Goal: Task Accomplishment & Management: Manage account settings

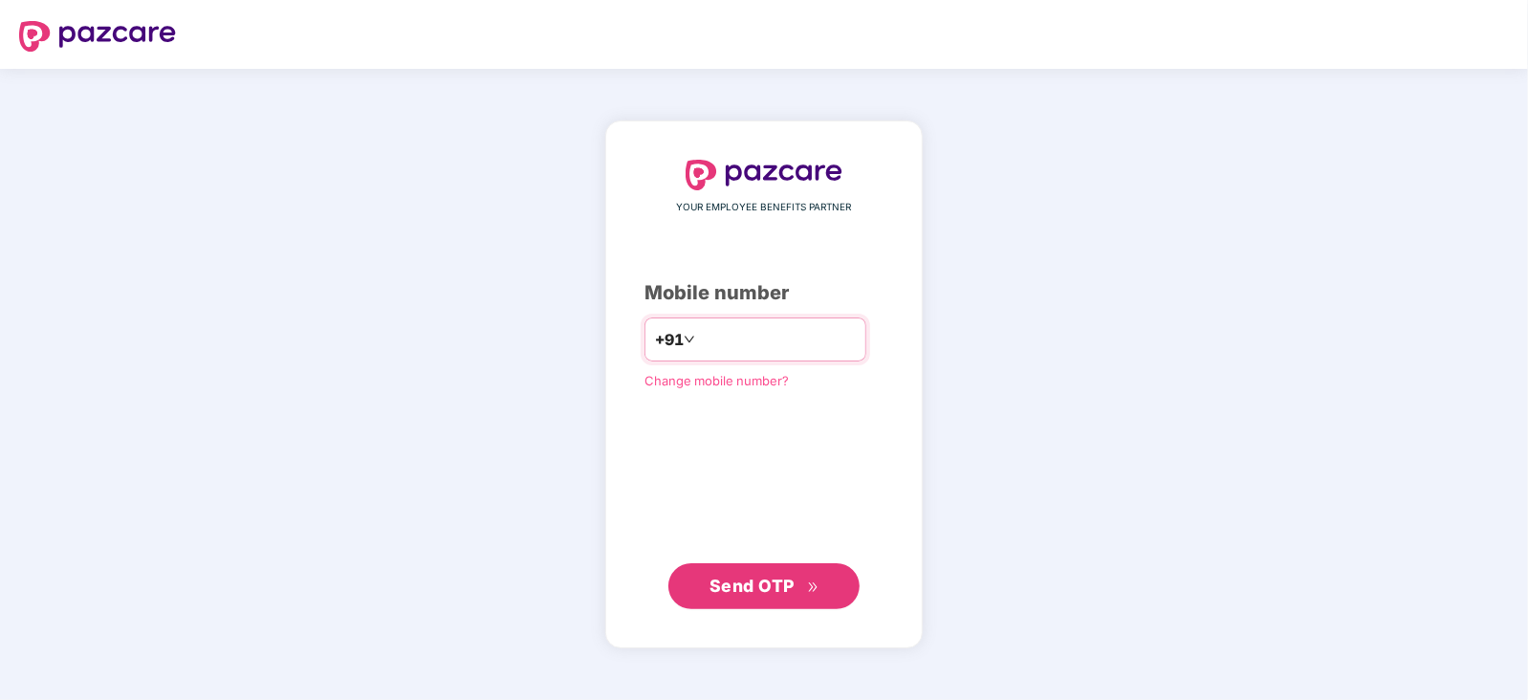
click at [760, 339] on input "number" at bounding box center [777, 339] width 157 height 31
type input "**********"
click at [772, 578] on span "Send OTP" at bounding box center [752, 586] width 85 height 20
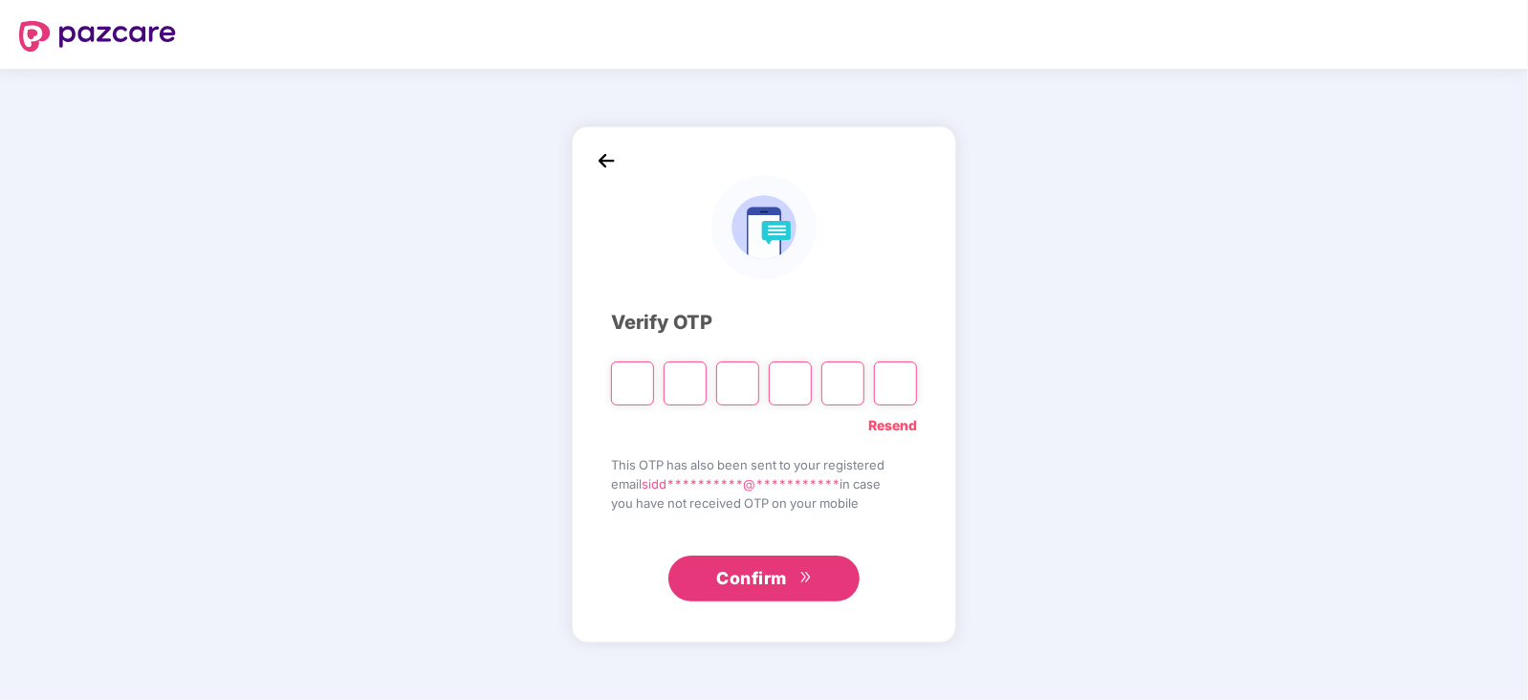
paste input "*"
type input "*"
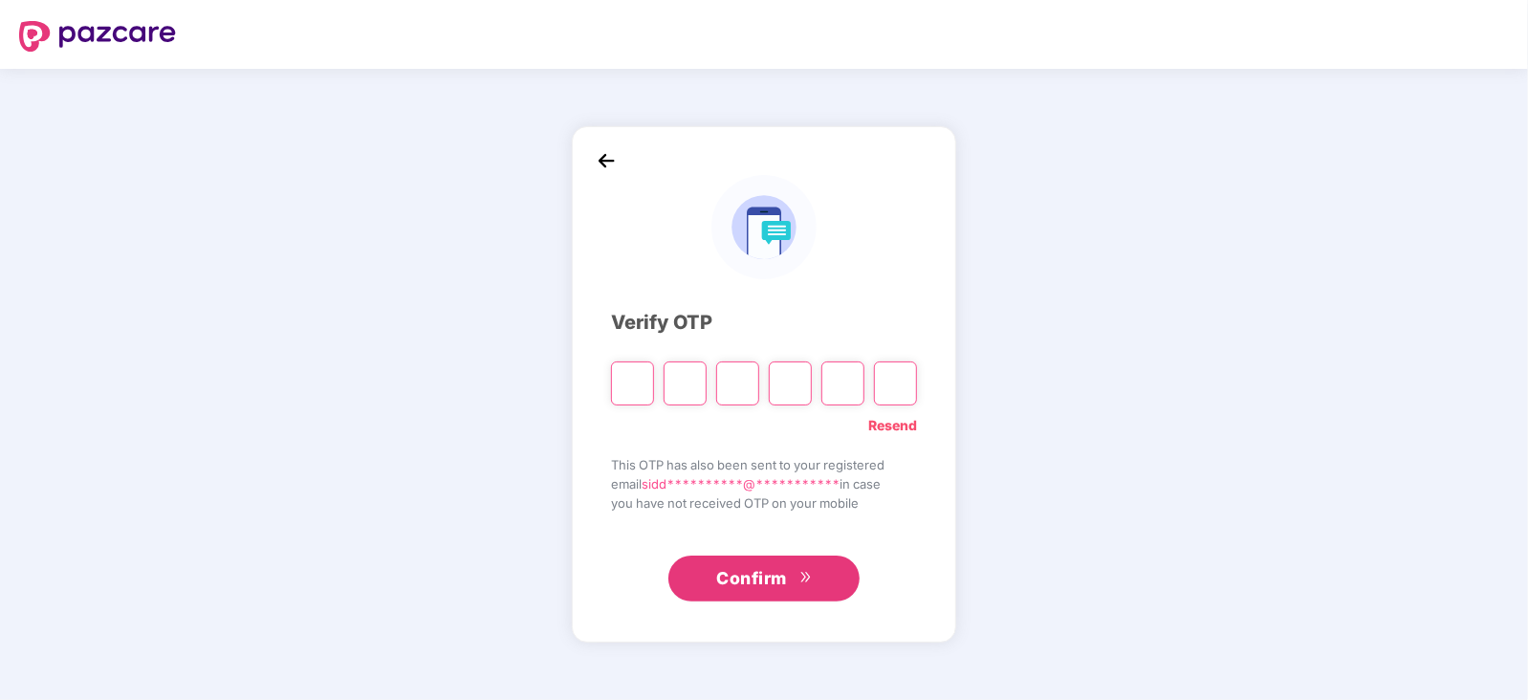
type input "*"
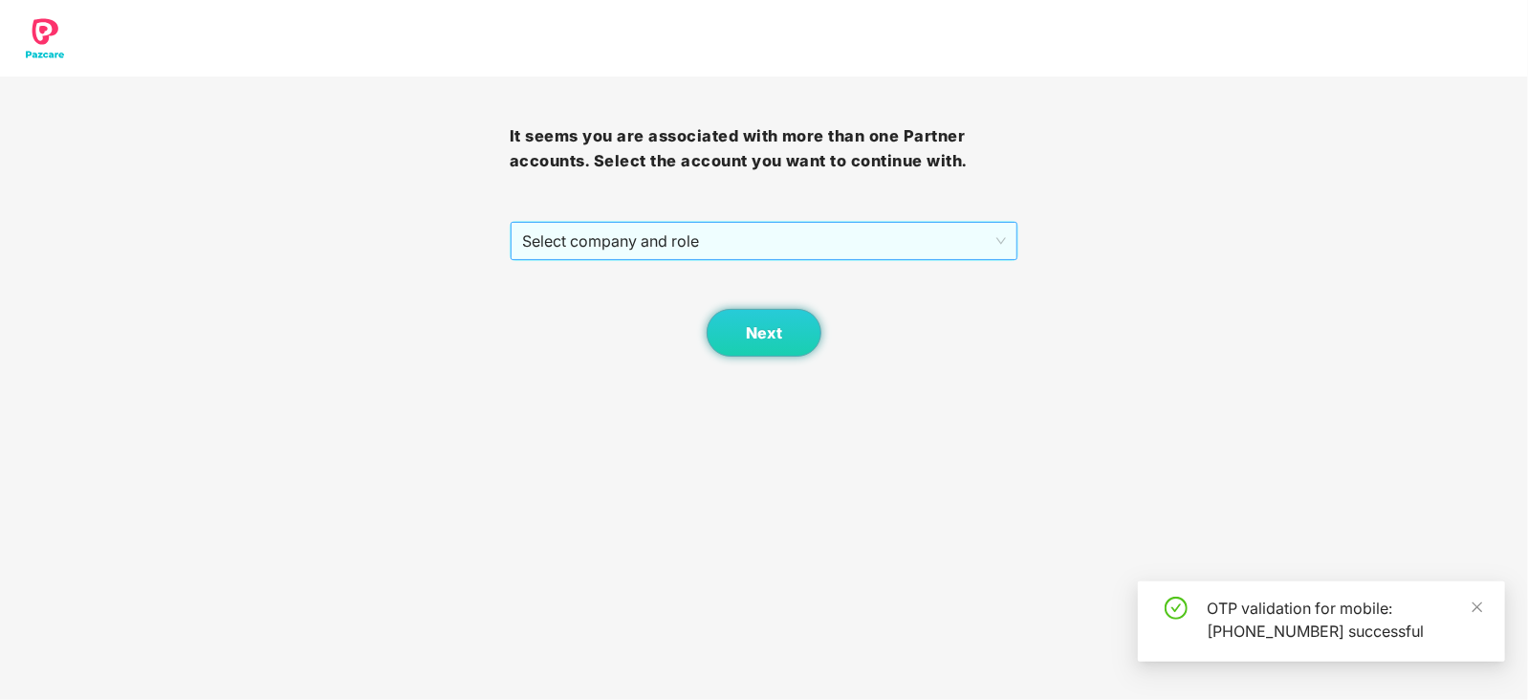
click at [630, 242] on span "Select company and role" at bounding box center [764, 241] width 485 height 36
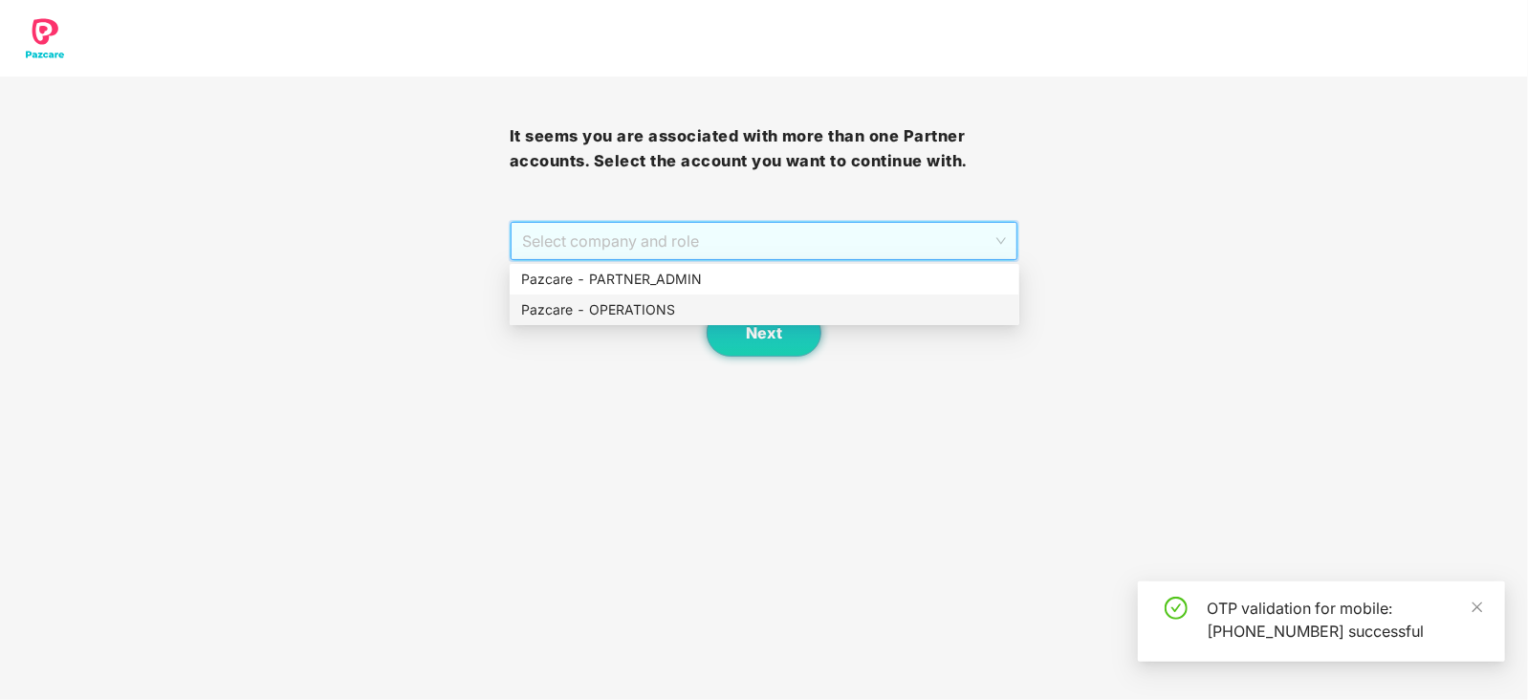
click at [609, 303] on div "Pazcare - OPERATIONS" at bounding box center [764, 309] width 487 height 21
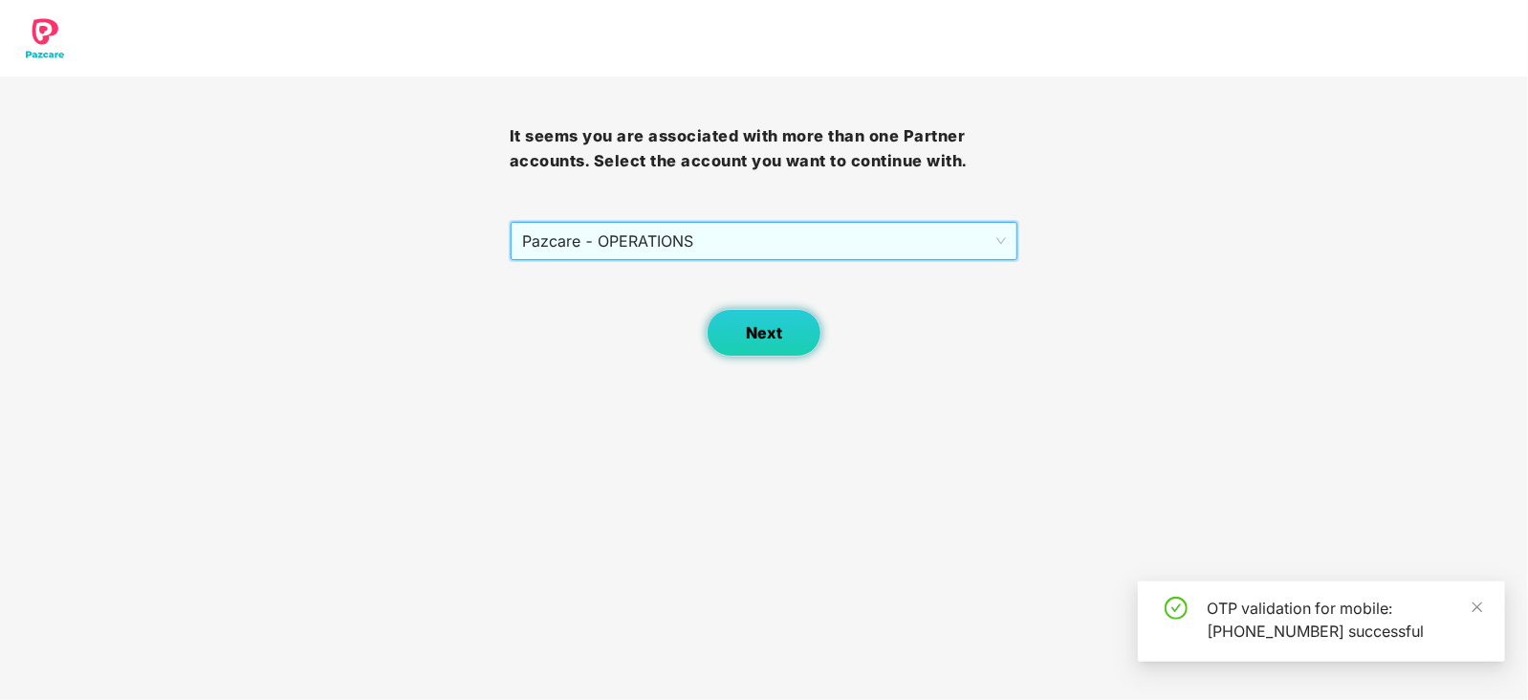
click at [796, 342] on button "Next" at bounding box center [764, 333] width 115 height 48
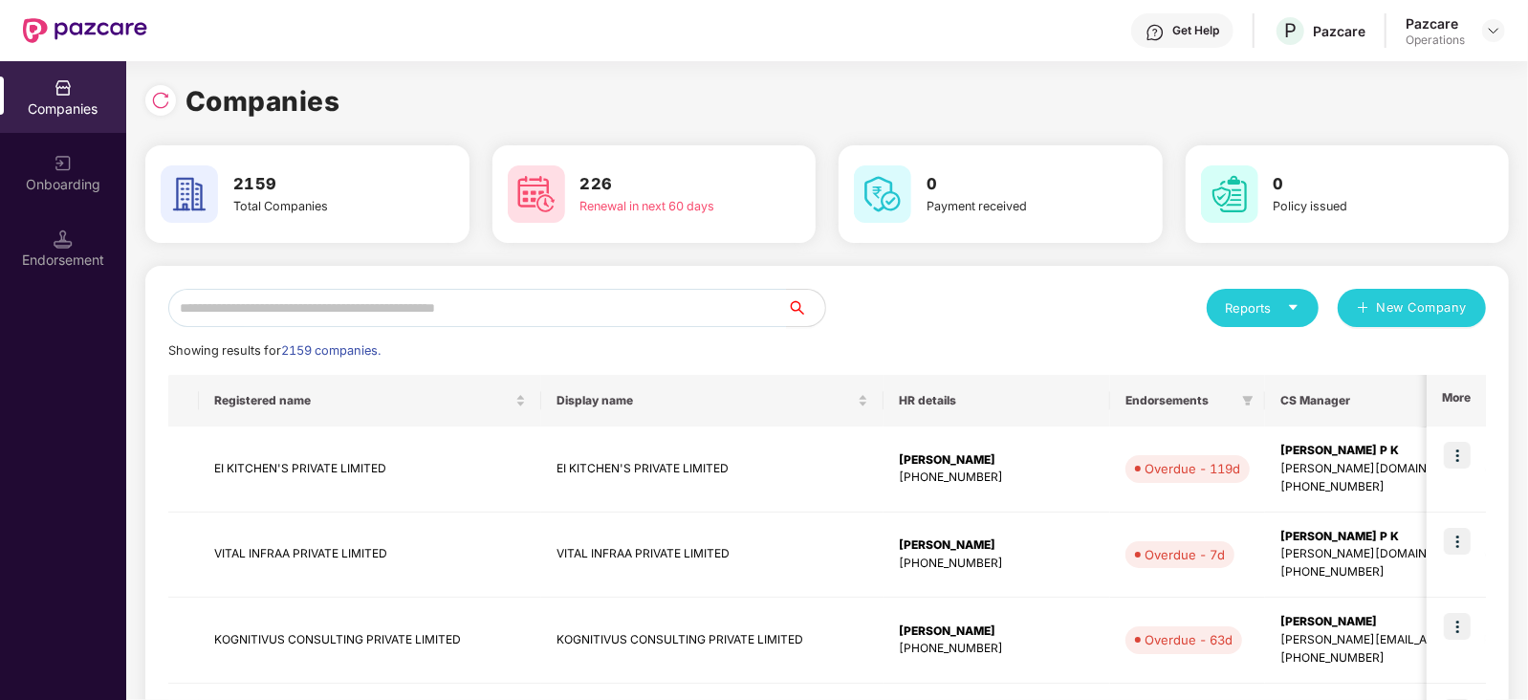
click at [71, 277] on div "Endorsement" at bounding box center [63, 248] width 126 height 72
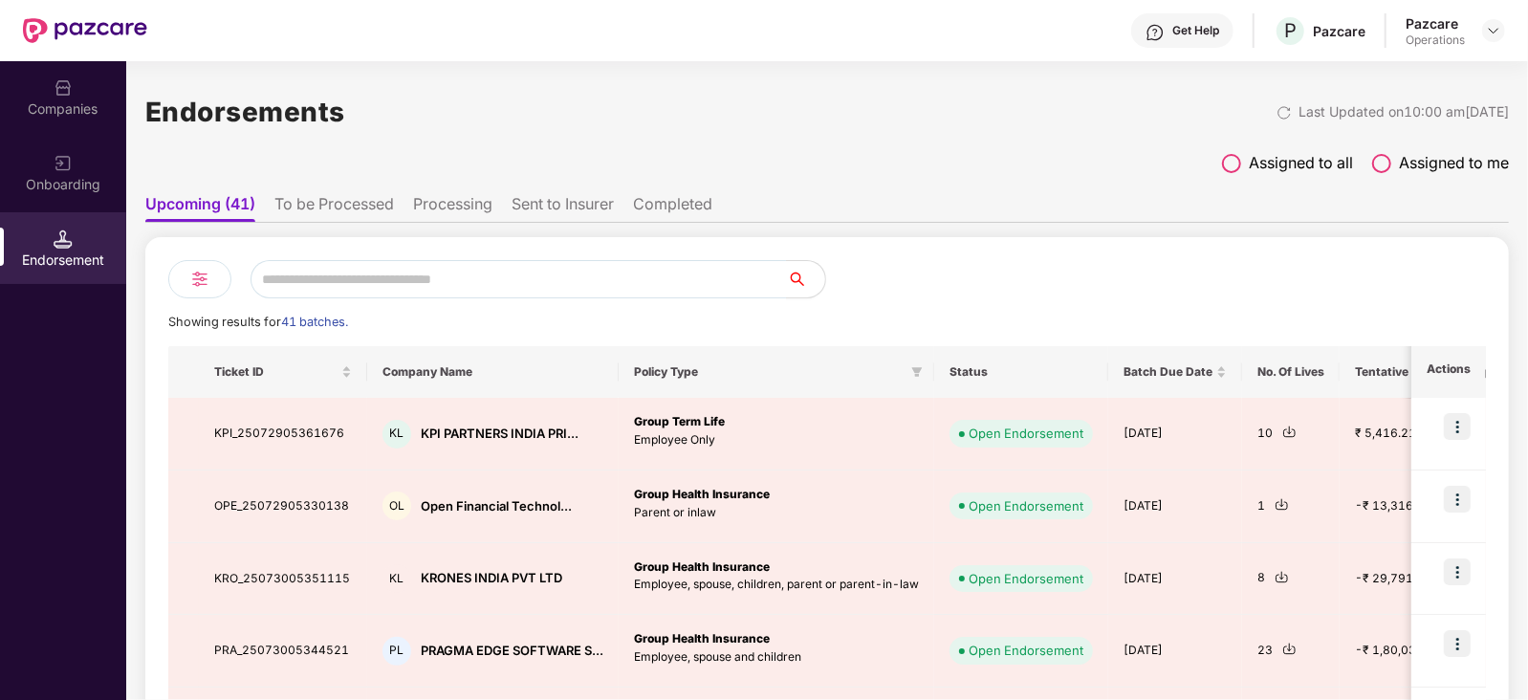
click at [359, 203] on li "To be Processed" at bounding box center [334, 208] width 120 height 28
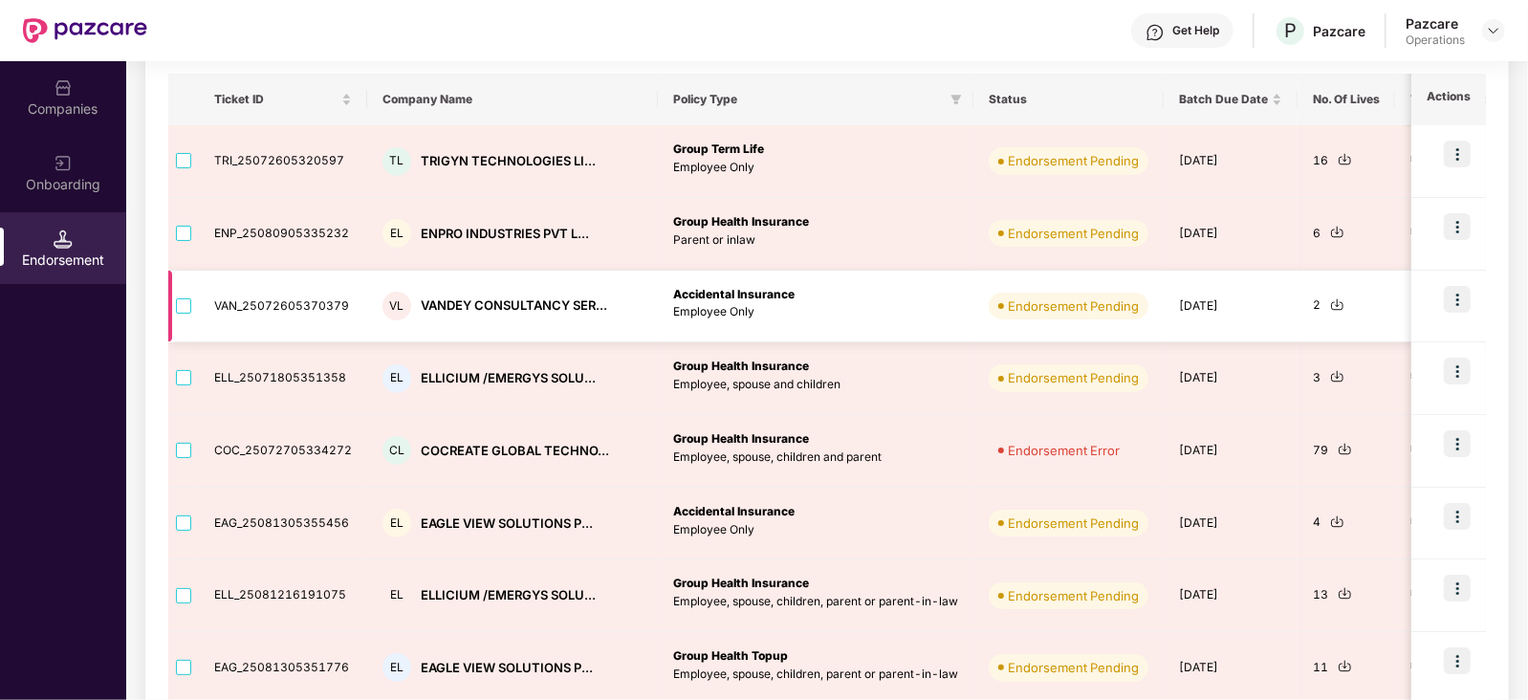
scroll to position [153, 0]
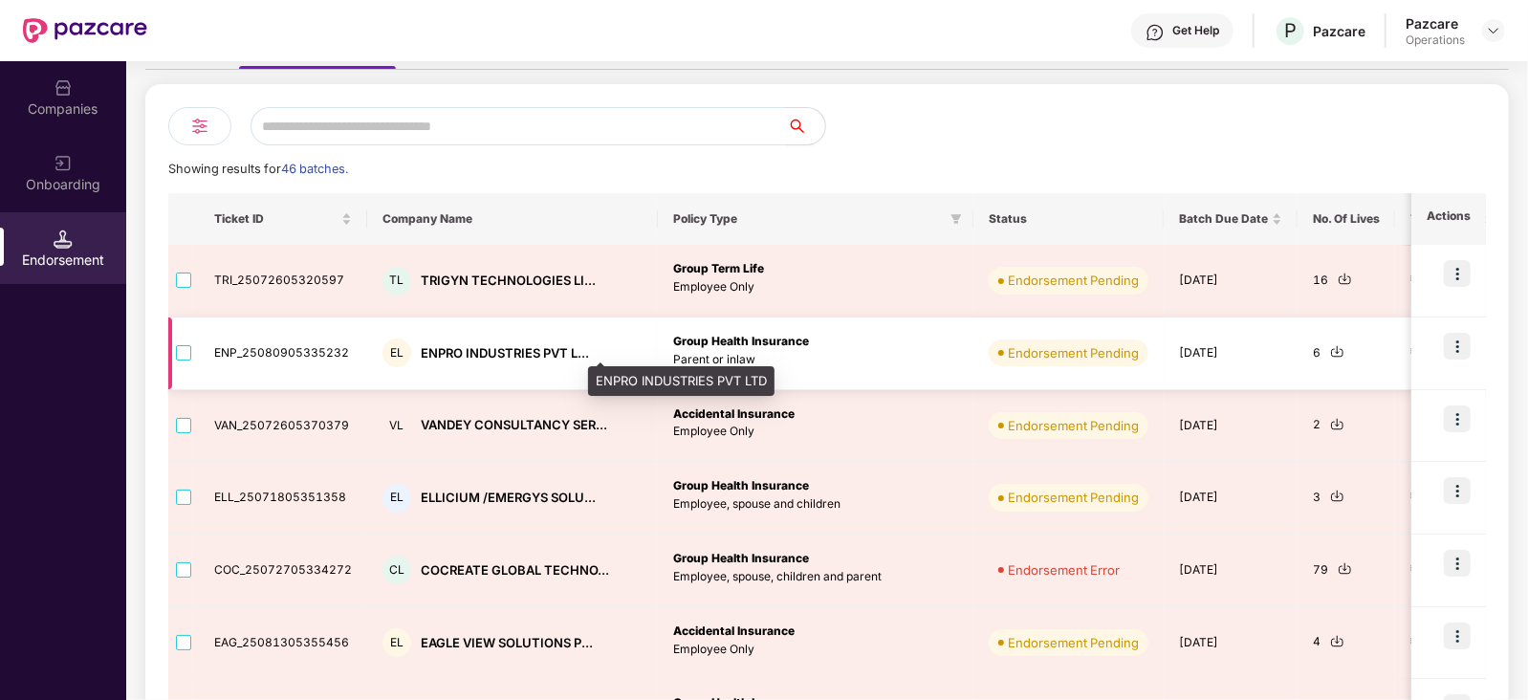
click at [450, 354] on div "ENPRO INDUSTRIES PVT L..." at bounding box center [505, 353] width 168 height 18
copy div "ENPRO"
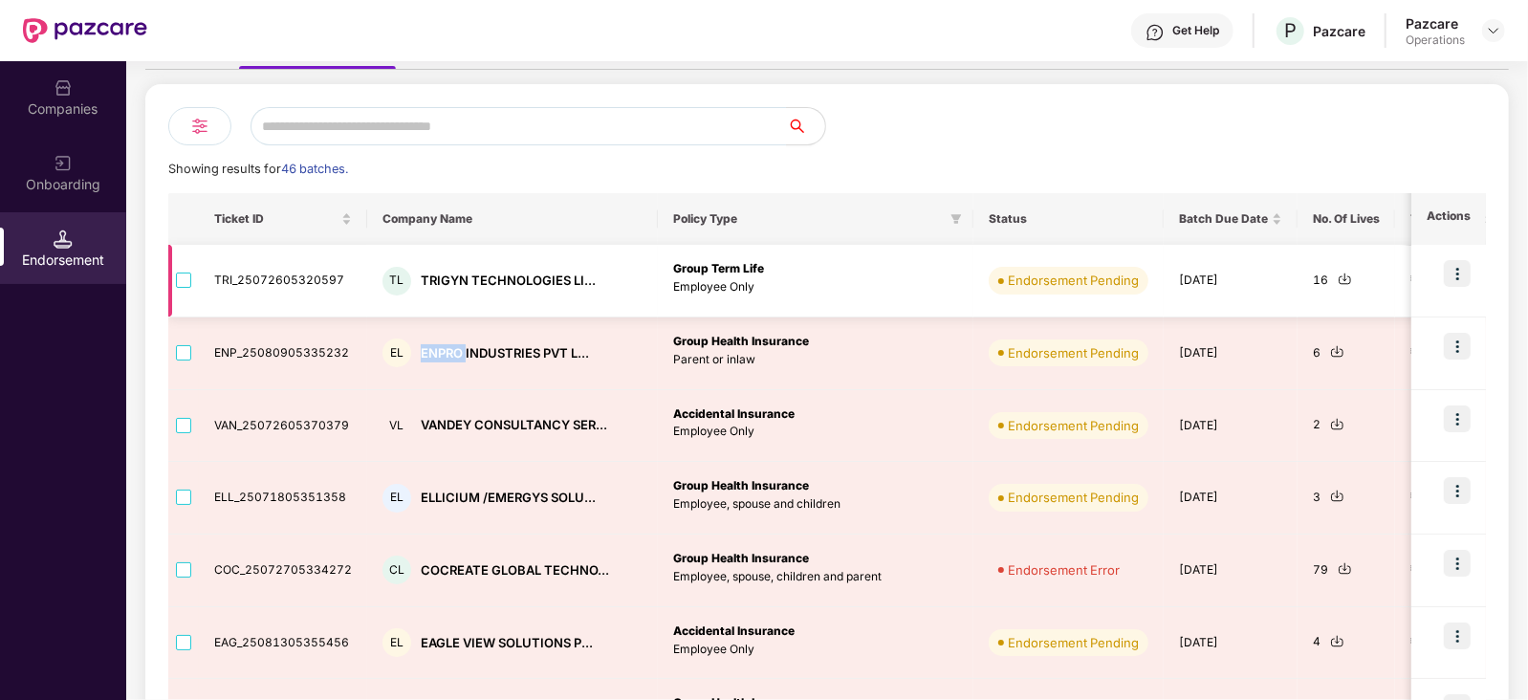
scroll to position [0, 0]
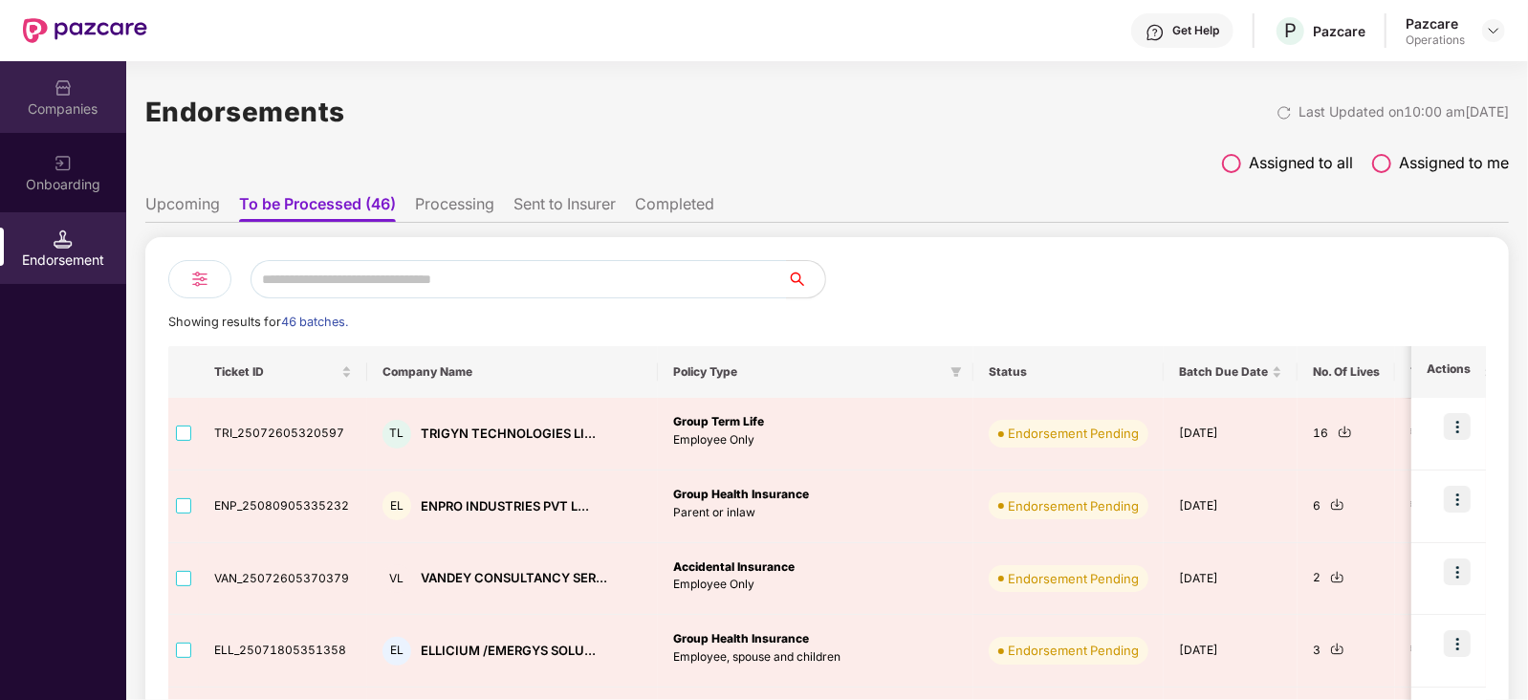
click at [99, 101] on div "Companies" at bounding box center [63, 108] width 126 height 19
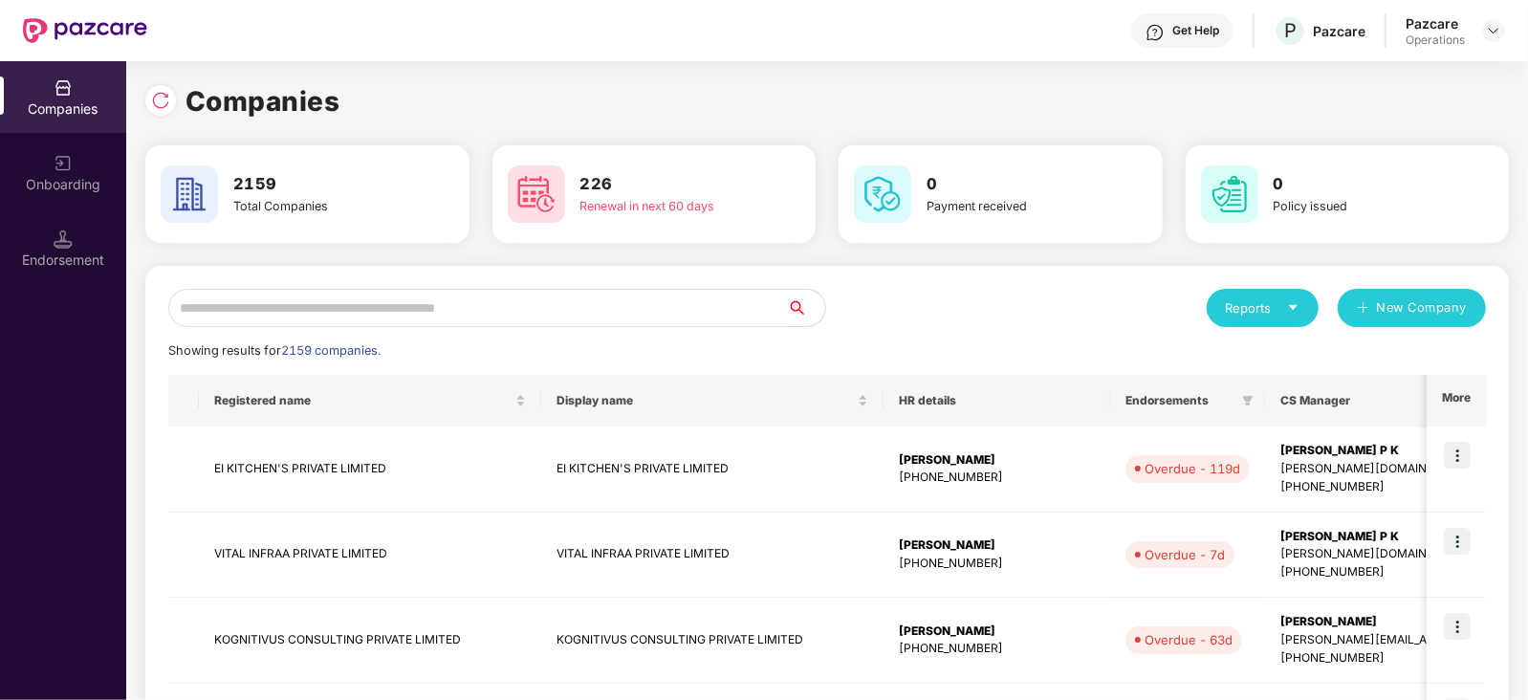
click at [316, 305] on input "text" at bounding box center [477, 308] width 619 height 38
paste input "*****"
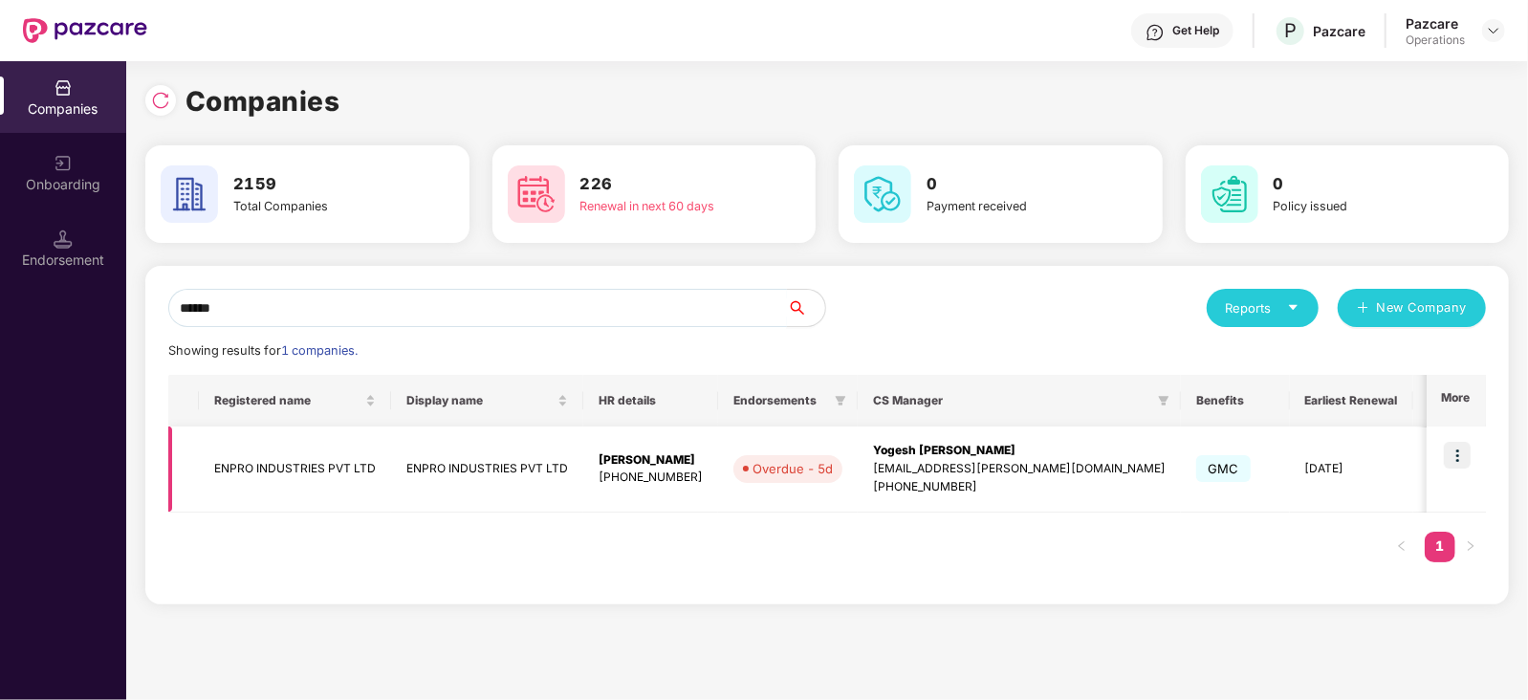
type input "*****"
click at [1442, 459] on td at bounding box center [1456, 470] width 59 height 86
click at [1458, 455] on img at bounding box center [1457, 455] width 27 height 27
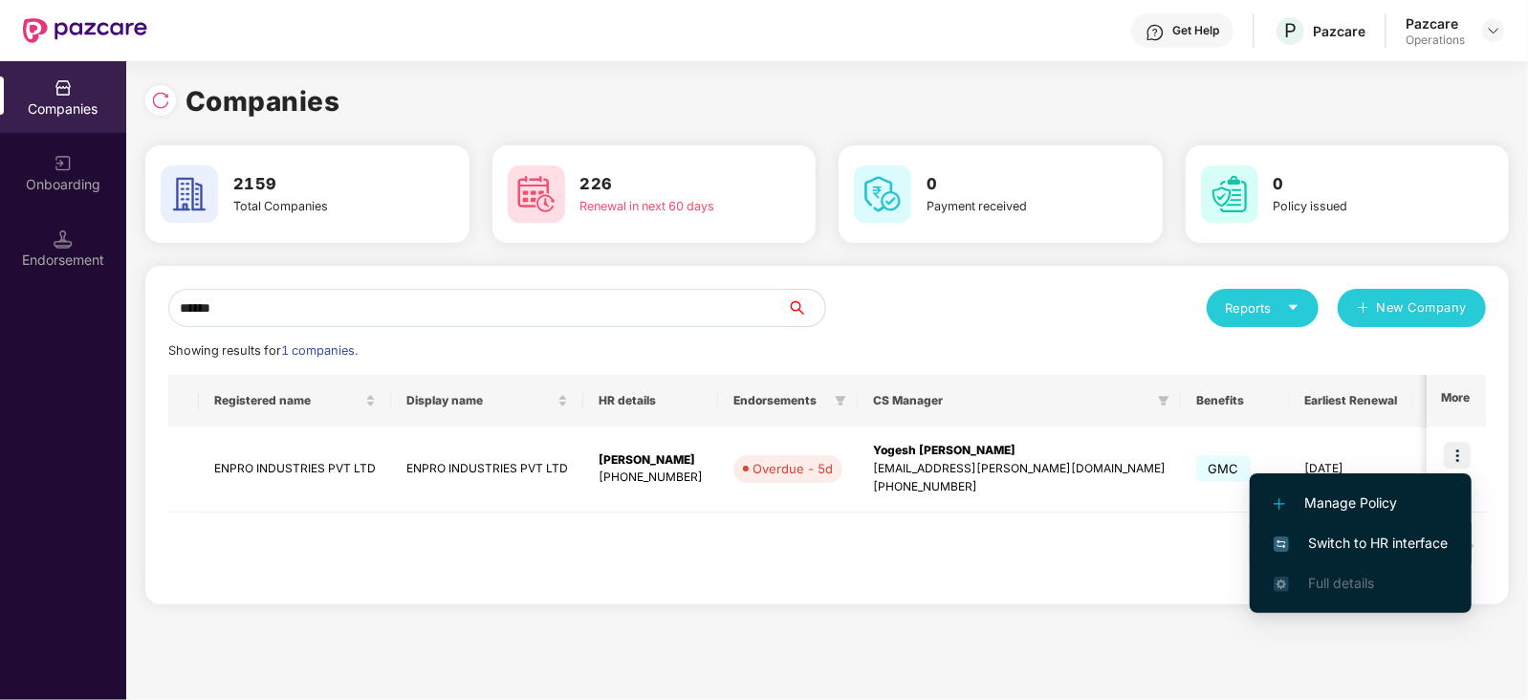
click at [1364, 544] on span "Switch to HR interface" at bounding box center [1361, 543] width 174 height 21
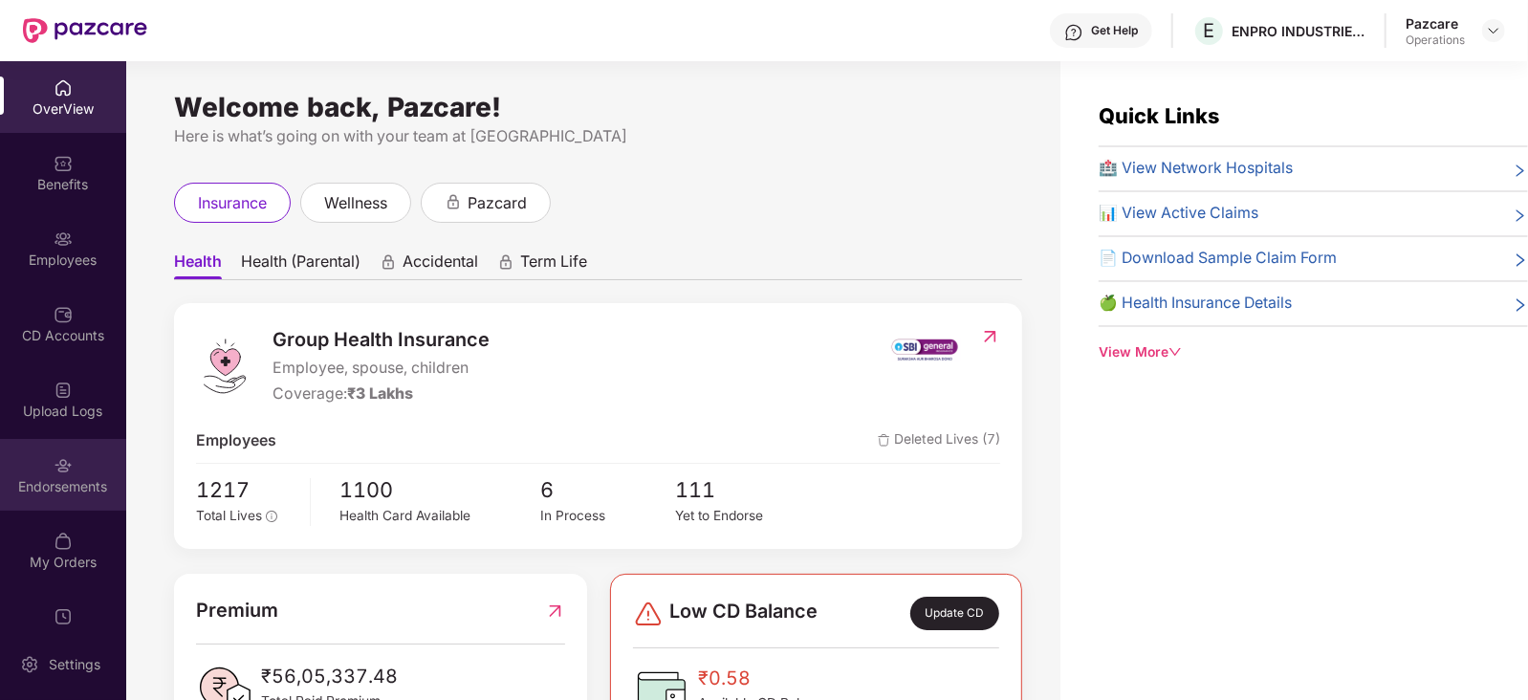
click at [62, 490] on div "Endorsements" at bounding box center [63, 486] width 126 height 19
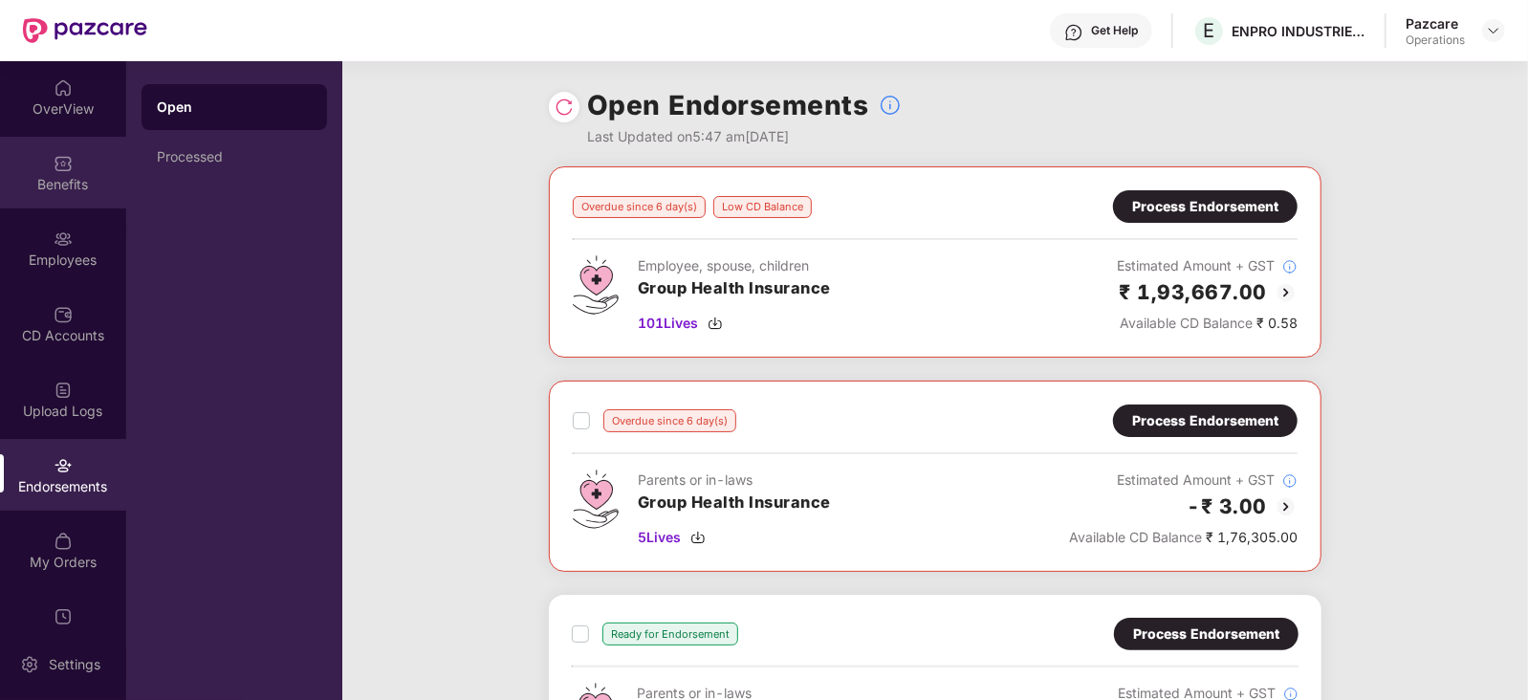
click at [67, 179] on div "Benefits" at bounding box center [63, 184] width 126 height 19
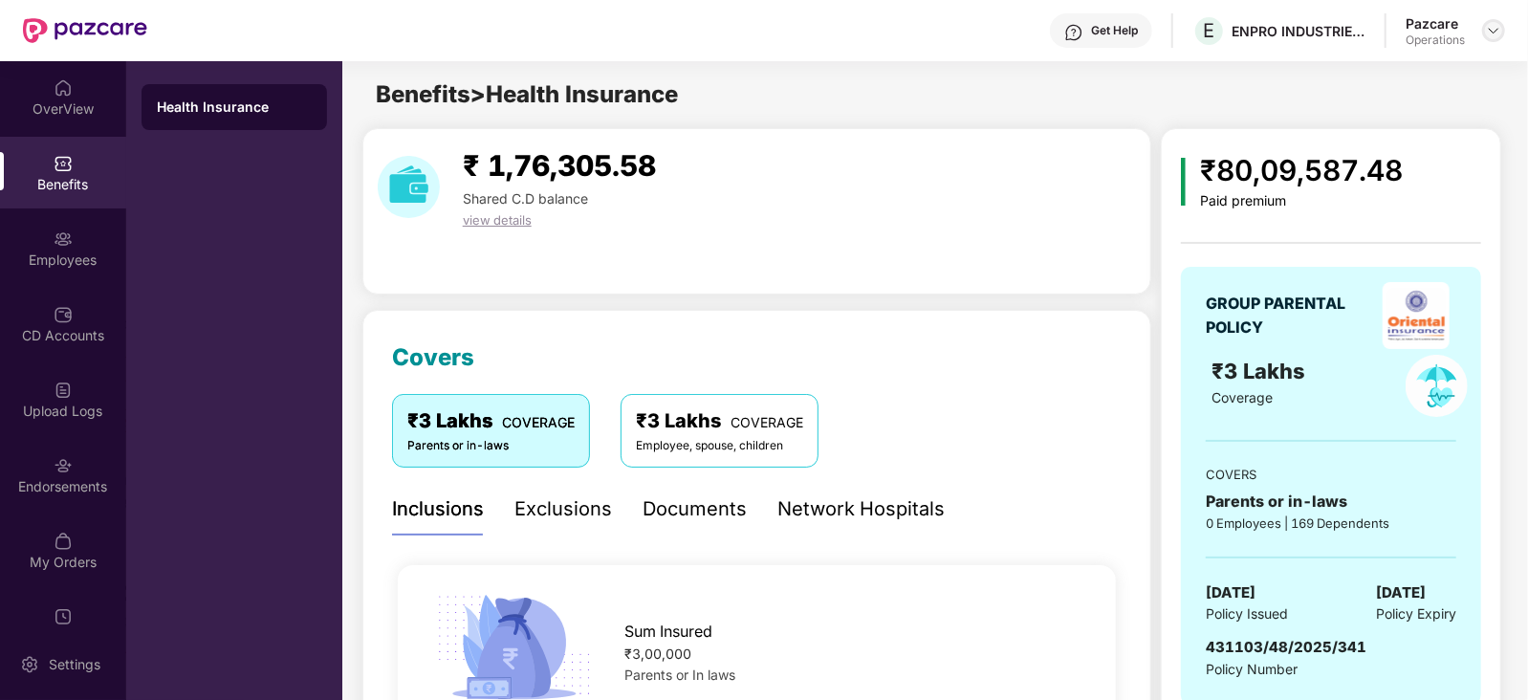
click at [1494, 33] on img at bounding box center [1493, 30] width 15 height 15
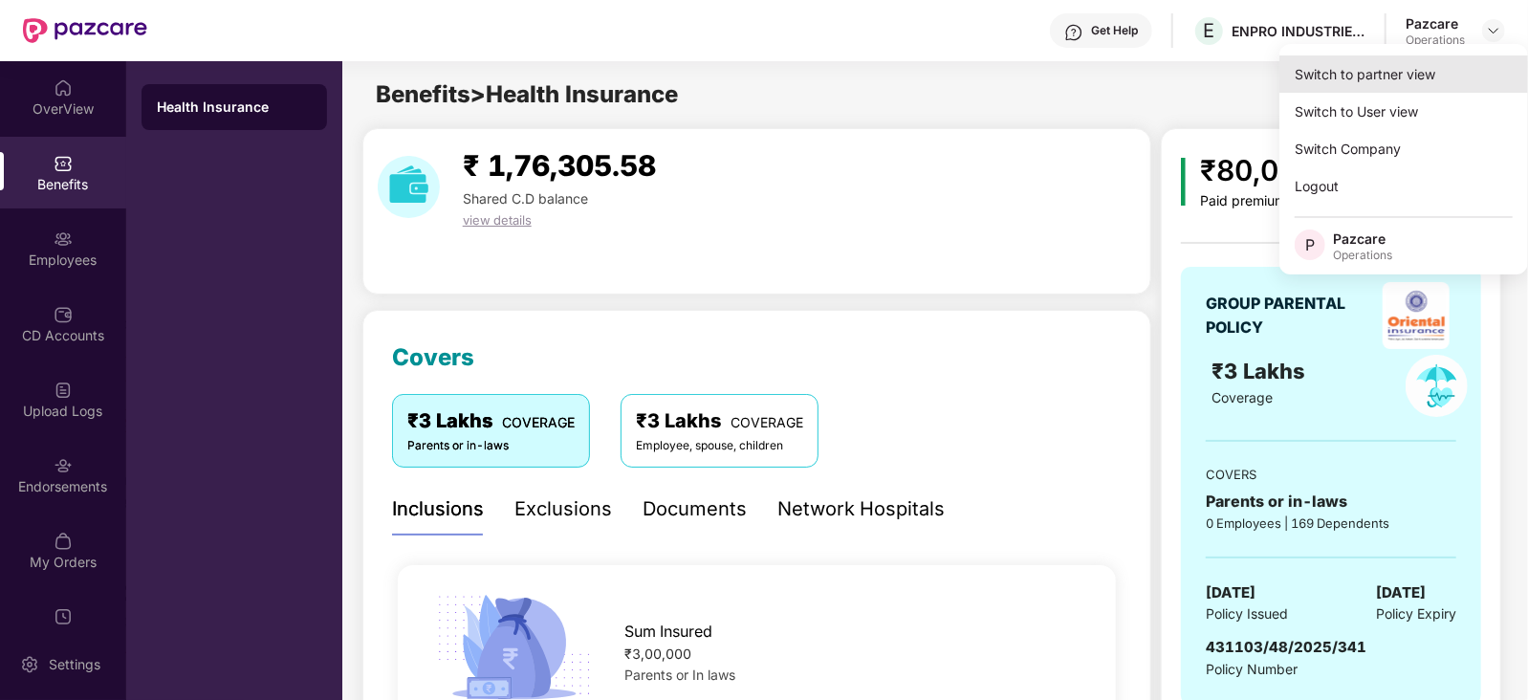
click at [1416, 68] on div "Switch to partner view" at bounding box center [1404, 73] width 249 height 37
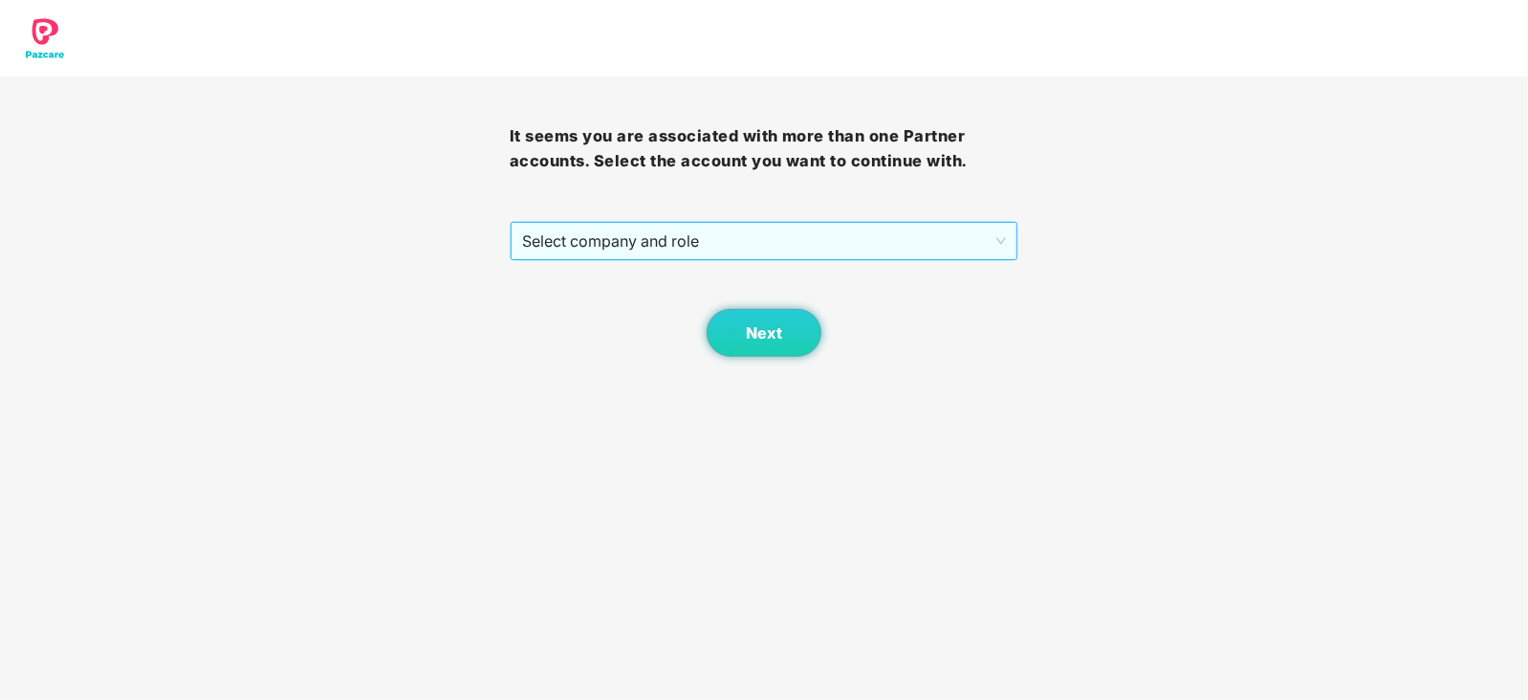
click at [700, 255] on span "Select company and role" at bounding box center [764, 241] width 485 height 36
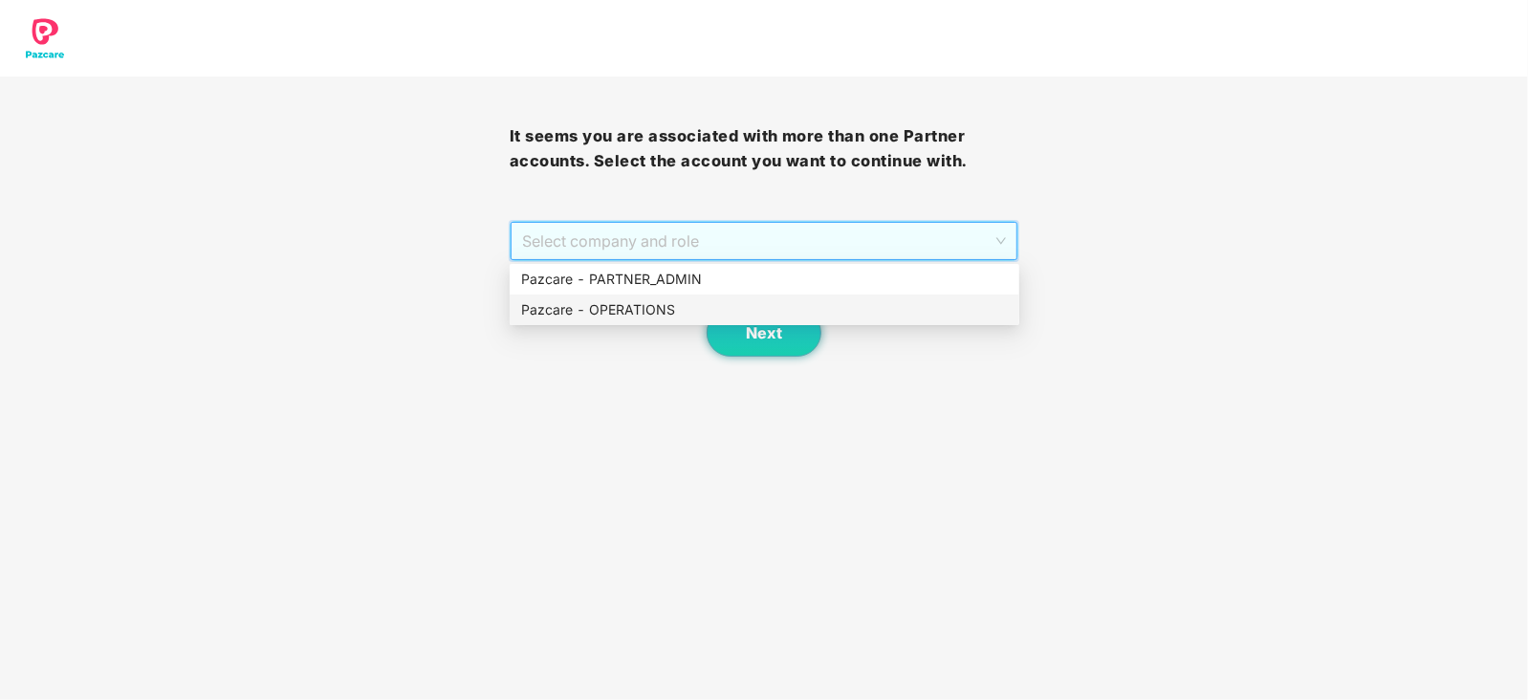
click at [641, 318] on div "Pazcare - OPERATIONS" at bounding box center [764, 309] width 487 height 21
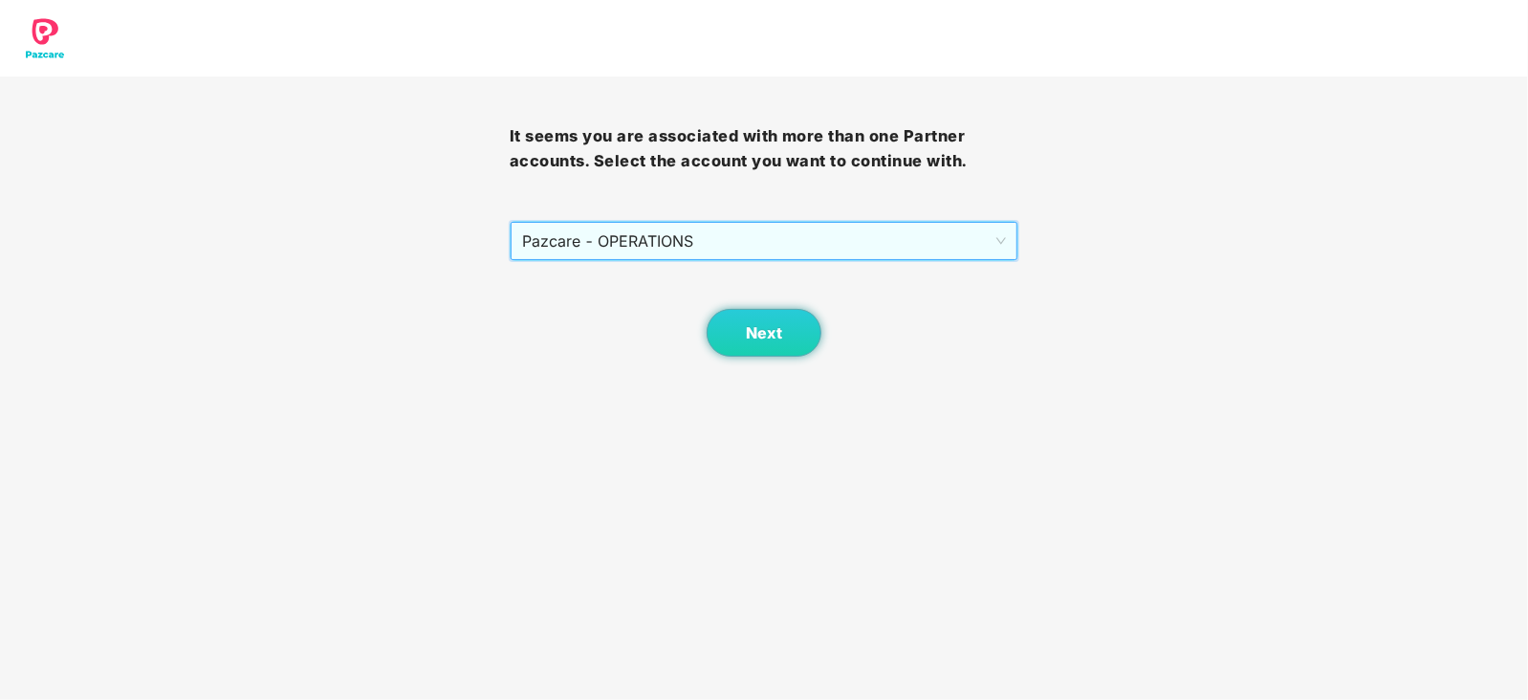
click at [797, 364] on body "It seems you are associated with more than one Partner accounts. Select the acc…" at bounding box center [764, 350] width 1528 height 700
click at [776, 338] on span "Next" at bounding box center [764, 333] width 36 height 18
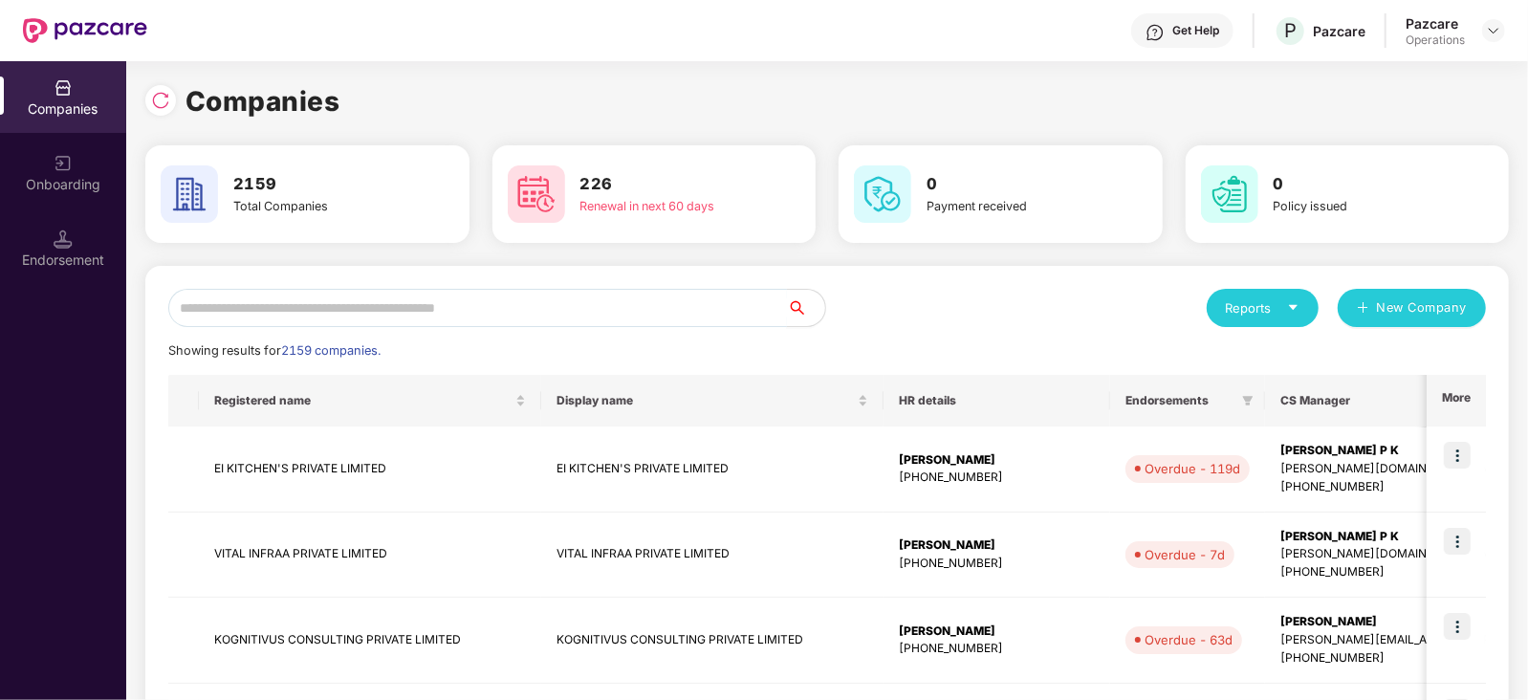
click at [414, 301] on input "text" at bounding box center [477, 308] width 619 height 38
click at [363, 316] on input "text" at bounding box center [477, 308] width 619 height 38
paste input "**********"
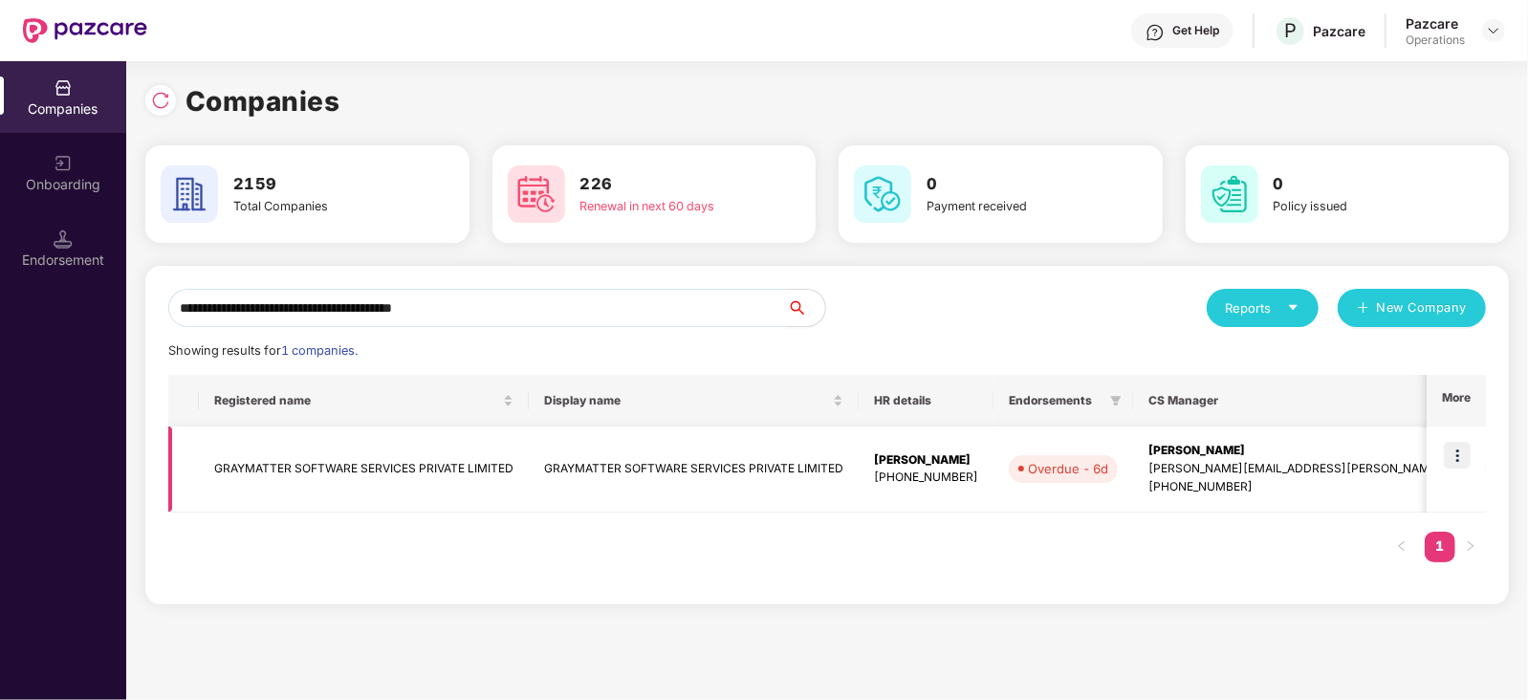
type input "**********"
click at [1468, 456] on img at bounding box center [1457, 455] width 27 height 27
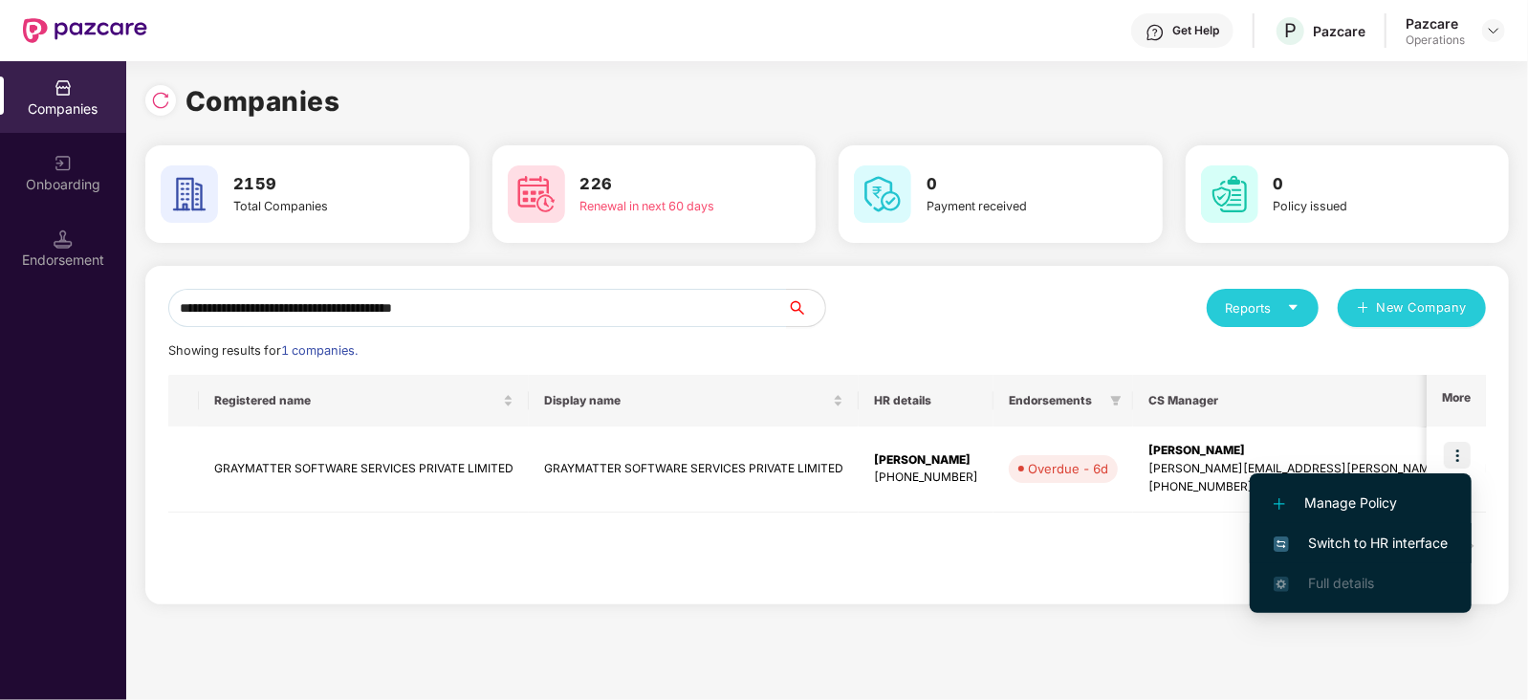
click at [1411, 542] on span "Switch to HR interface" at bounding box center [1361, 543] width 174 height 21
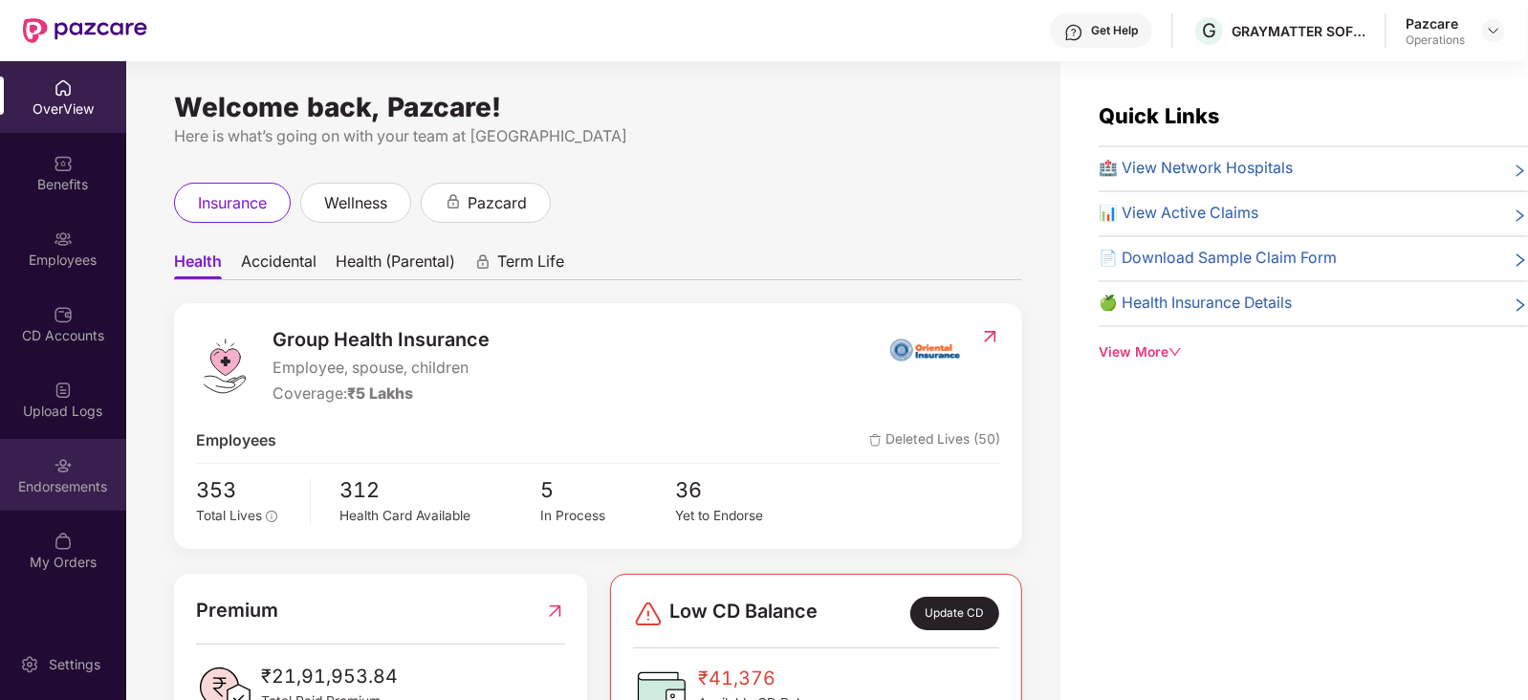
click at [61, 477] on div "Endorsements" at bounding box center [63, 486] width 126 height 19
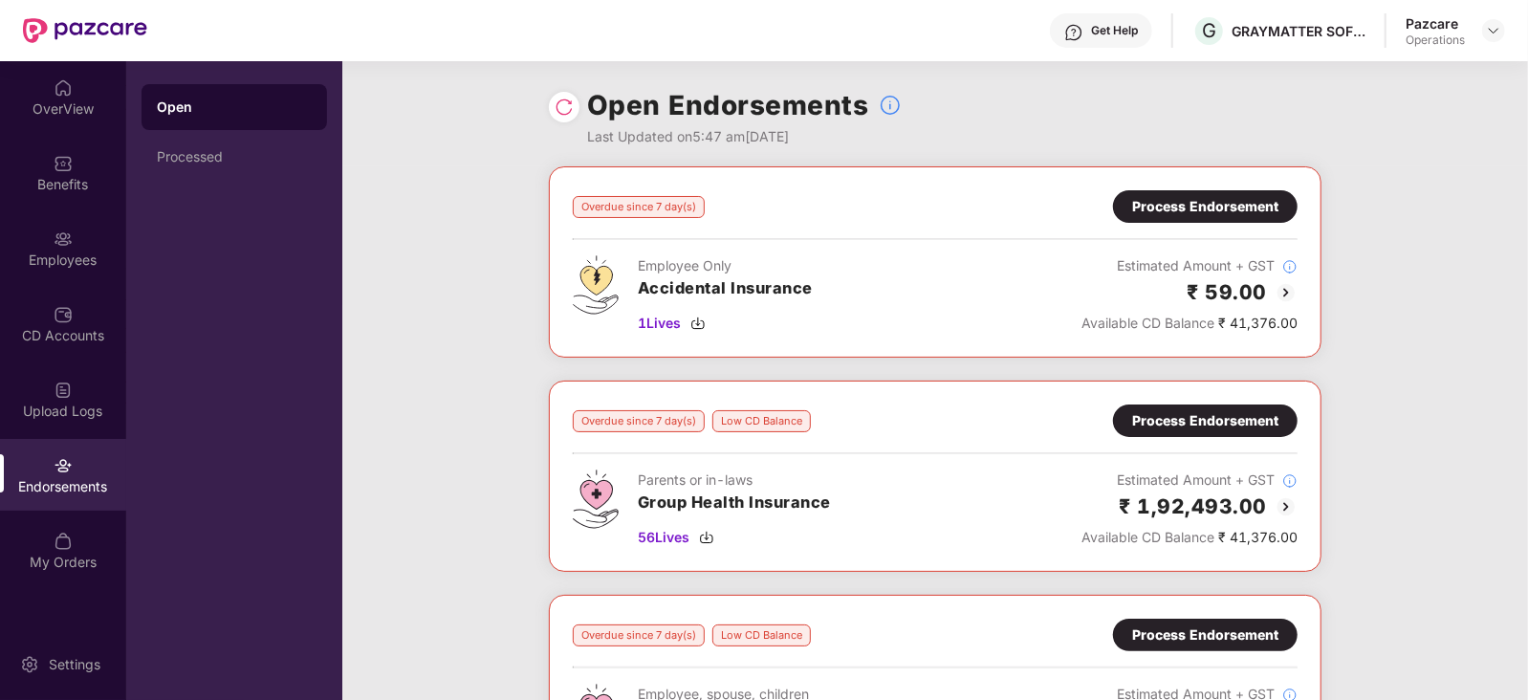
click at [1192, 205] on div "Process Endorsement" at bounding box center [1205, 206] width 146 height 21
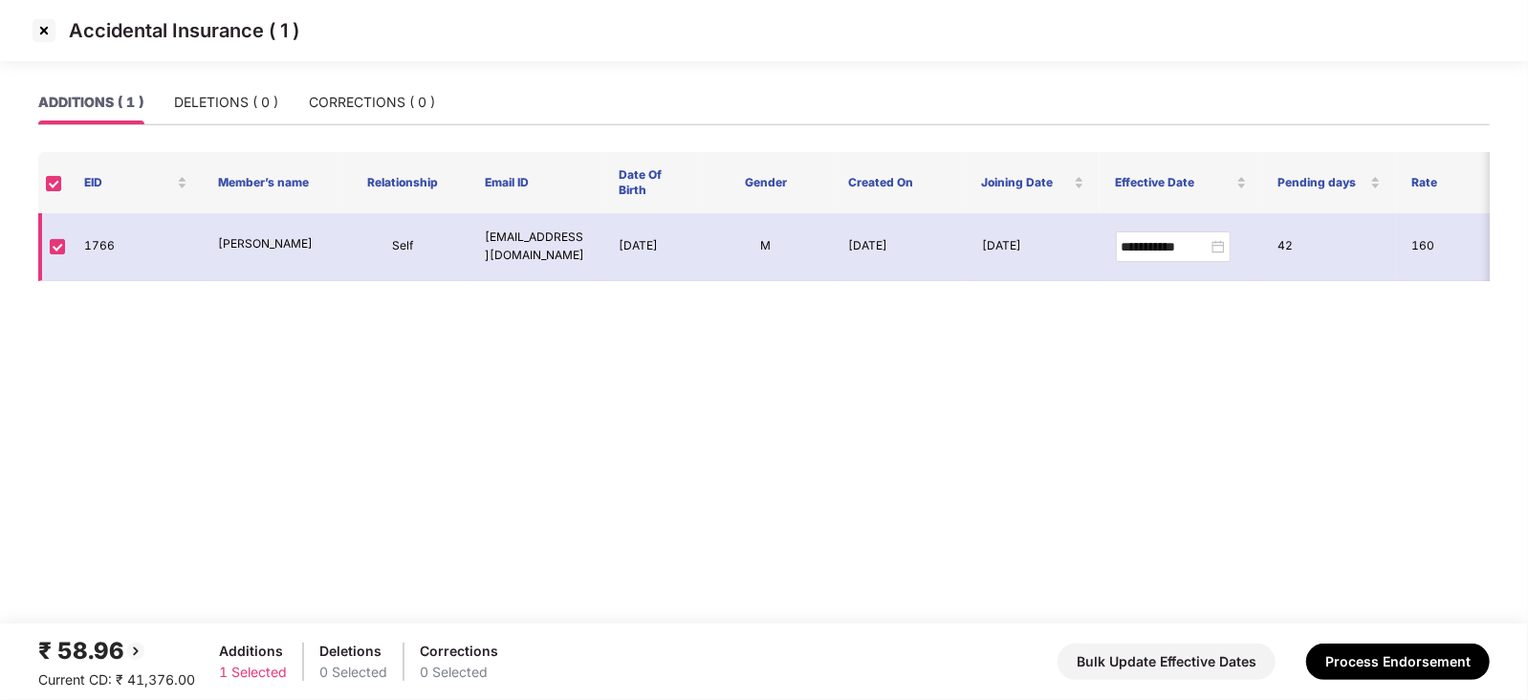
click at [131, 252] on td "1766" at bounding box center [136, 247] width 134 height 68
click at [1363, 657] on button "Process Endorsement" at bounding box center [1398, 662] width 184 height 36
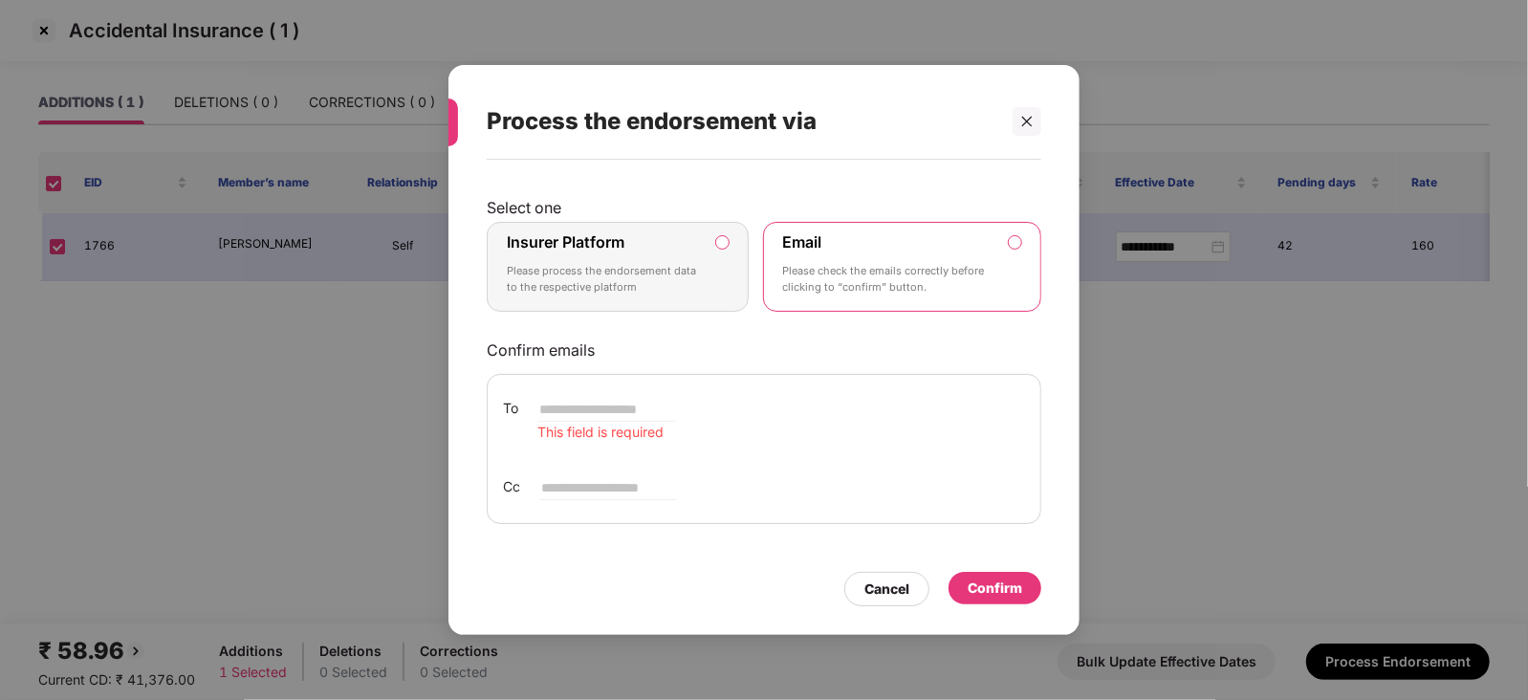
drag, startPoint x: 717, startPoint y: 219, endPoint x: 719, endPoint y: 250, distance: 30.7
click at [717, 233] on div "Select one Insurer Platform Please process the endorsement data to the respecti…" at bounding box center [764, 361] width 555 height 326
click at [719, 250] on label "Insurer Platform Please process the endorsement data to the respective platform" at bounding box center [618, 267] width 262 height 90
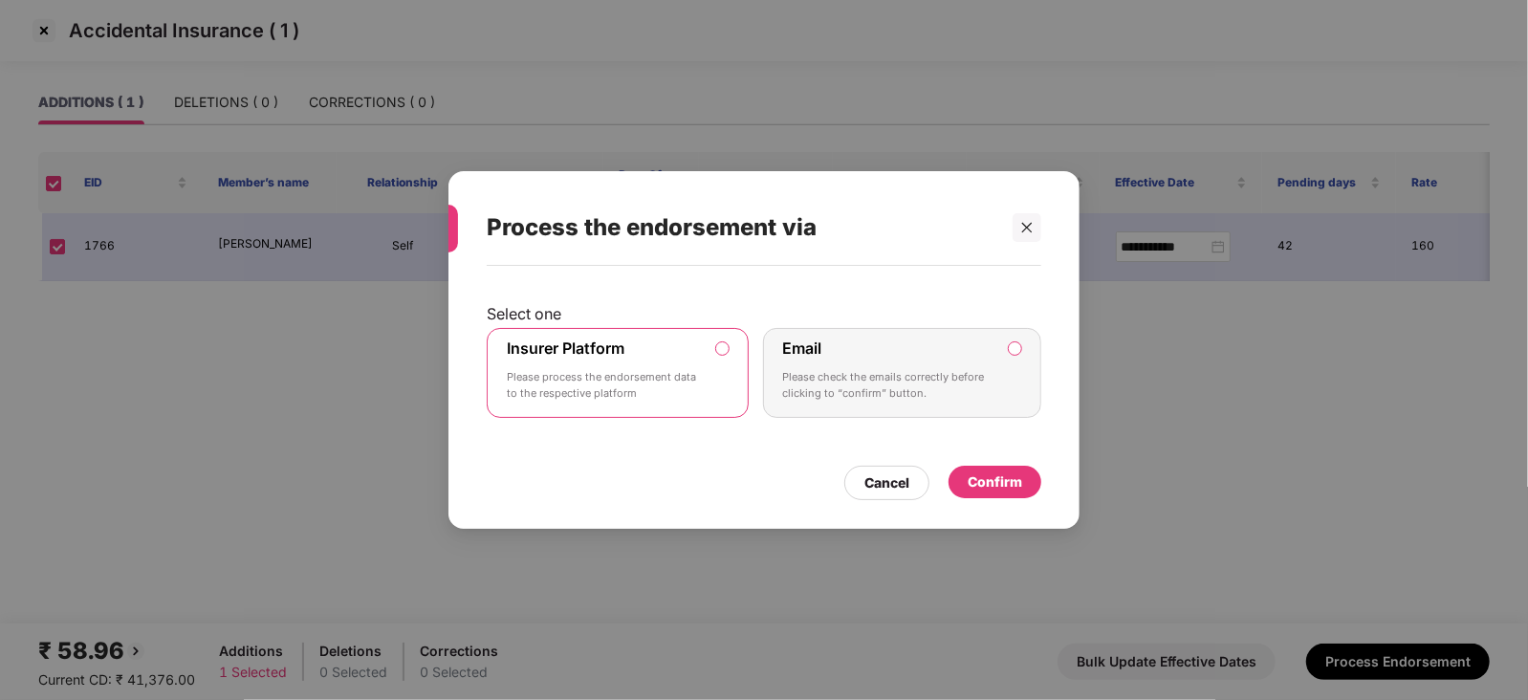
click at [974, 473] on div "Confirm" at bounding box center [995, 482] width 55 height 21
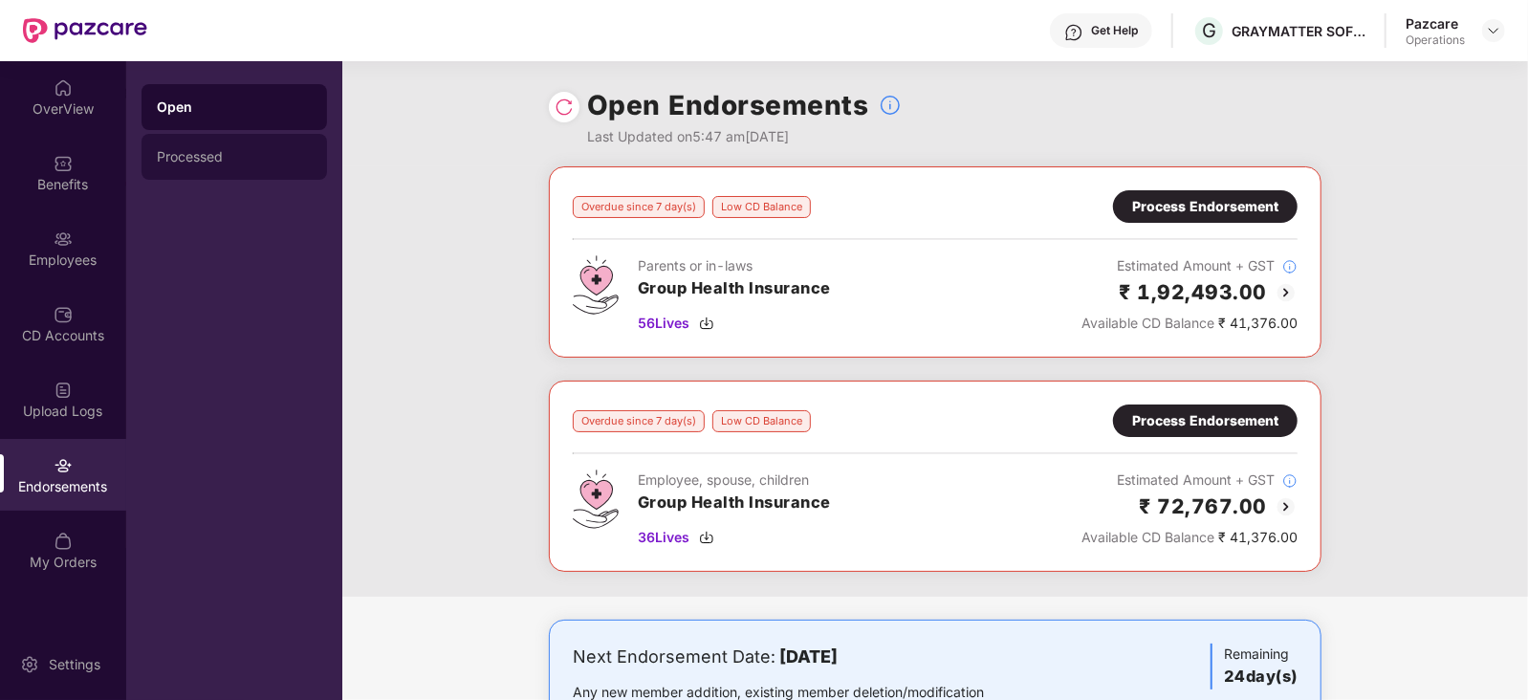
click at [179, 163] on div "Processed" at bounding box center [234, 156] width 155 height 15
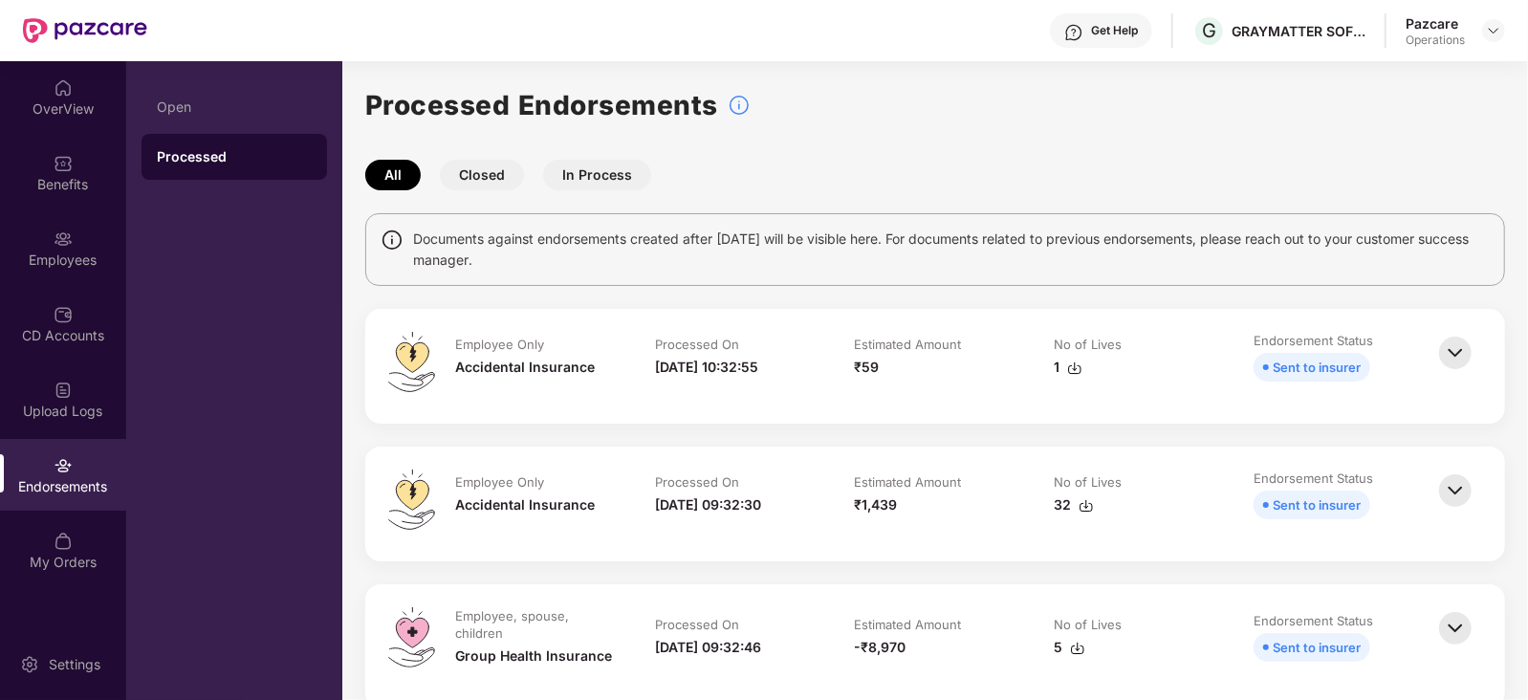
click at [1074, 368] on img at bounding box center [1074, 368] width 15 height 15
click at [1492, 33] on img at bounding box center [1493, 30] width 15 height 15
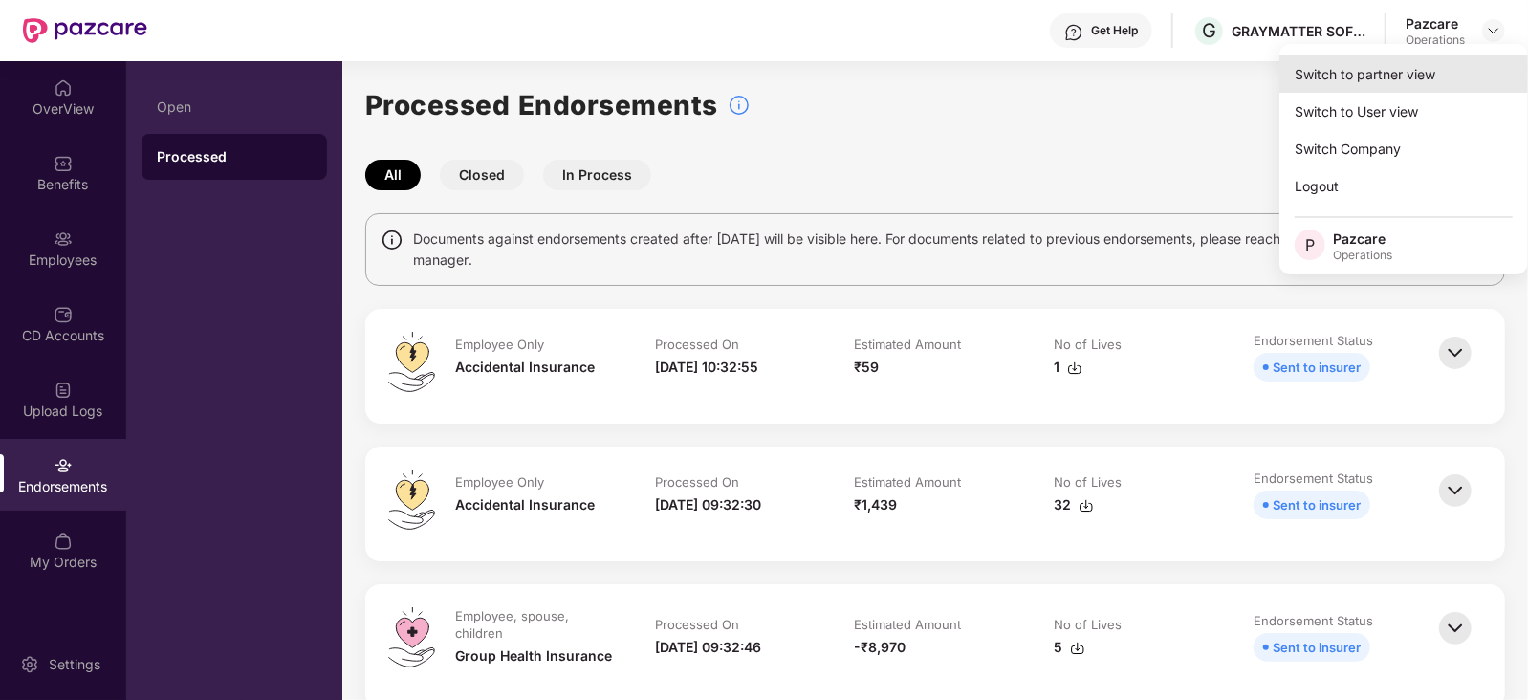
click at [1420, 69] on div "Switch to partner view" at bounding box center [1404, 73] width 249 height 37
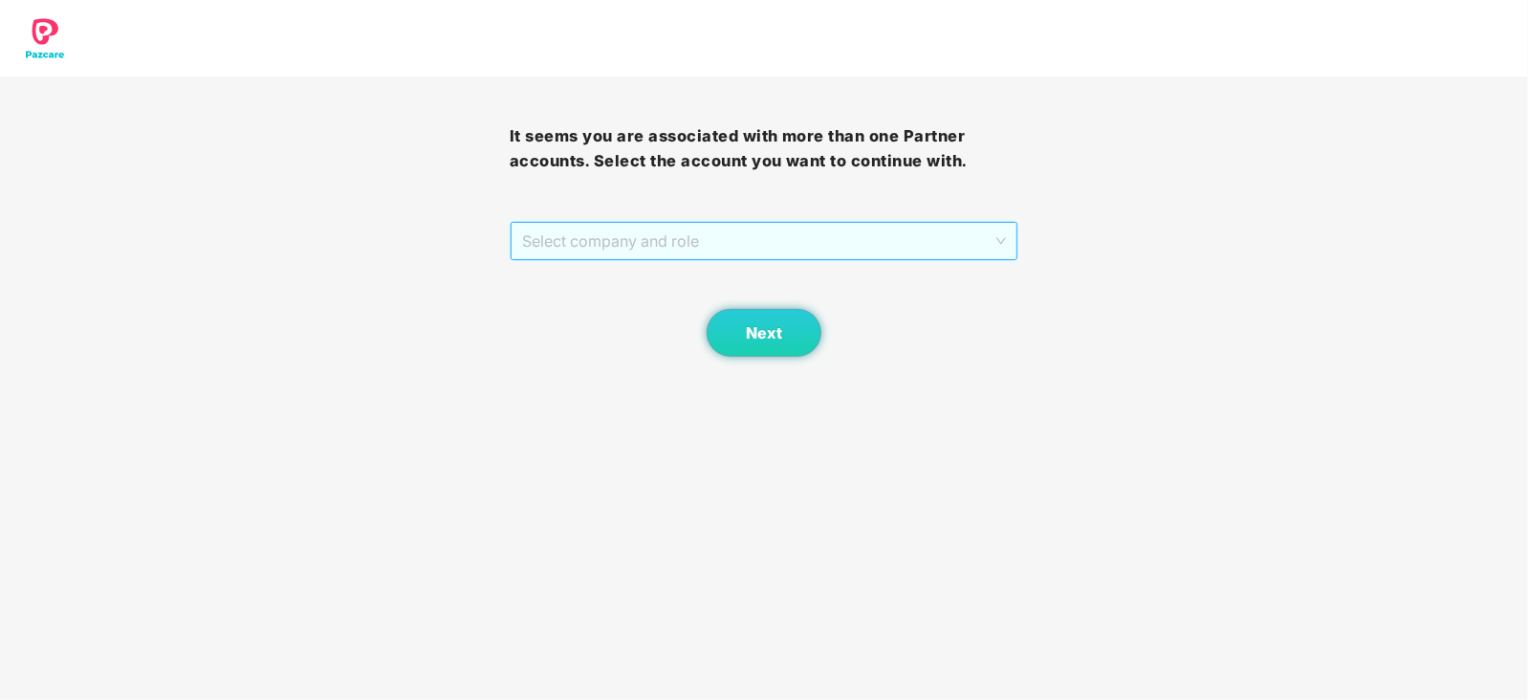
click at [679, 245] on span "Select company and role" at bounding box center [764, 241] width 485 height 36
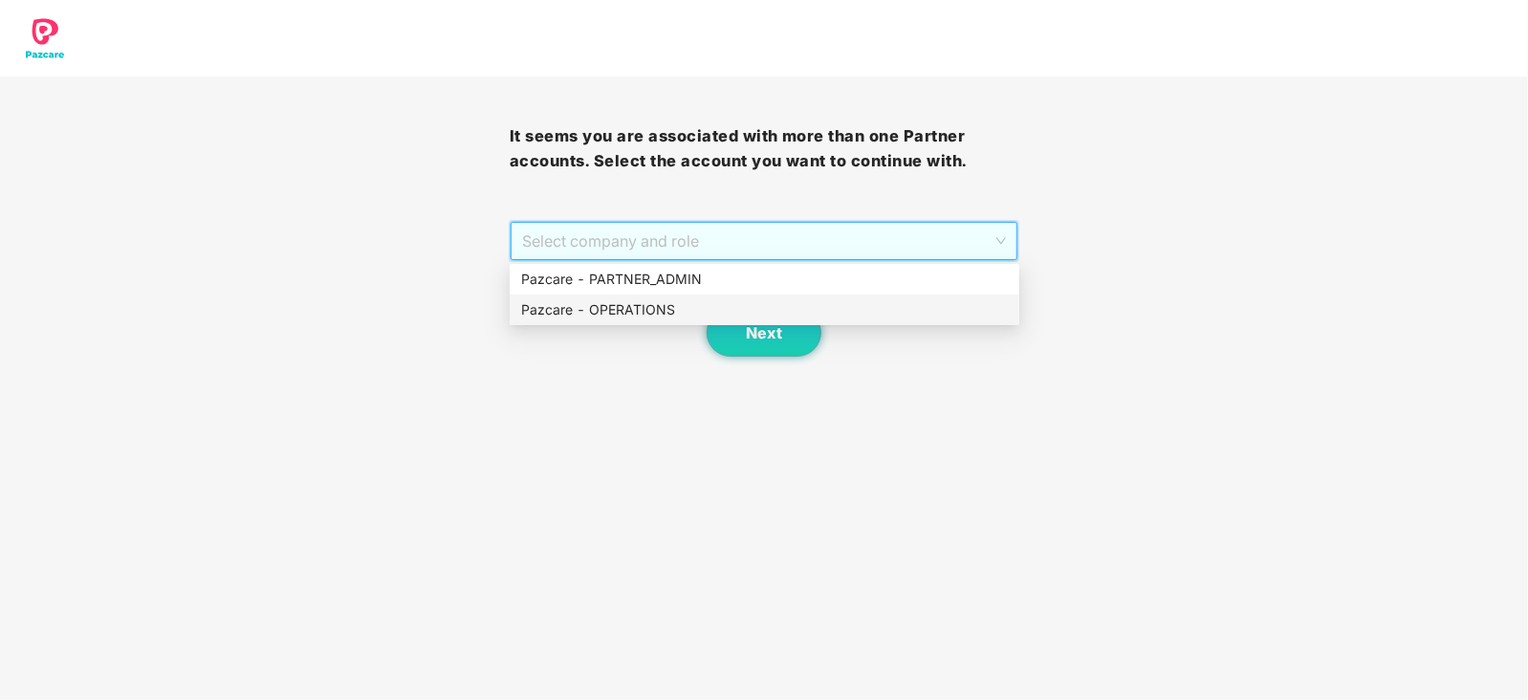
click at [649, 303] on div "Pazcare - OPERATIONS" at bounding box center [764, 309] width 487 height 21
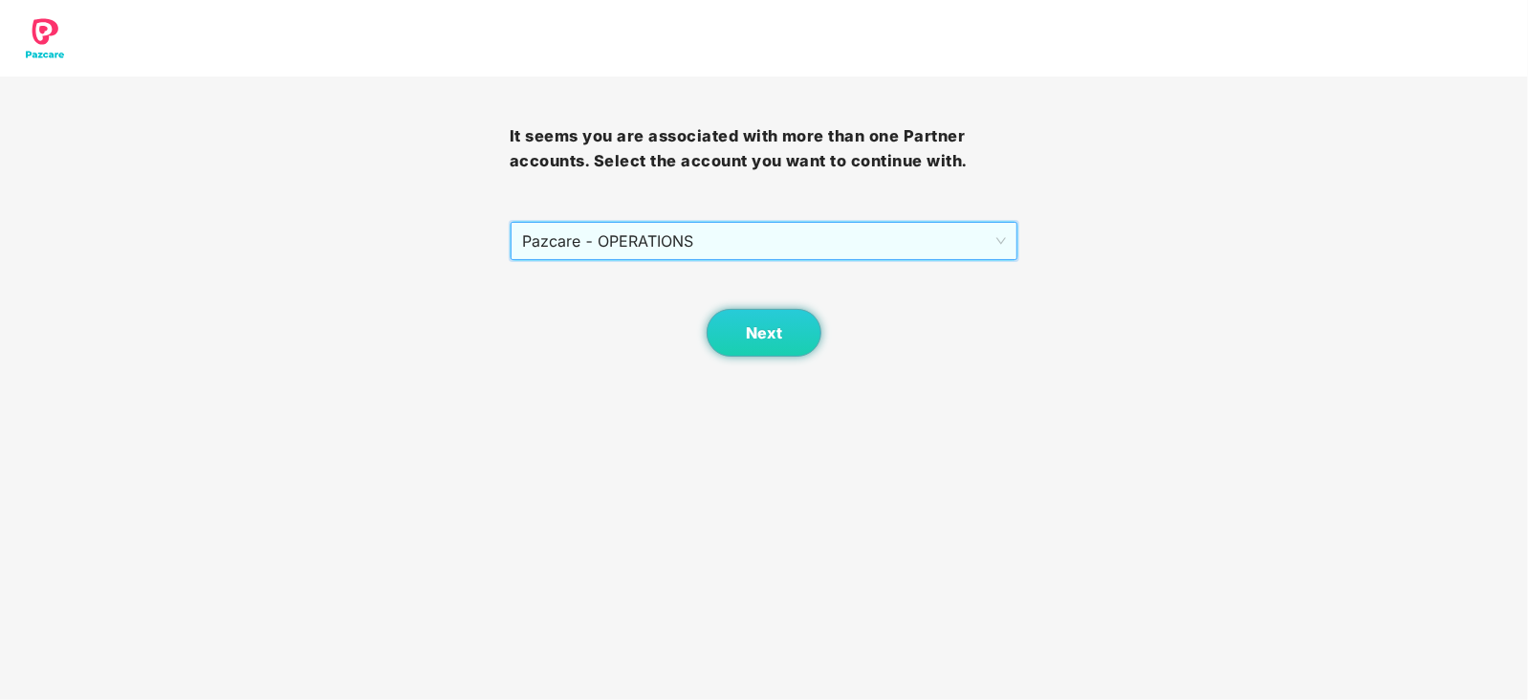
click at [815, 372] on body "It seems you are associated with more than one Partner accounts. Select the acc…" at bounding box center [764, 350] width 1528 height 700
click at [775, 350] on button "Next" at bounding box center [764, 333] width 115 height 48
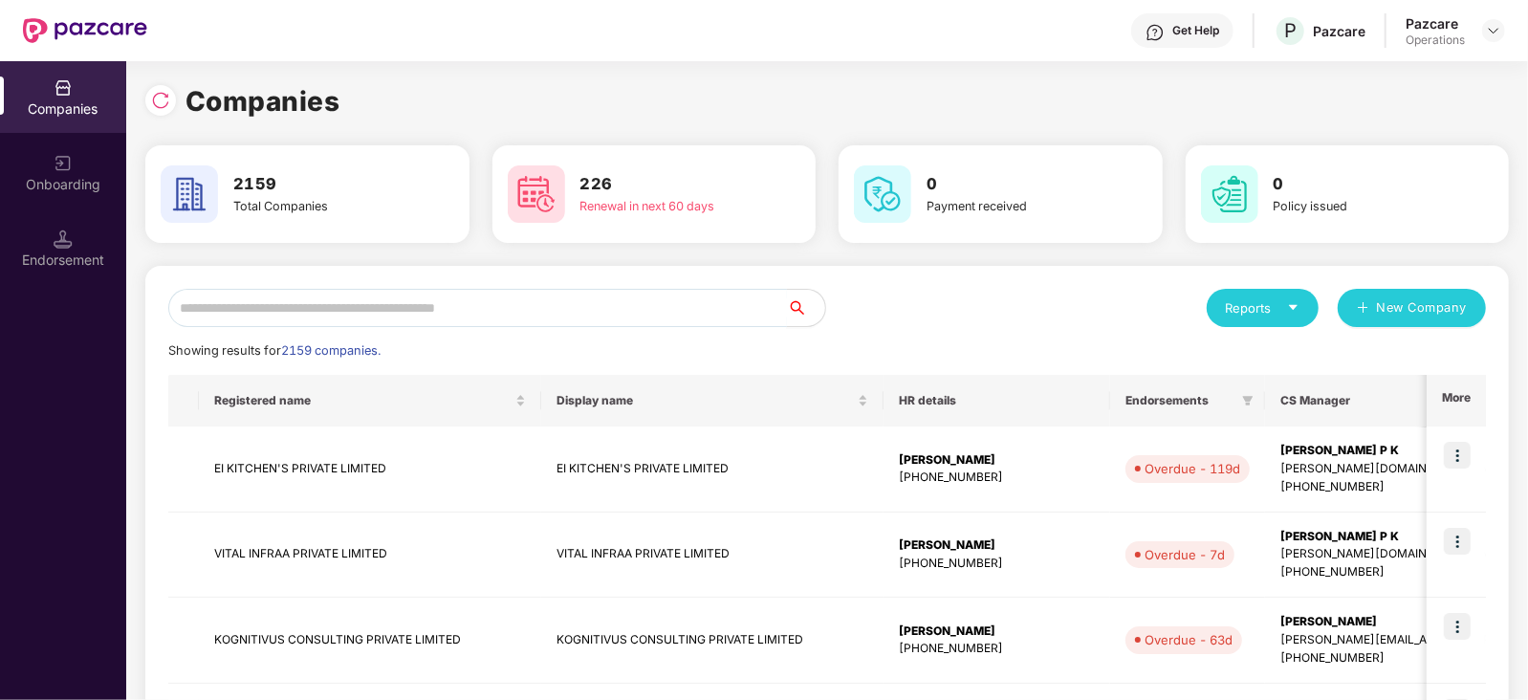
click at [546, 296] on input "text" at bounding box center [477, 308] width 619 height 38
paste input "**********"
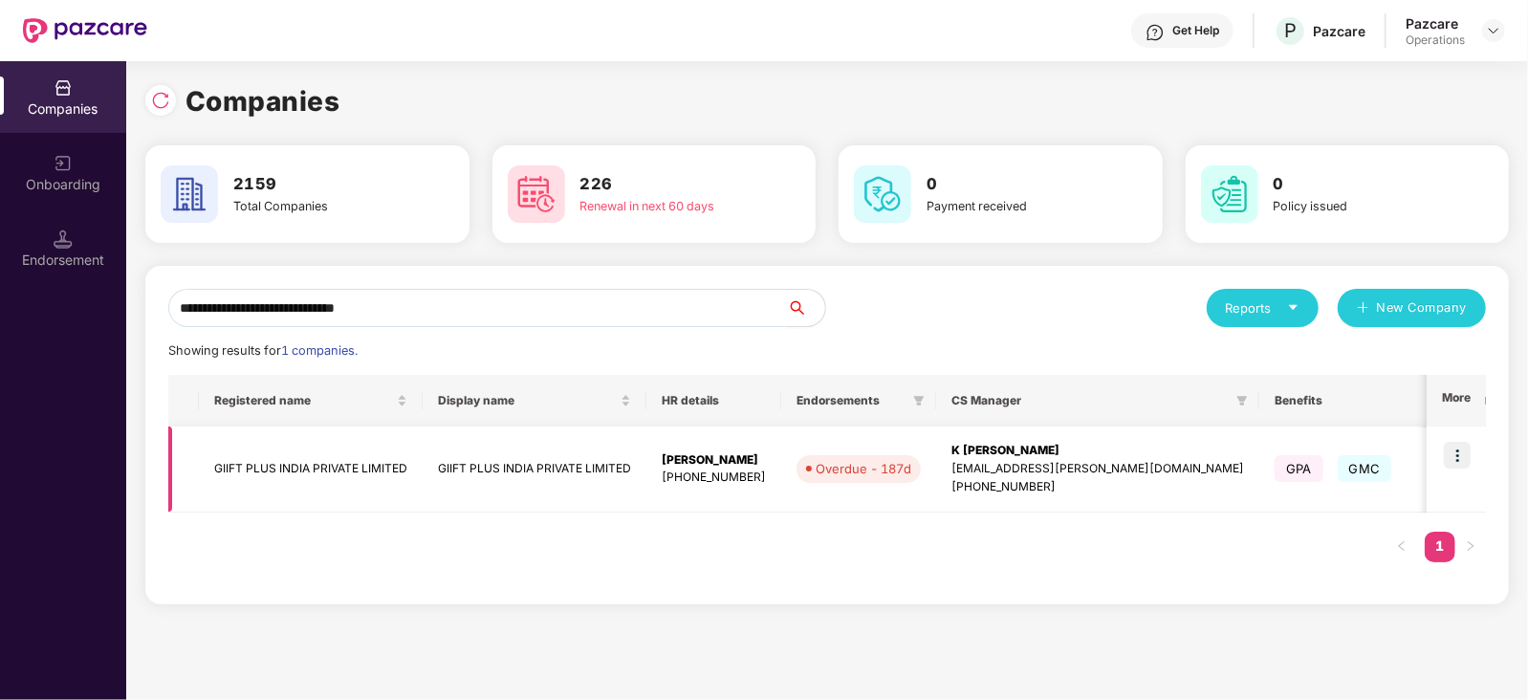
type input "**********"
click at [1468, 456] on img at bounding box center [1457, 455] width 27 height 27
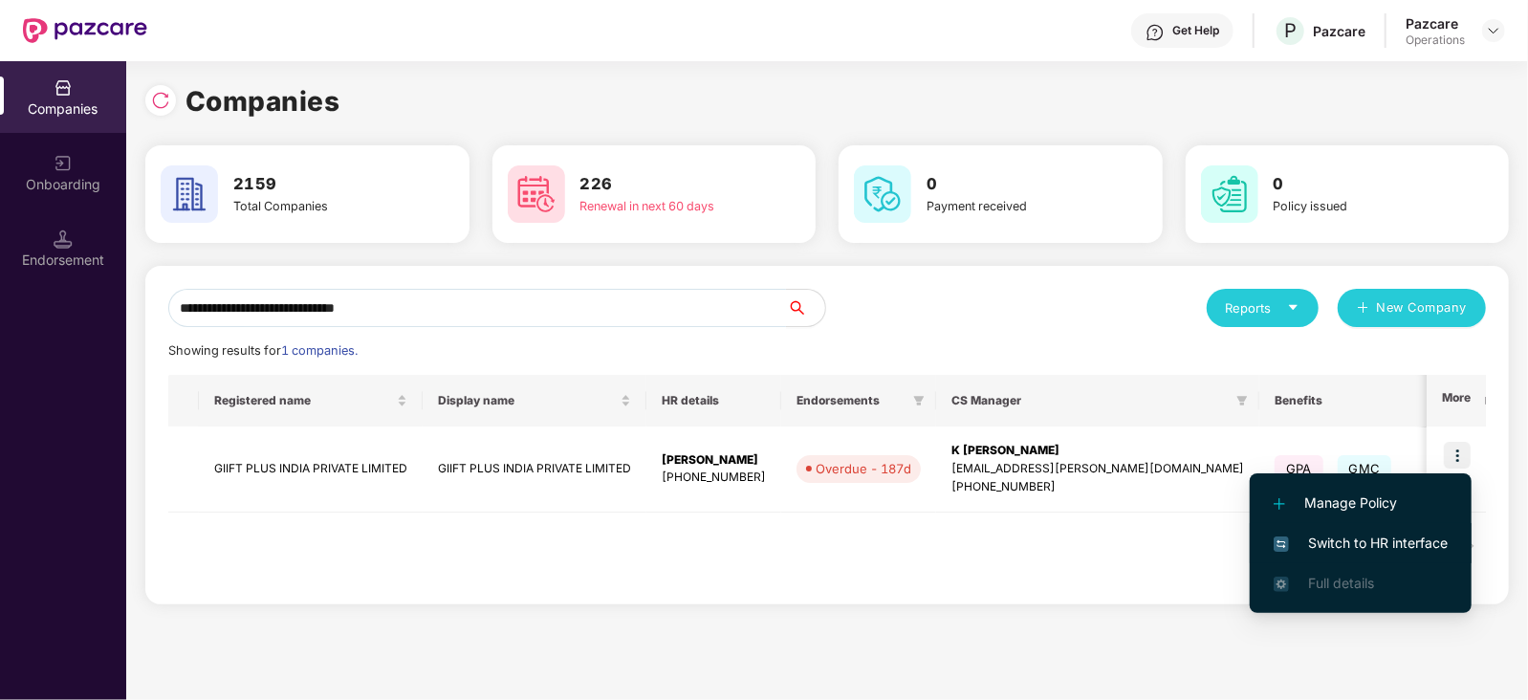
click at [1392, 550] on span "Switch to HR interface" at bounding box center [1361, 543] width 174 height 21
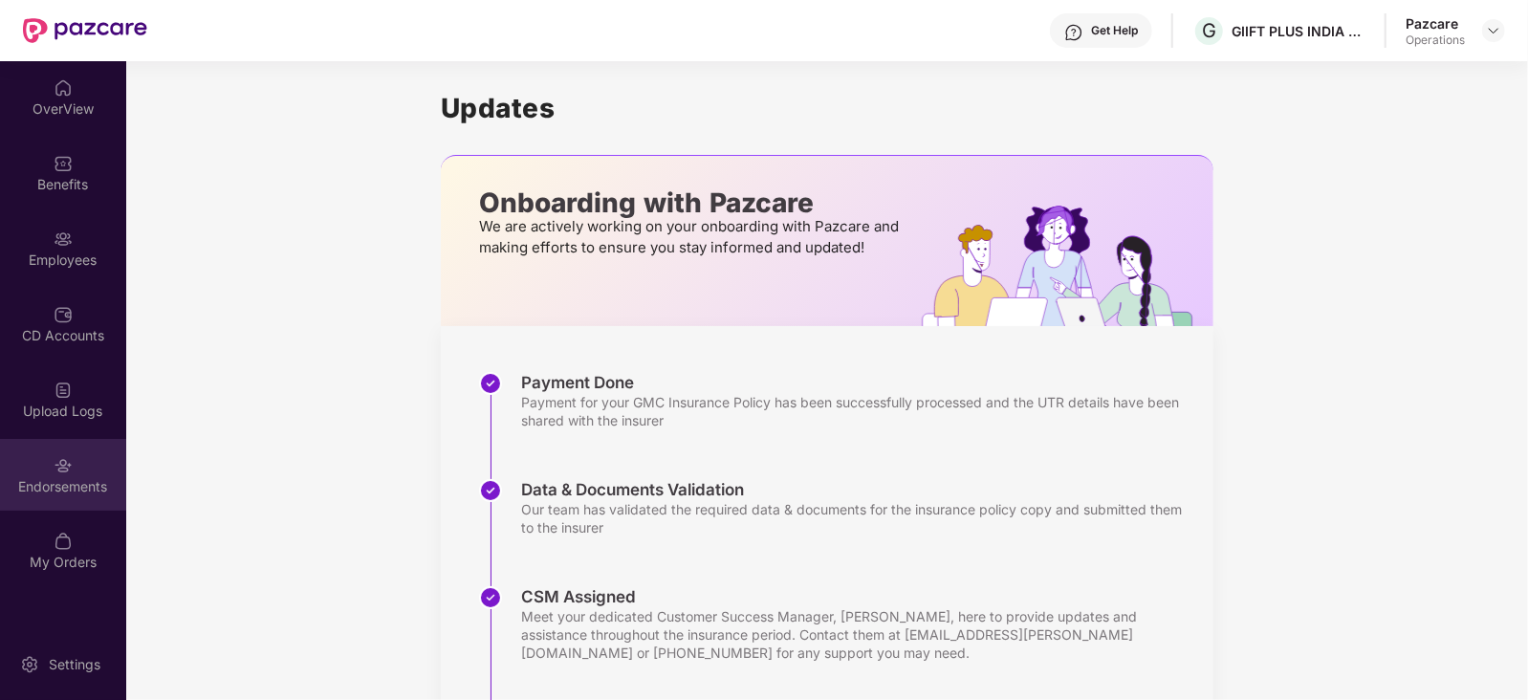
click at [62, 491] on div "Endorsements" at bounding box center [63, 486] width 126 height 19
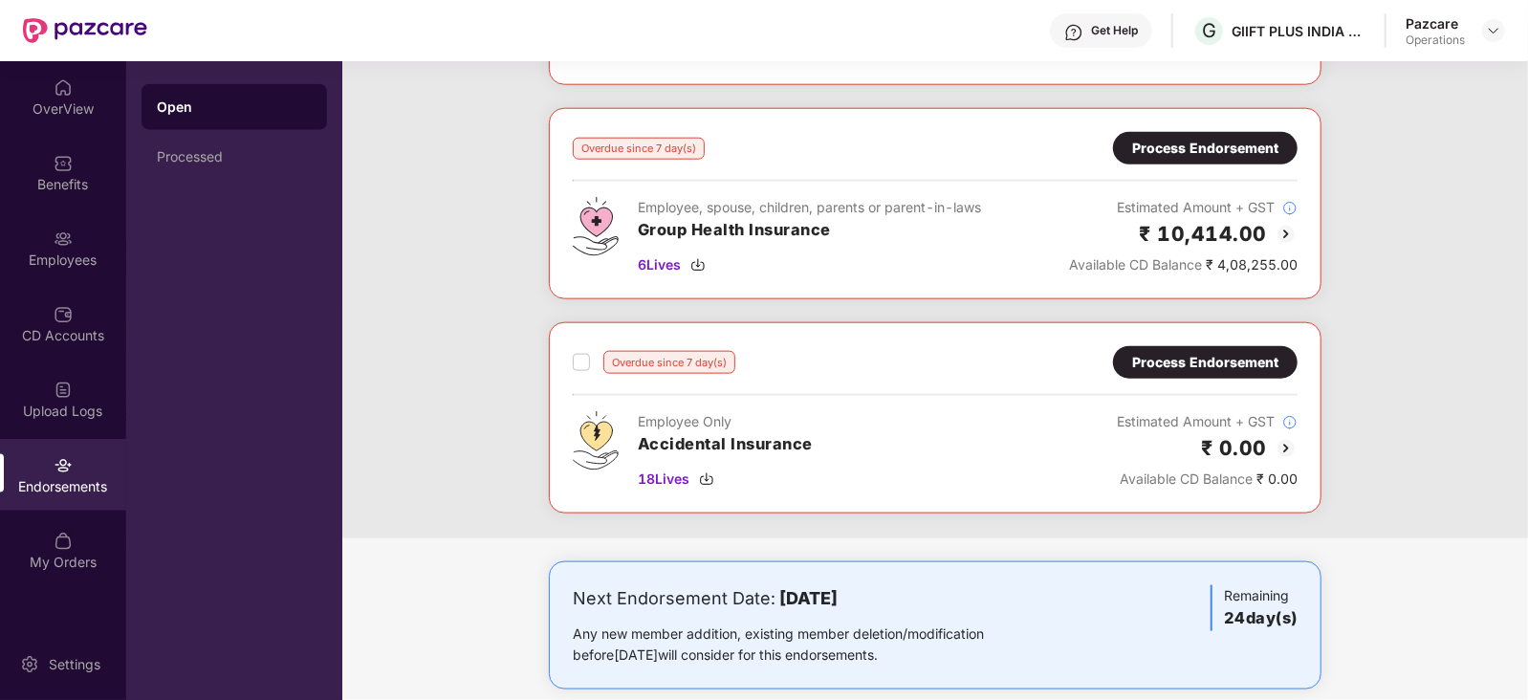
scroll to position [1196, 0]
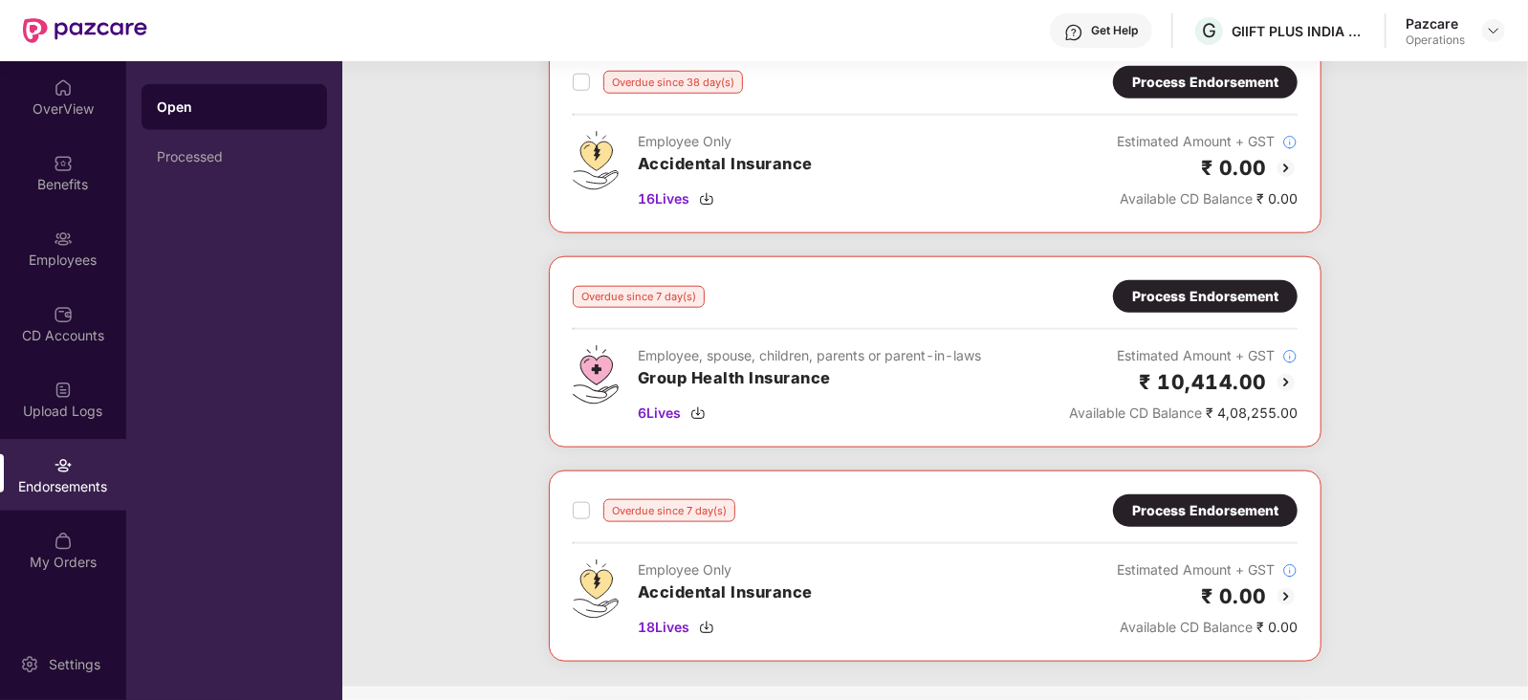
click at [1148, 288] on div "Process Endorsement" at bounding box center [1205, 296] width 146 height 21
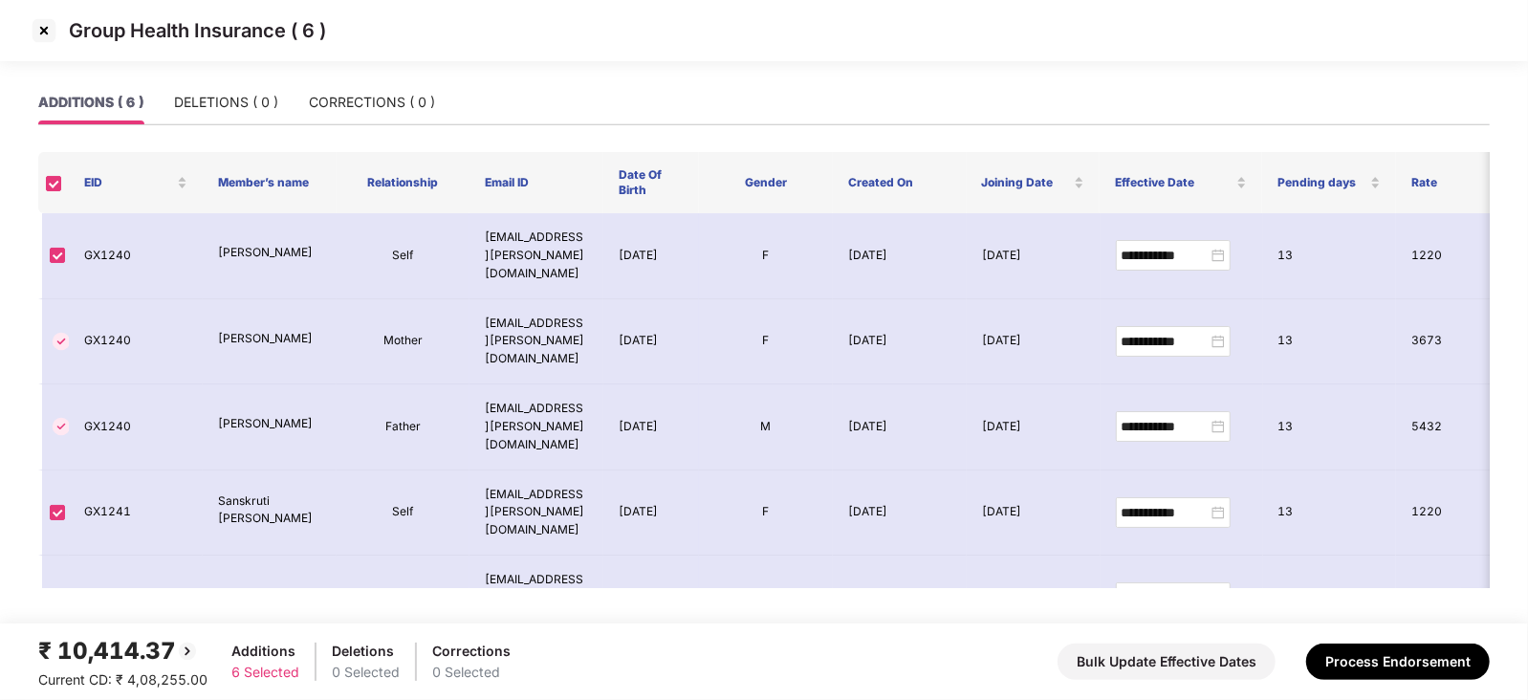
click at [1399, 640] on div "₹ 10,414.37 Current CD: ₹ 4,08,255.00 Additions 6 Selected Deletions 0 Selected…" at bounding box center [764, 661] width 1452 height 57
click at [1397, 645] on button "Process Endorsement" at bounding box center [1398, 662] width 184 height 36
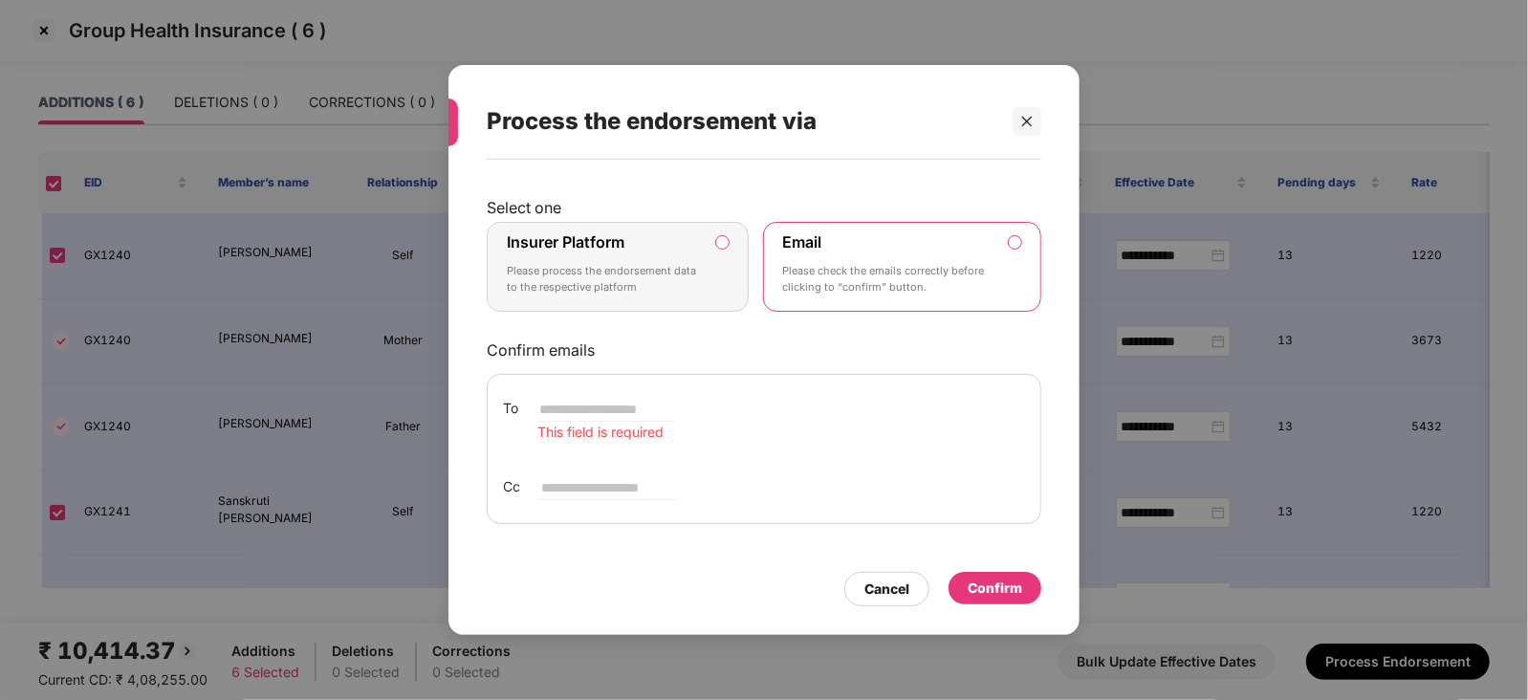
click at [722, 231] on label "Insurer Platform Please process the endorsement data to the respective platform" at bounding box center [618, 267] width 262 height 90
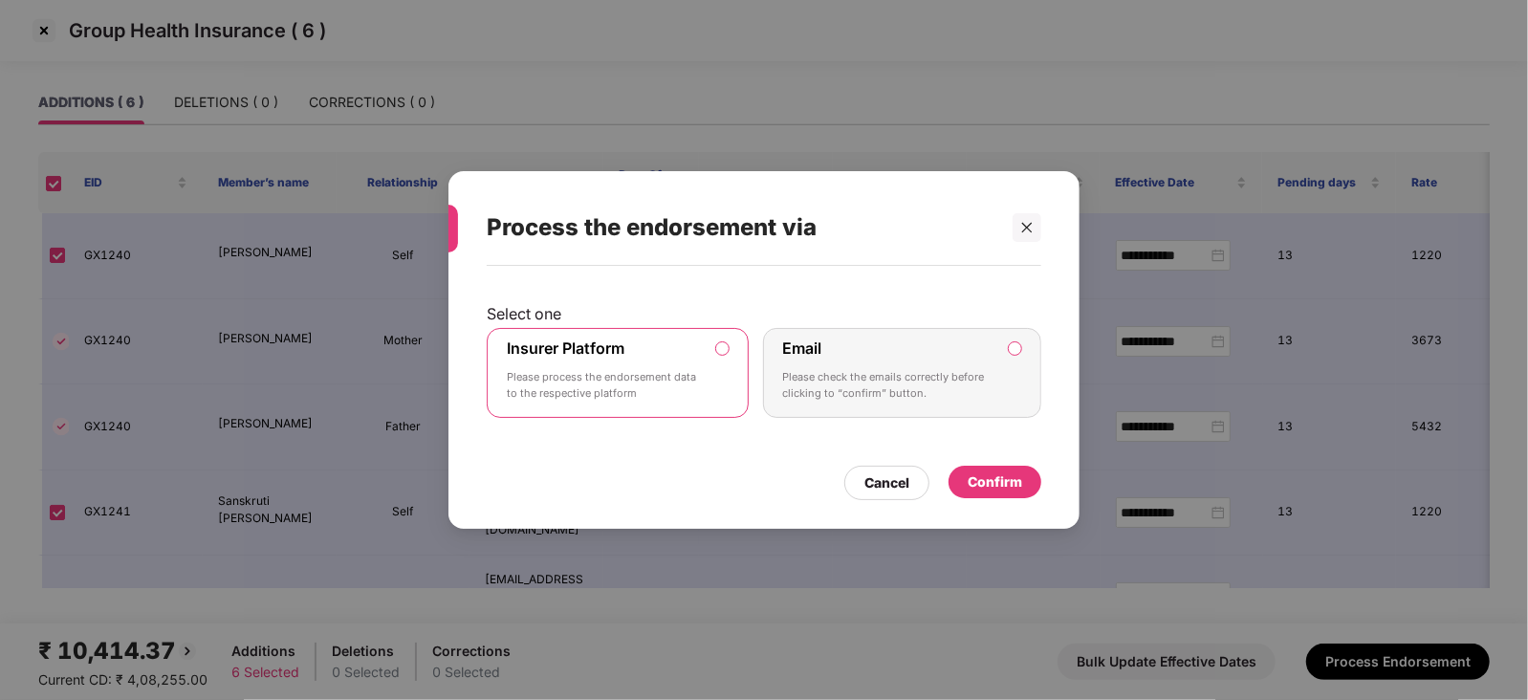
click at [1006, 472] on div "Confirm" at bounding box center [995, 482] width 55 height 21
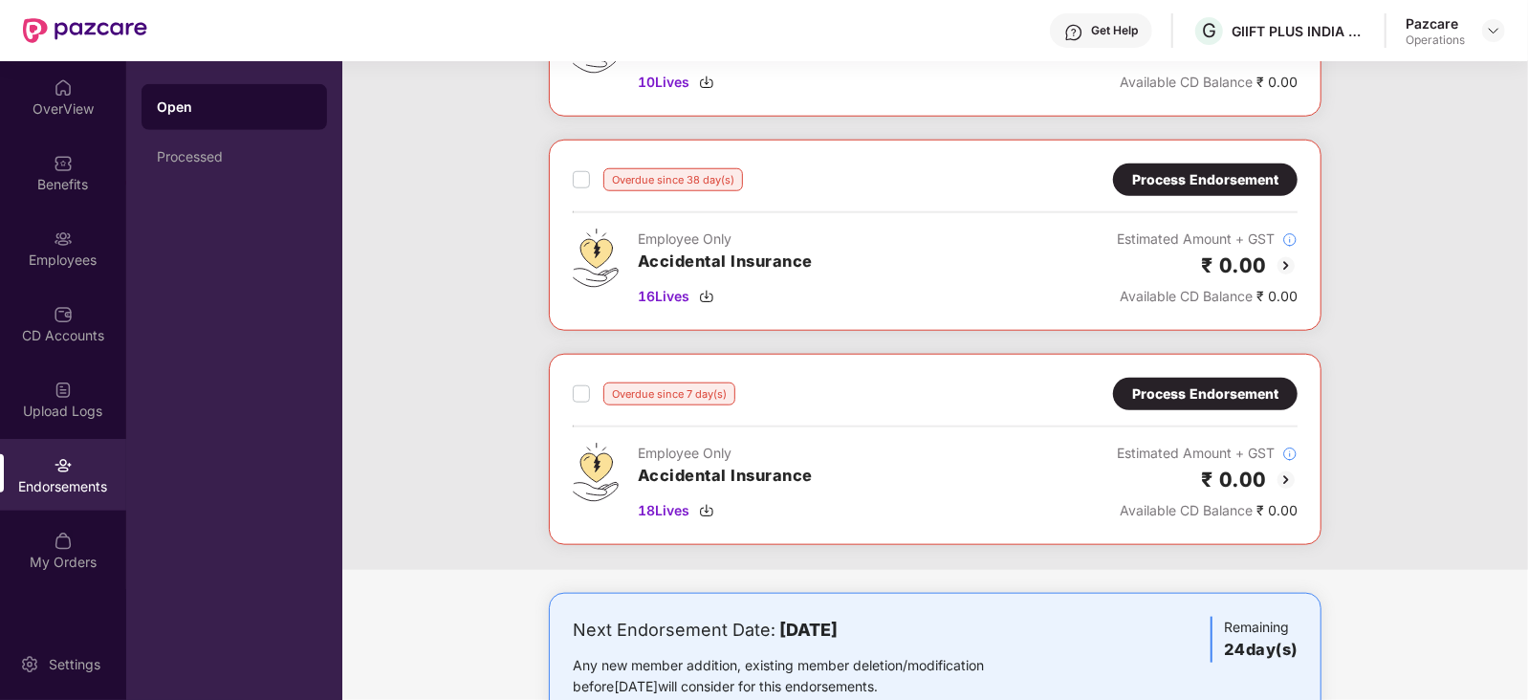
scroll to position [620, 0]
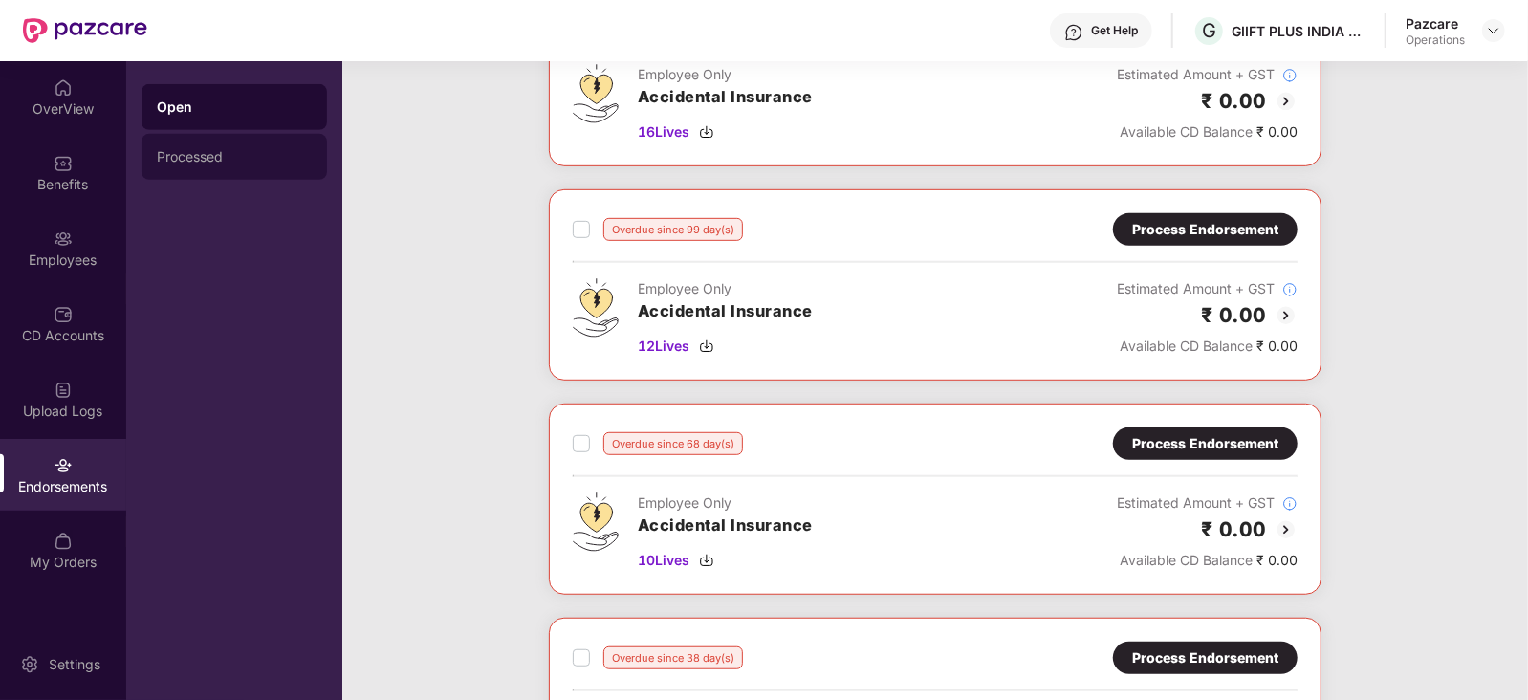
click at [168, 152] on div "Processed" at bounding box center [234, 156] width 155 height 15
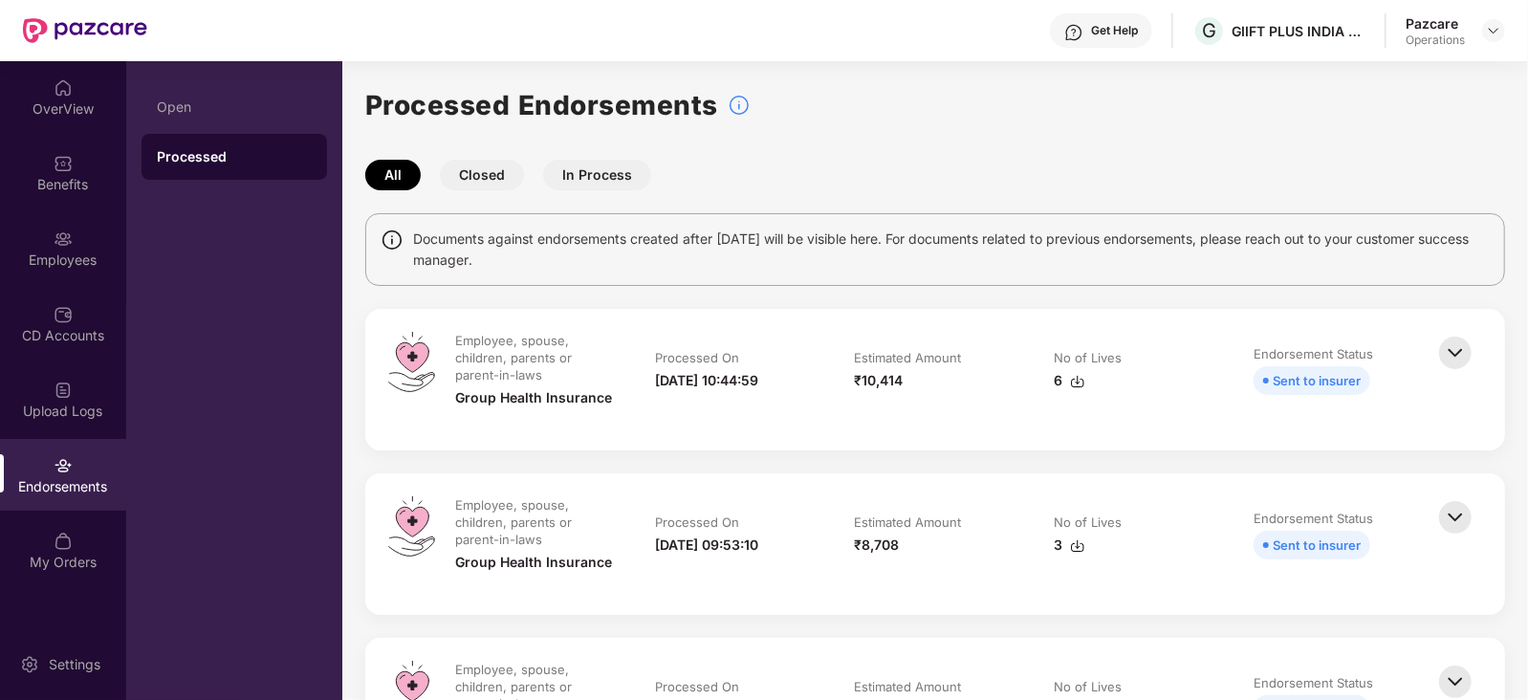
click at [1082, 377] on img at bounding box center [1077, 381] width 15 height 15
click at [1490, 31] on img at bounding box center [1493, 30] width 15 height 15
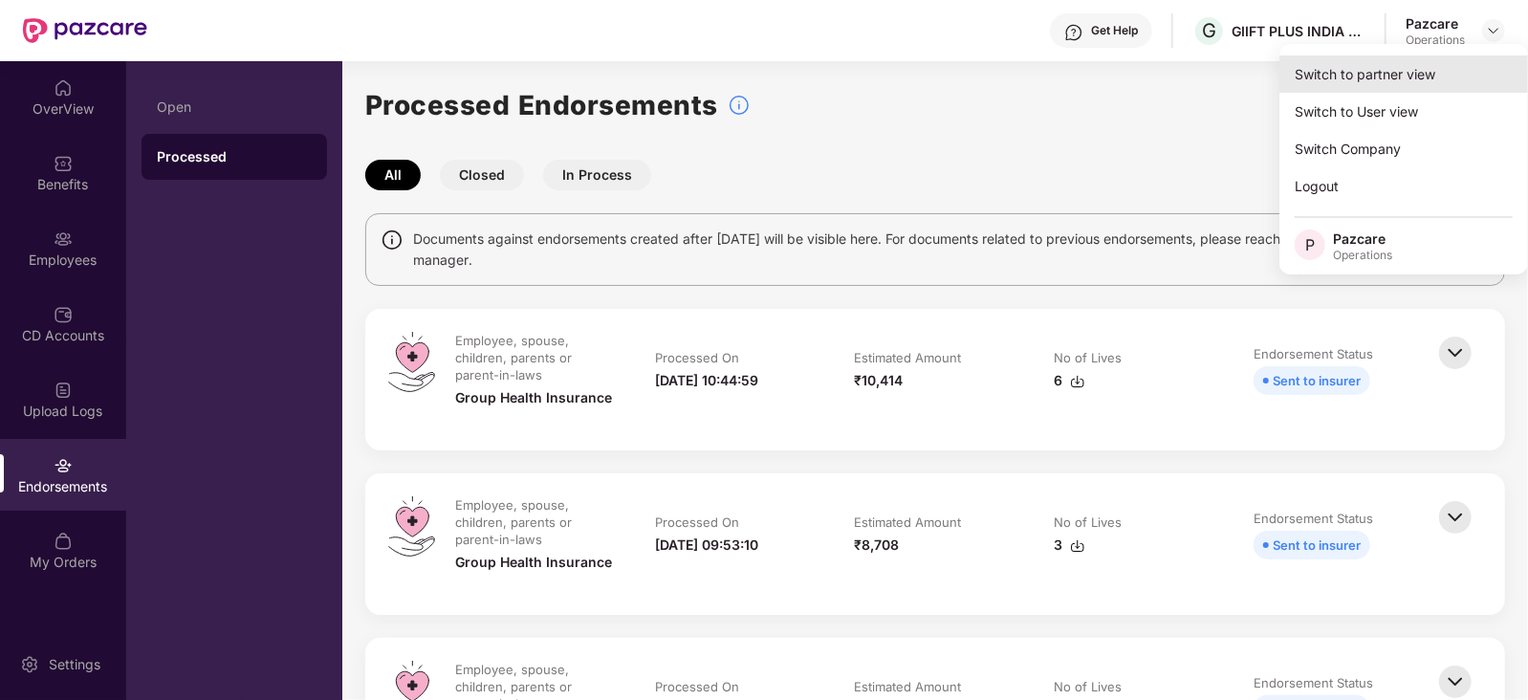
click at [1339, 85] on div "Switch to partner view" at bounding box center [1404, 73] width 249 height 37
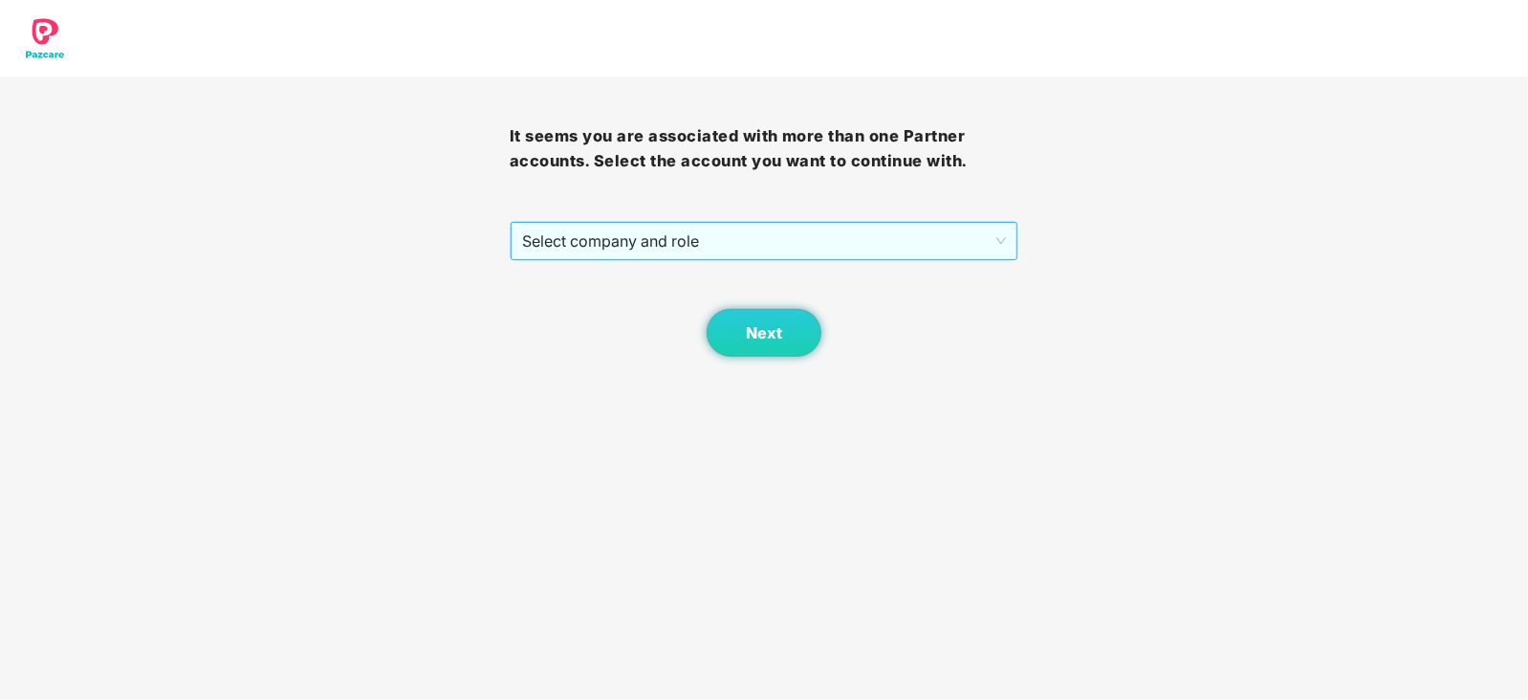
click at [786, 234] on span "Select company and role" at bounding box center [764, 241] width 485 height 36
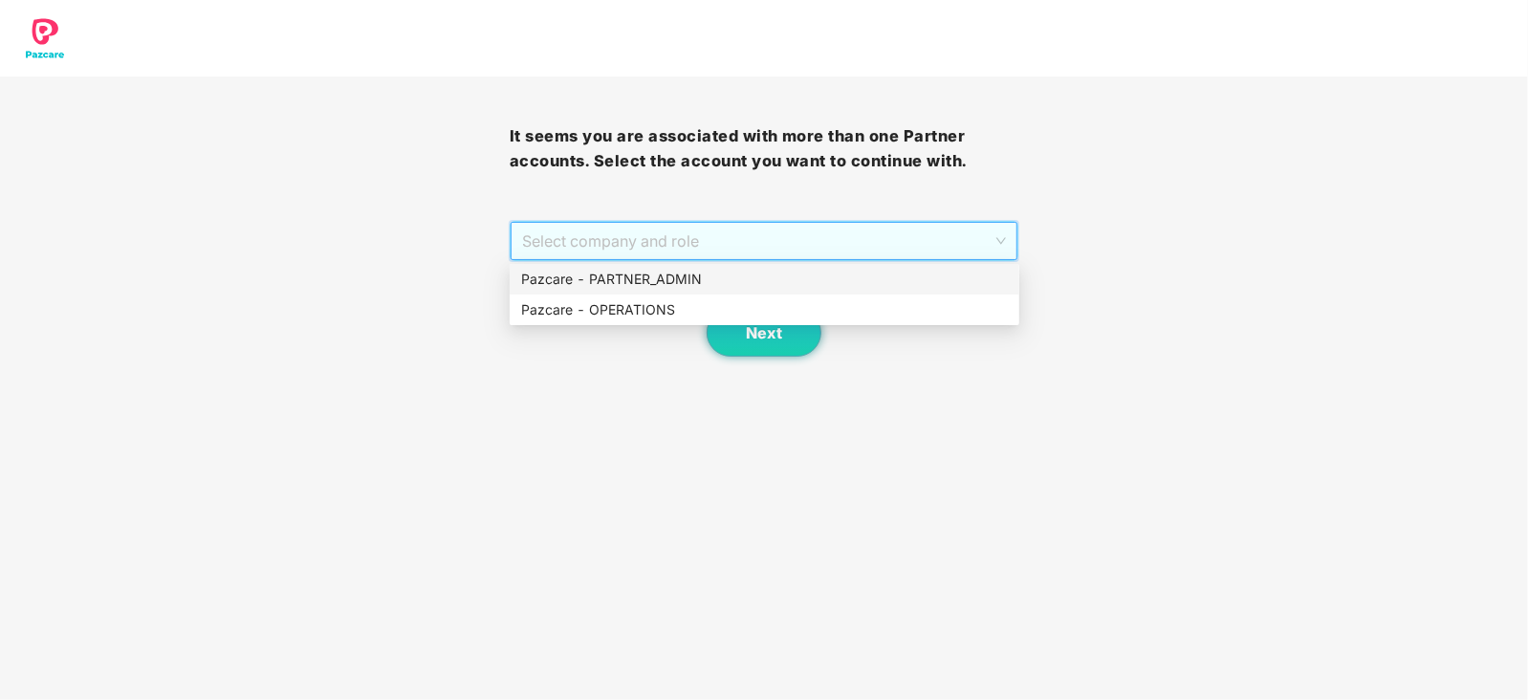
click at [648, 294] on div "Pazcare - PARTNER_ADMIN" at bounding box center [765, 279] width 510 height 31
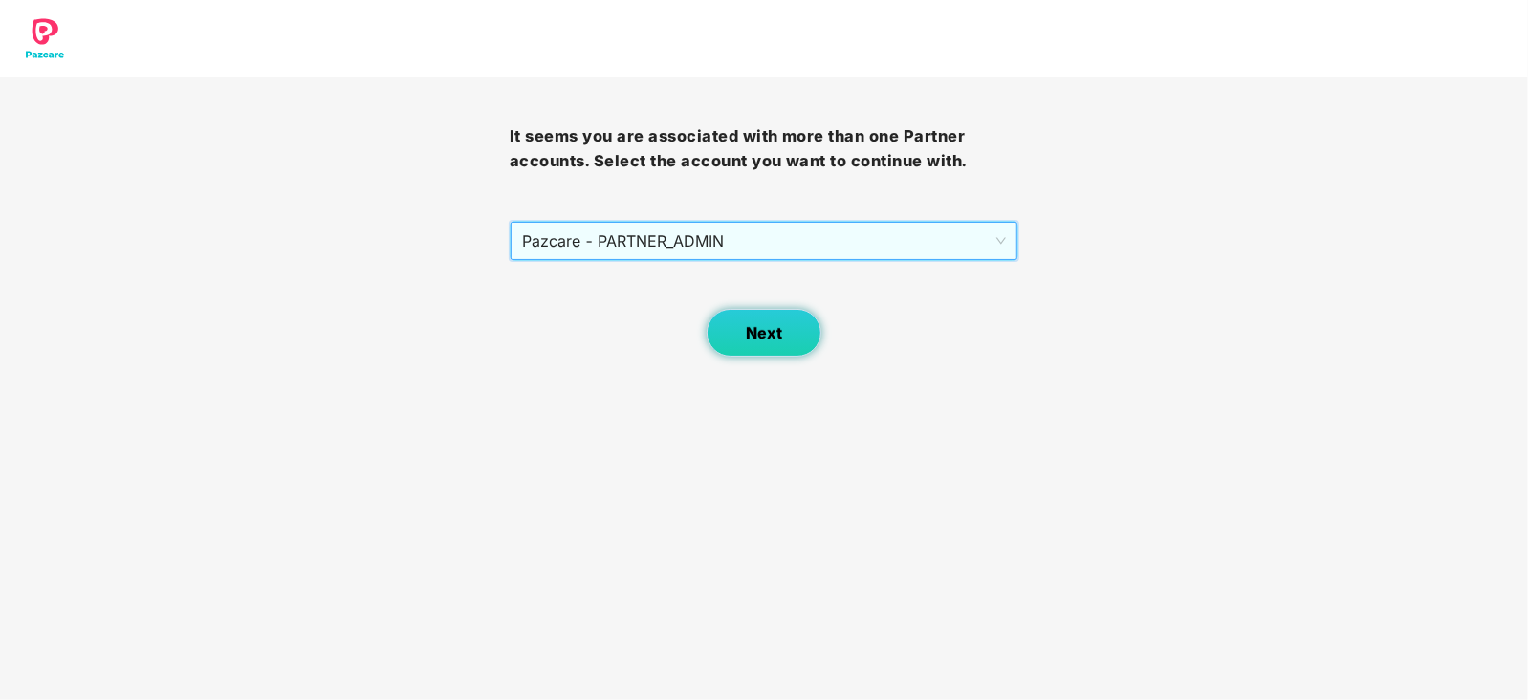
click at [735, 325] on button "Next" at bounding box center [764, 333] width 115 height 48
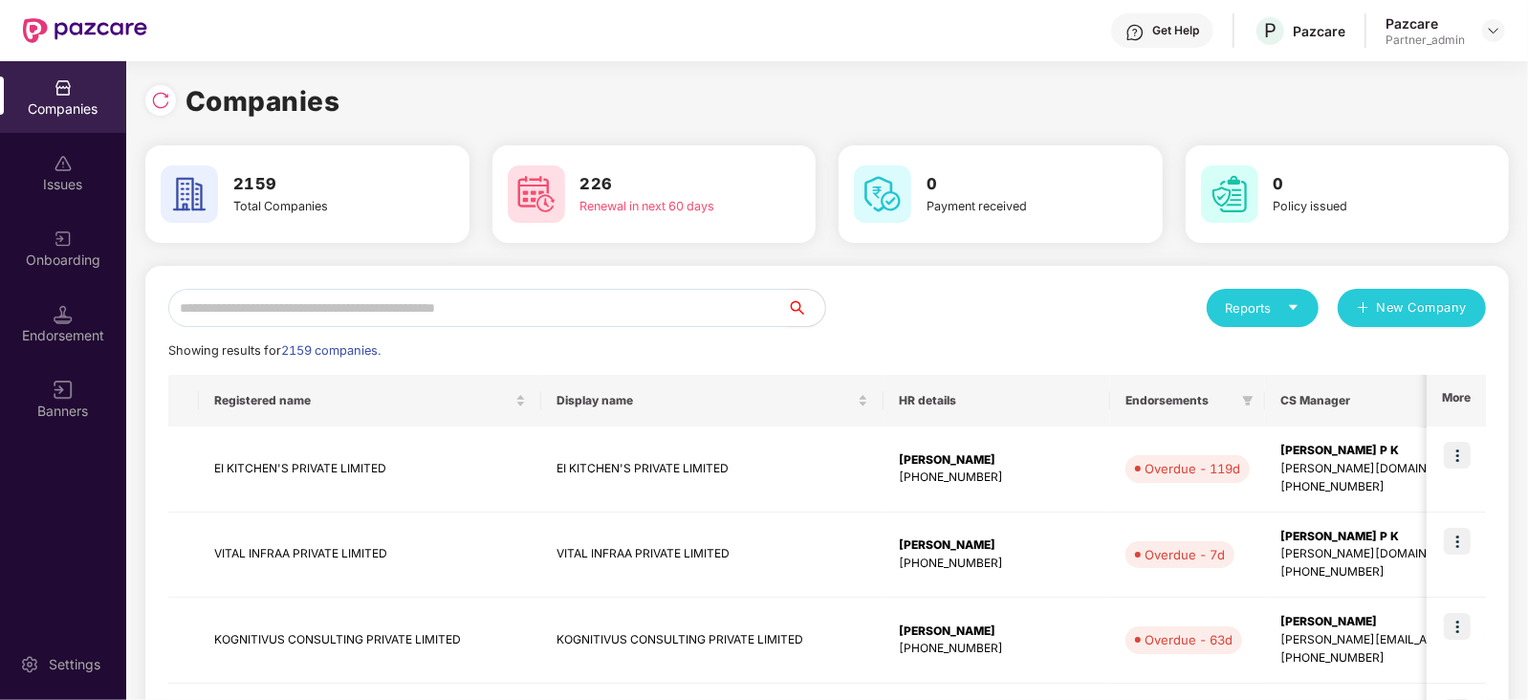
click at [402, 309] on input "text" at bounding box center [477, 308] width 619 height 38
paste input "**********"
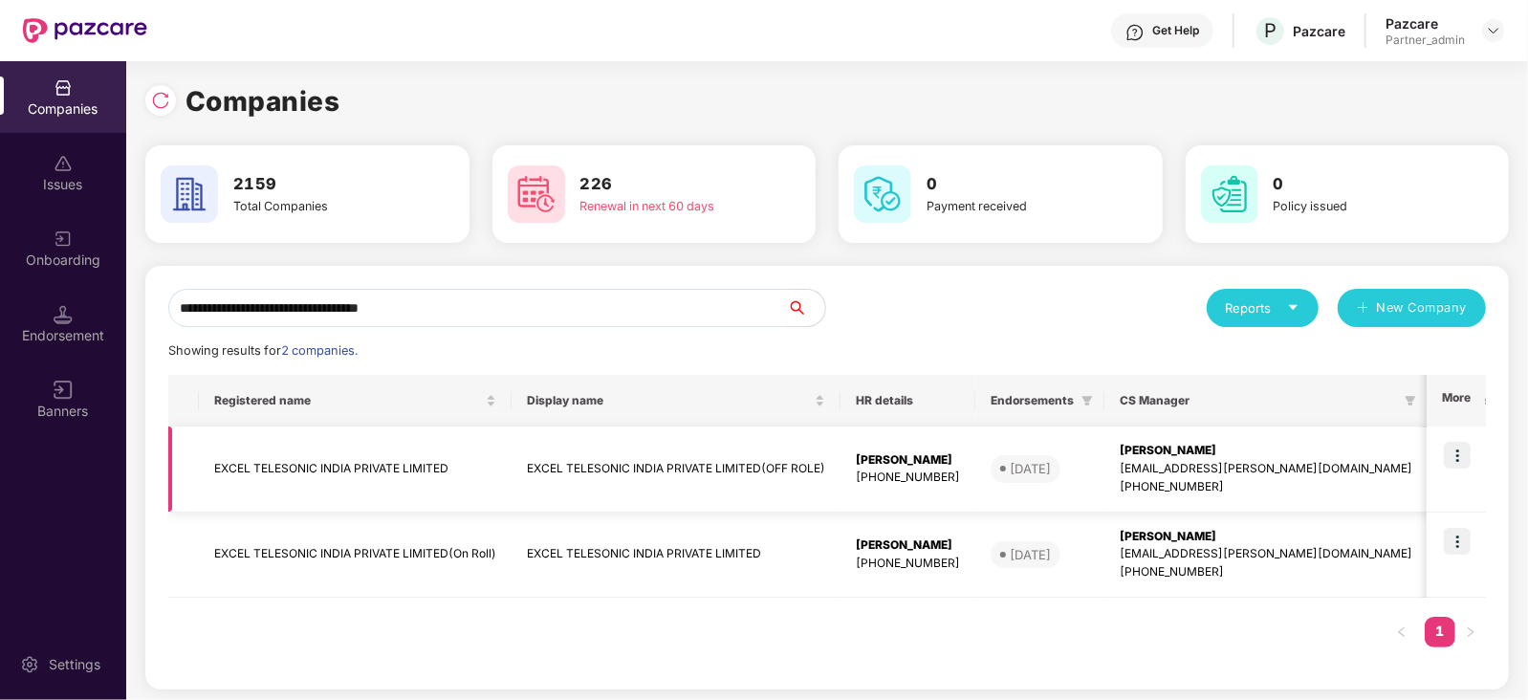
type input "**********"
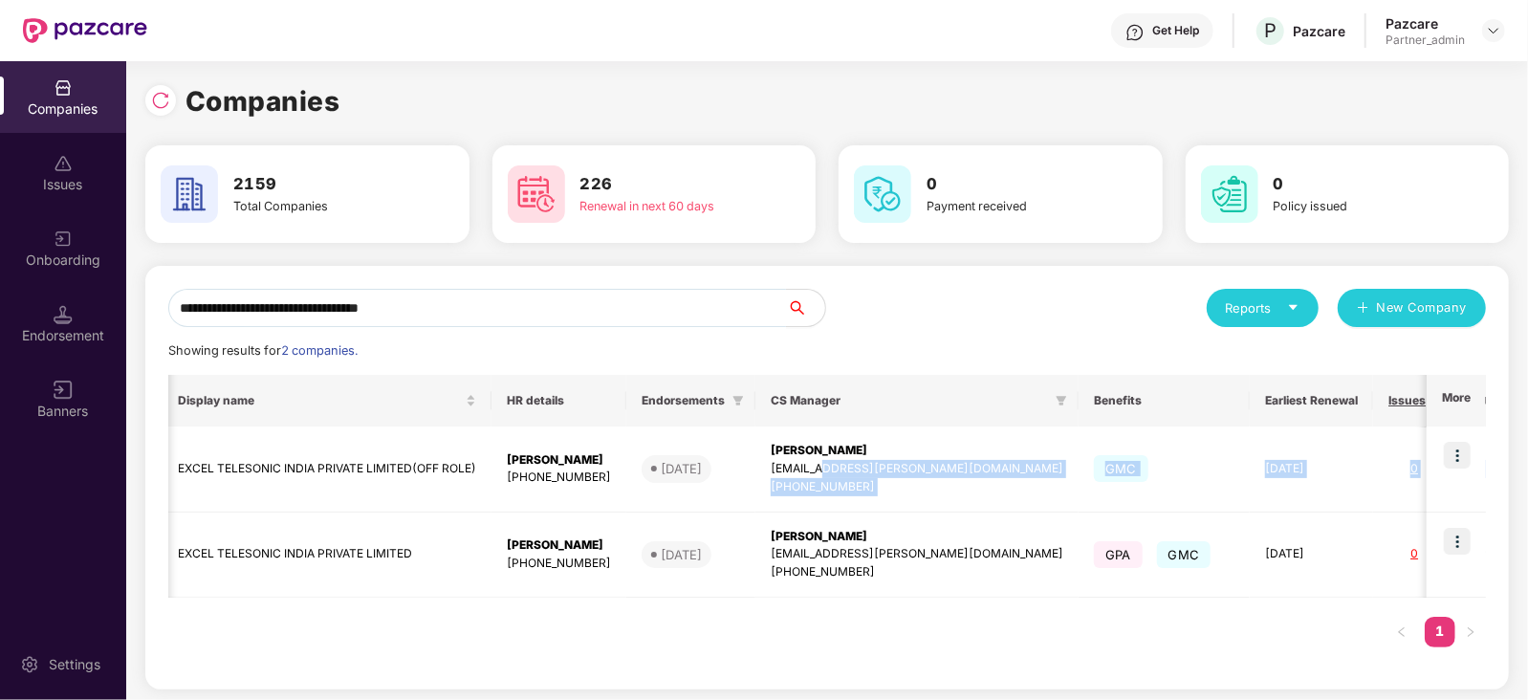
scroll to position [0, 637]
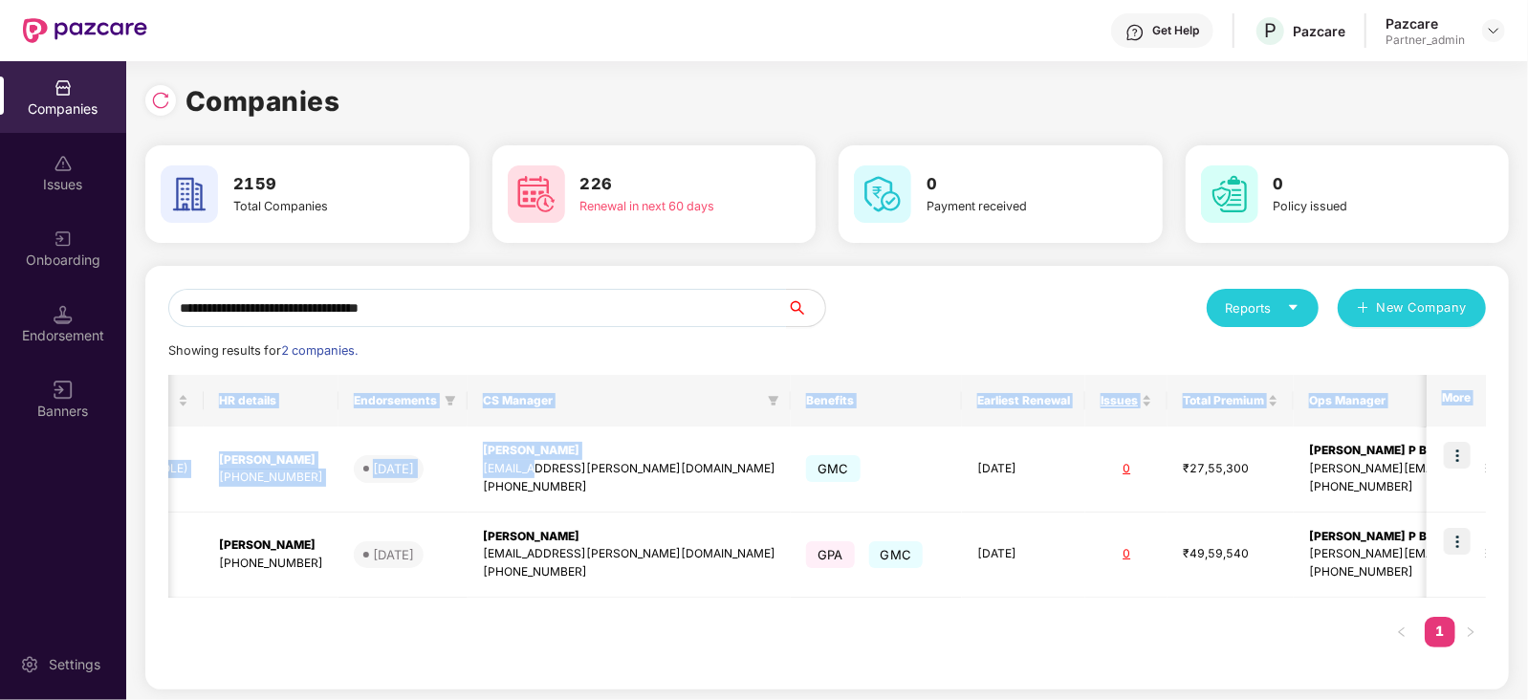
drag, startPoint x: 1222, startPoint y: 464, endPoint x: 1526, endPoint y: 469, distance: 304.2
click at [1526, 469] on div "**********" at bounding box center [827, 380] width 1402 height 639
click at [1014, 528] on td "[DATE]" at bounding box center [1023, 556] width 123 height 86
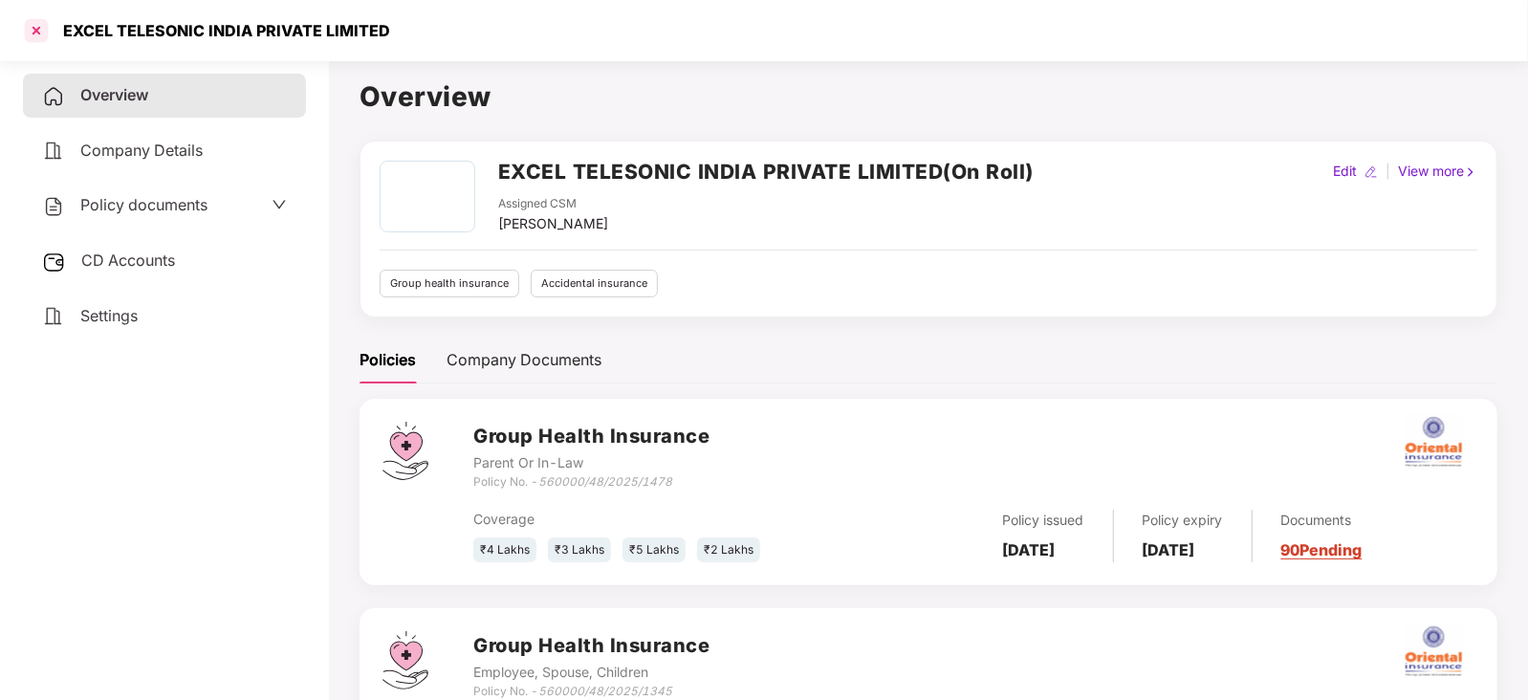
click at [49, 27] on div at bounding box center [36, 30] width 31 height 31
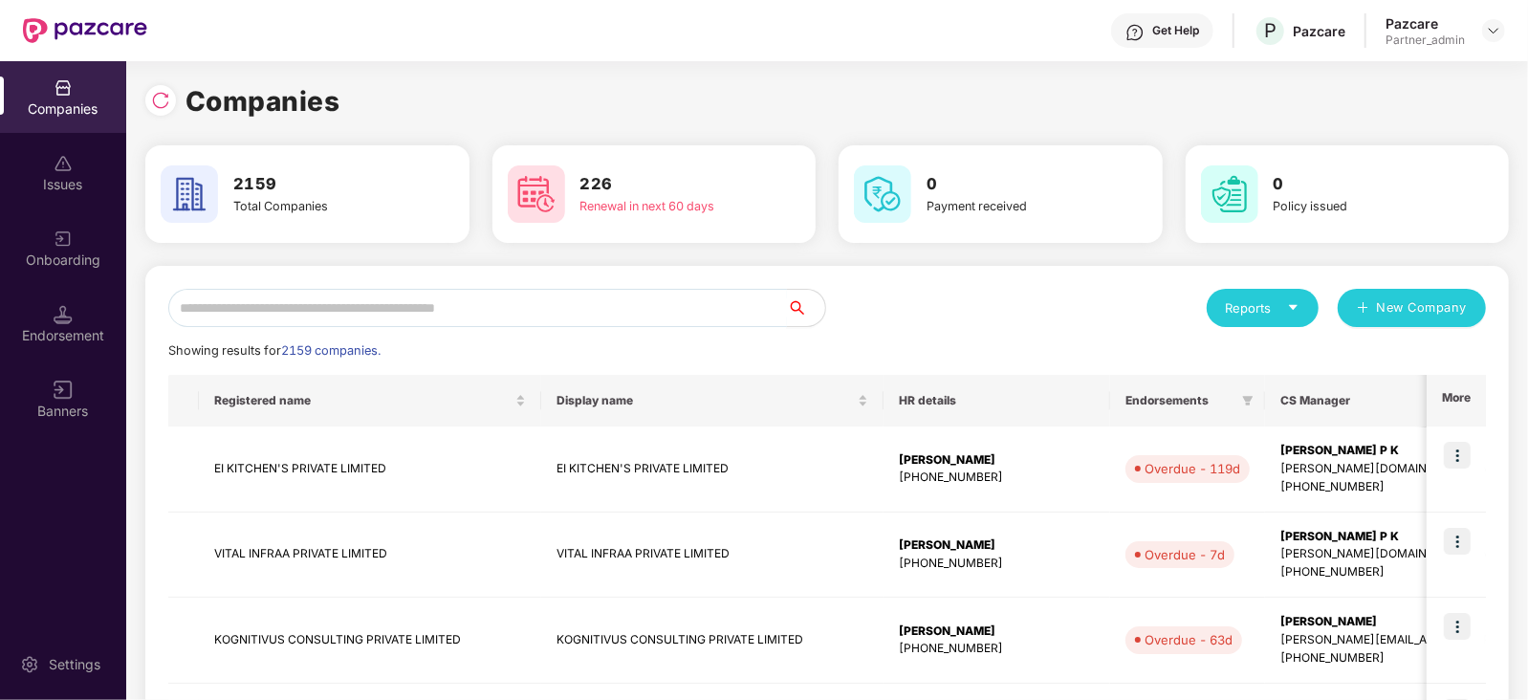
click at [307, 315] on input "text" at bounding box center [477, 308] width 619 height 38
paste input "**********"
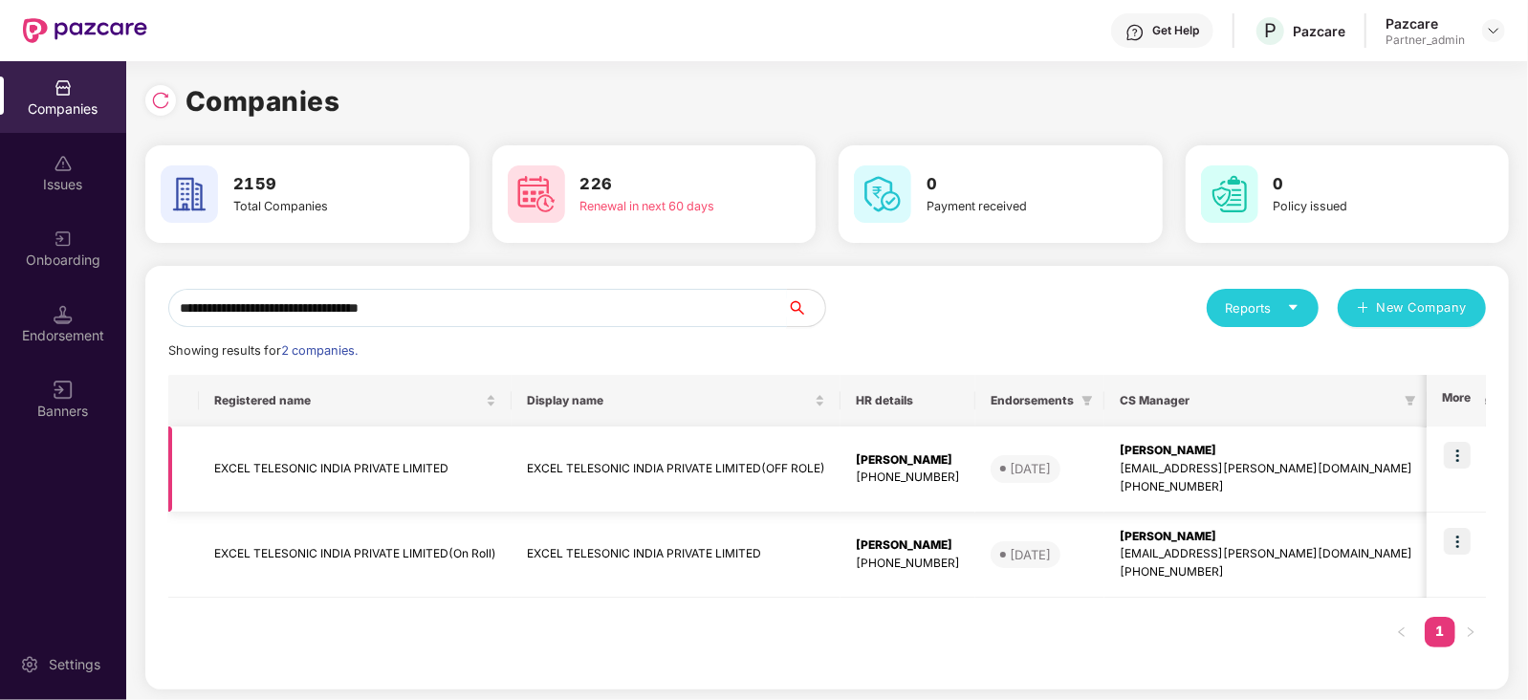
type input "**********"
click at [1465, 456] on img at bounding box center [1457, 455] width 27 height 27
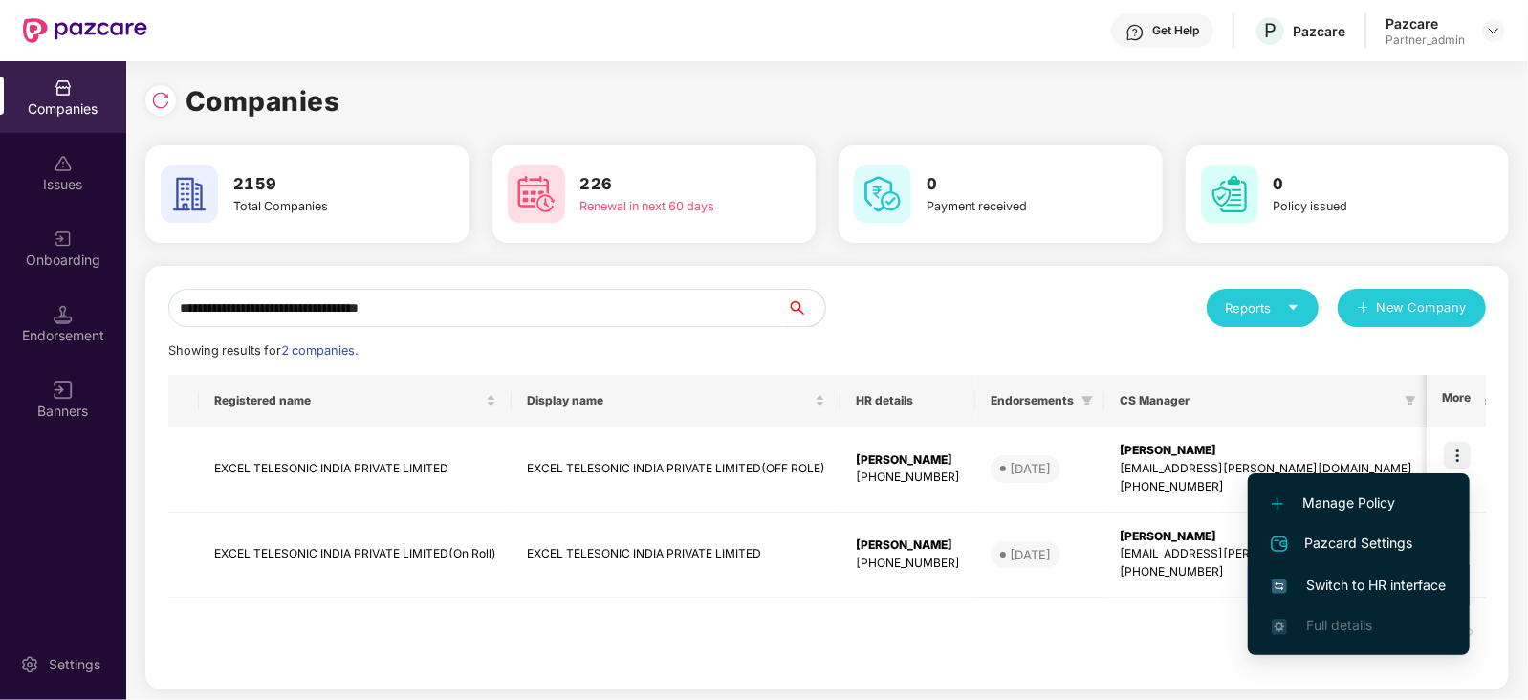
click at [1379, 590] on span "Switch to HR interface" at bounding box center [1359, 585] width 174 height 21
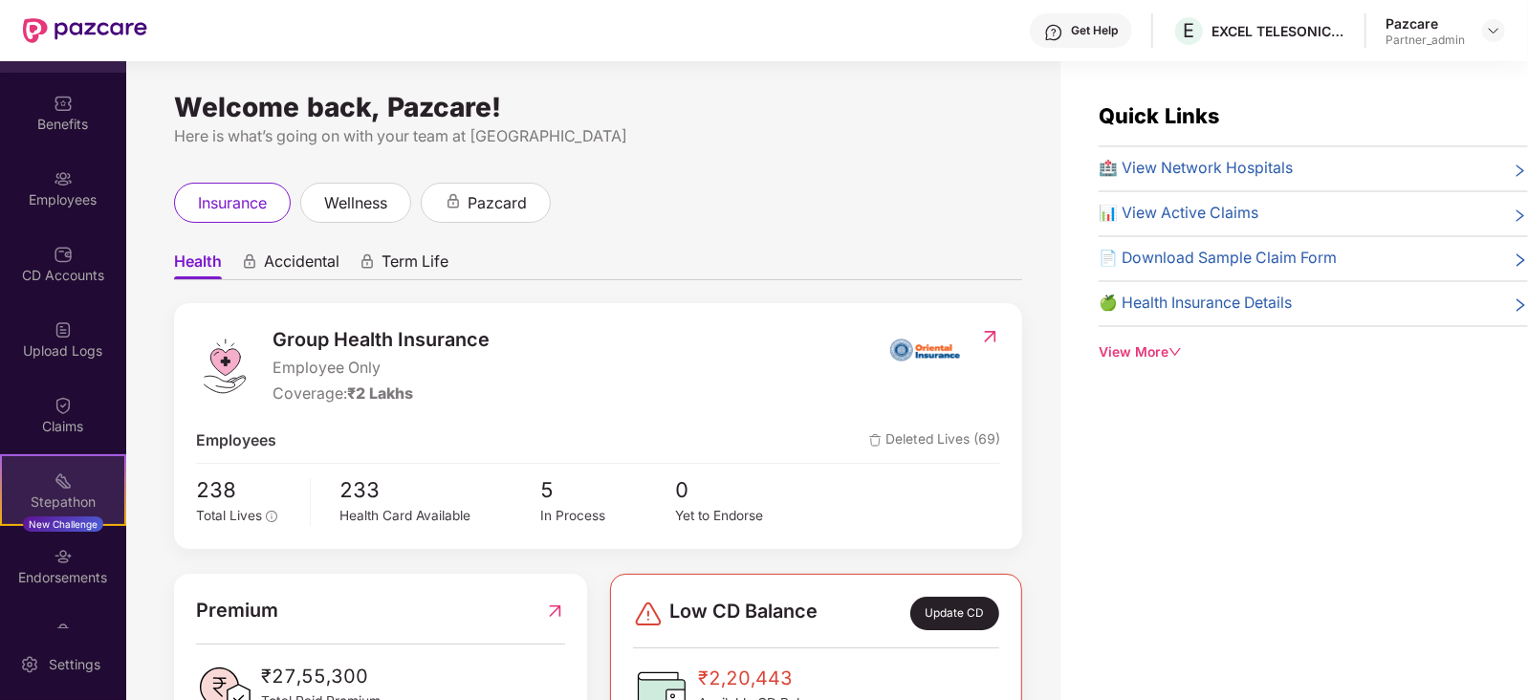
scroll to position [113, 0]
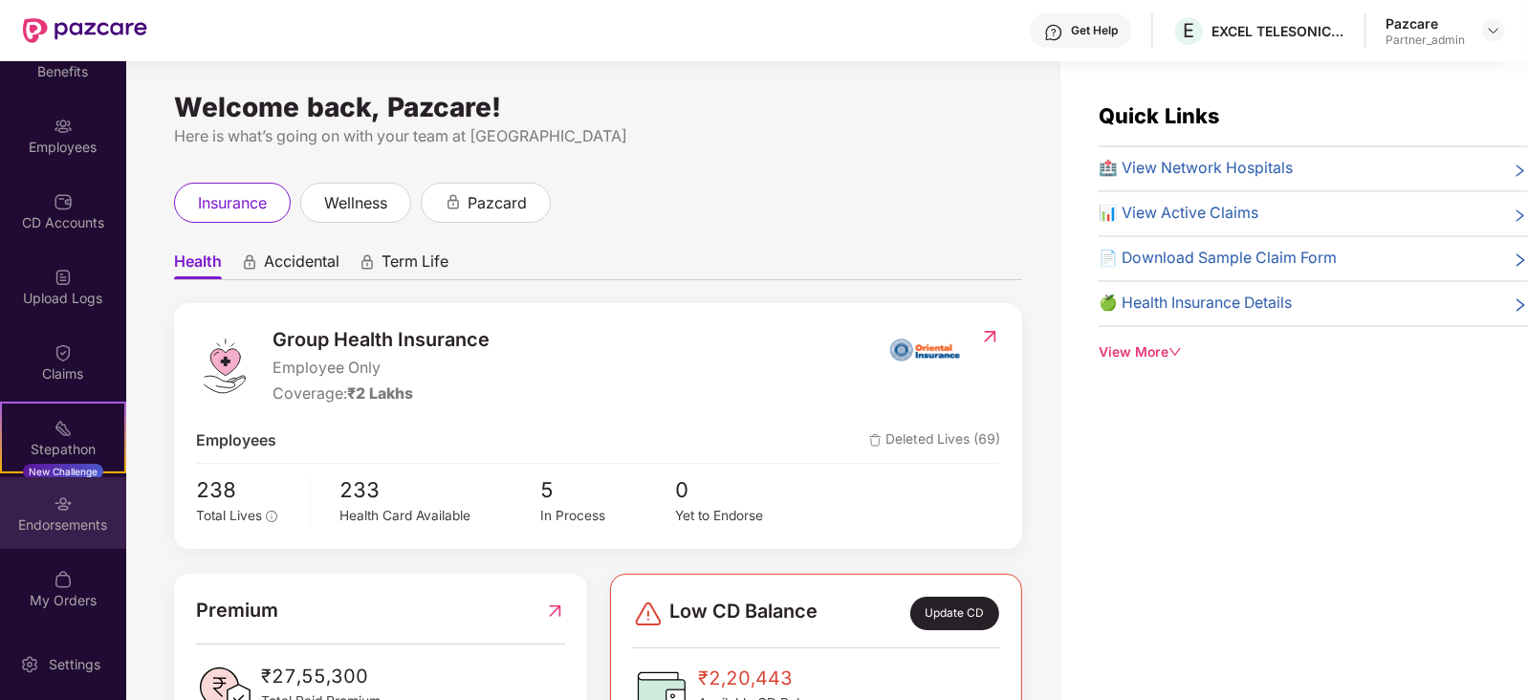
click at [77, 529] on div "Endorsements" at bounding box center [63, 525] width 126 height 19
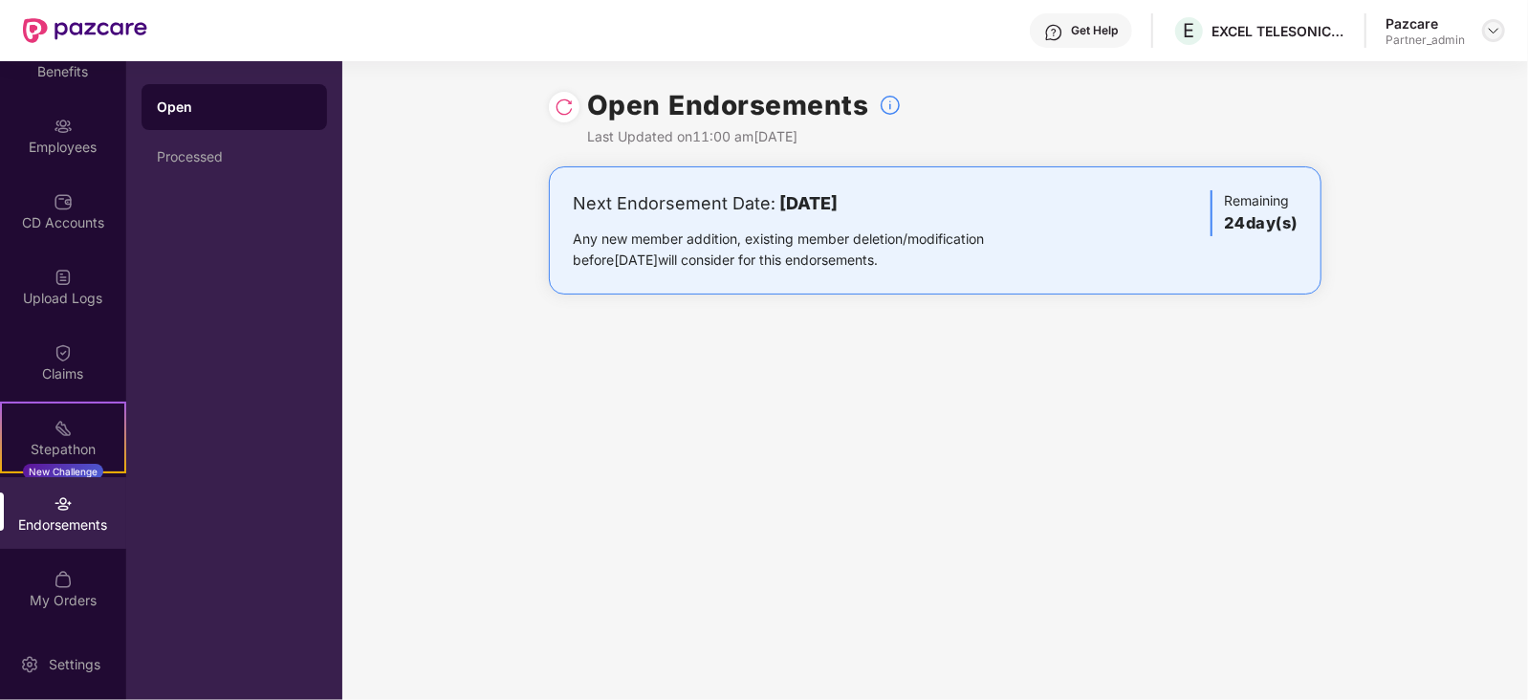
click at [1497, 40] on div at bounding box center [1493, 30] width 23 height 23
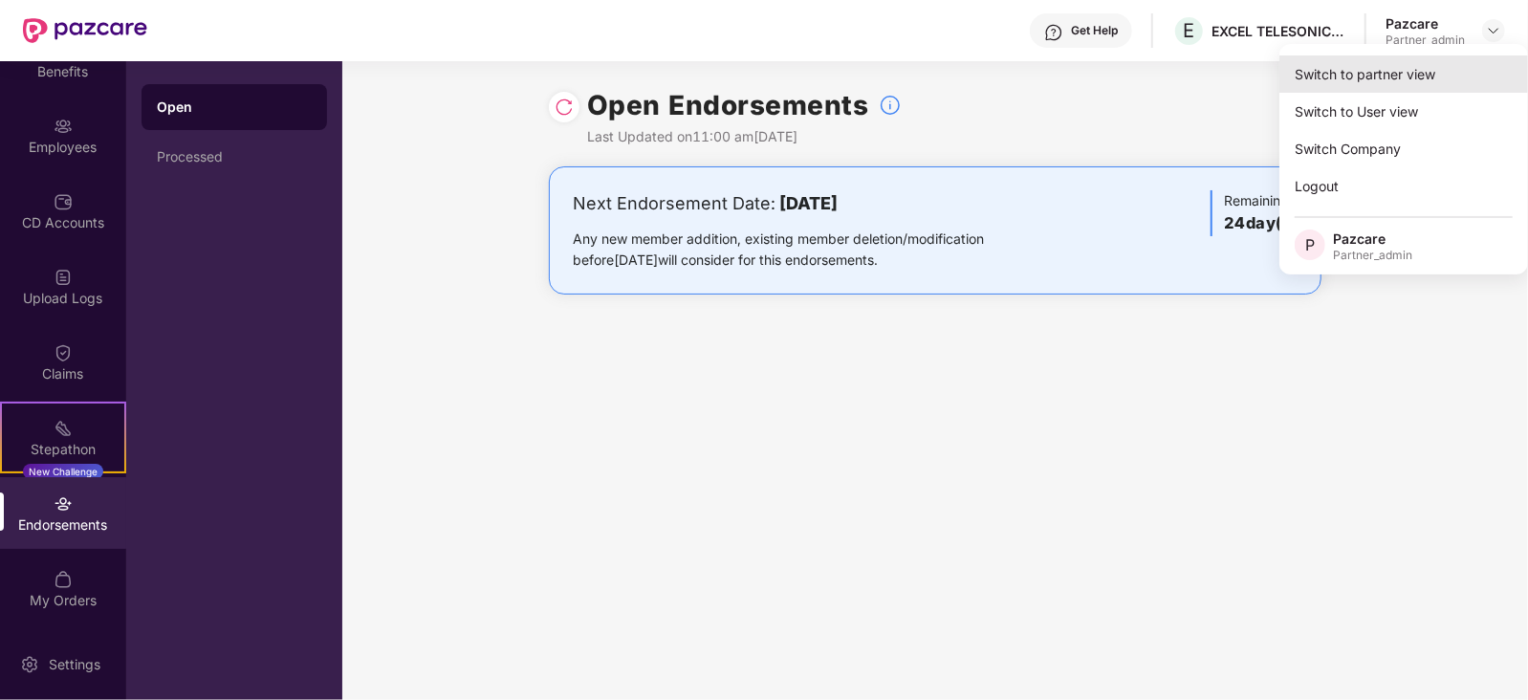
click at [1402, 64] on div "Switch to partner view" at bounding box center [1404, 73] width 249 height 37
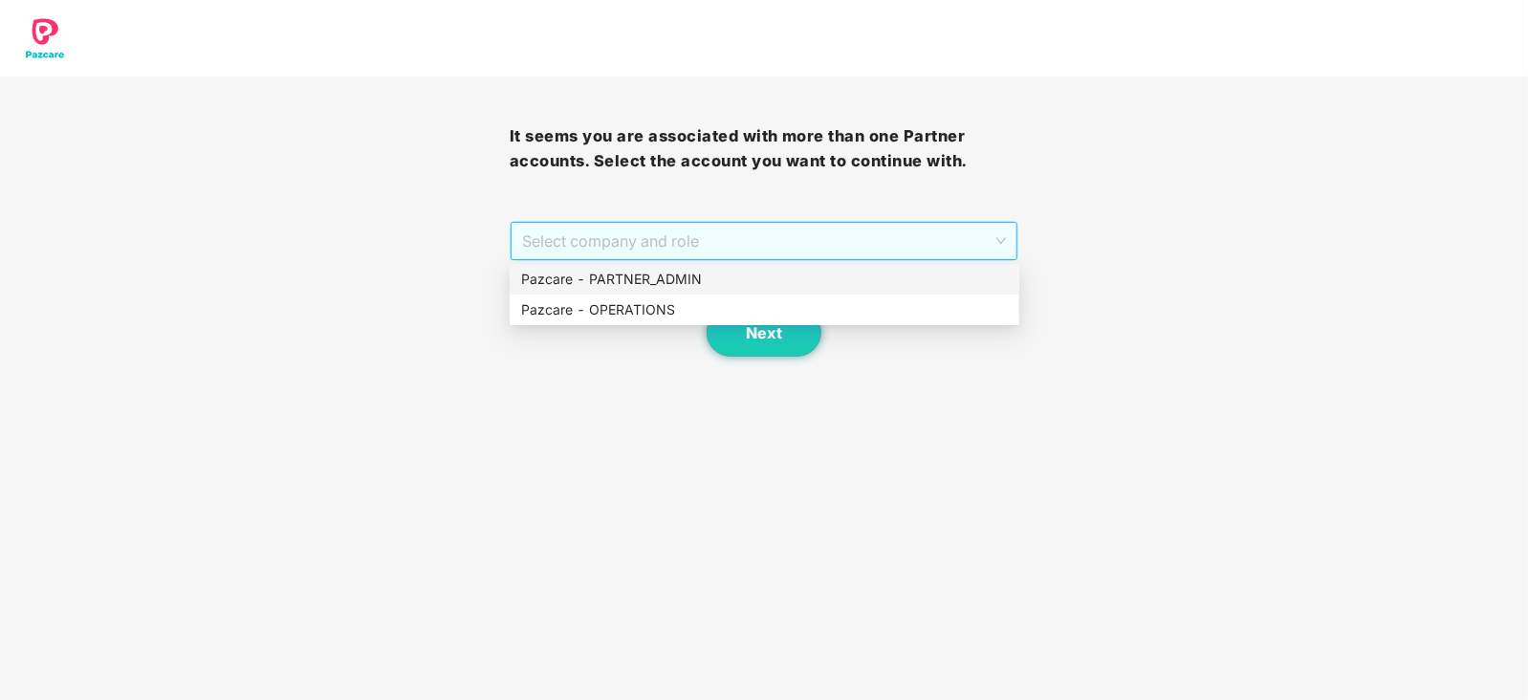
click at [726, 246] on span "Select company and role" at bounding box center [764, 241] width 485 height 36
click at [617, 297] on div "Pazcare - OPERATIONS" at bounding box center [765, 310] width 510 height 31
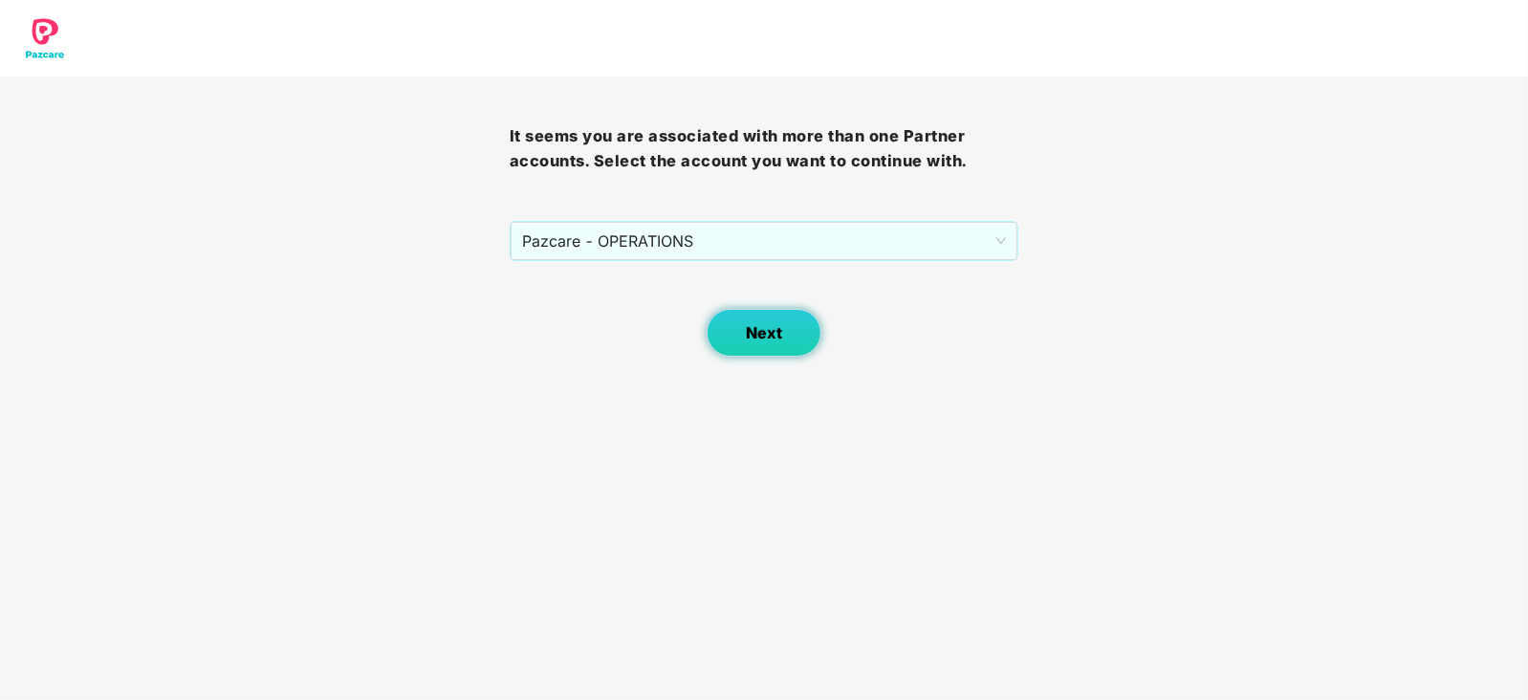
click at [750, 329] on span "Next" at bounding box center [764, 333] width 36 height 18
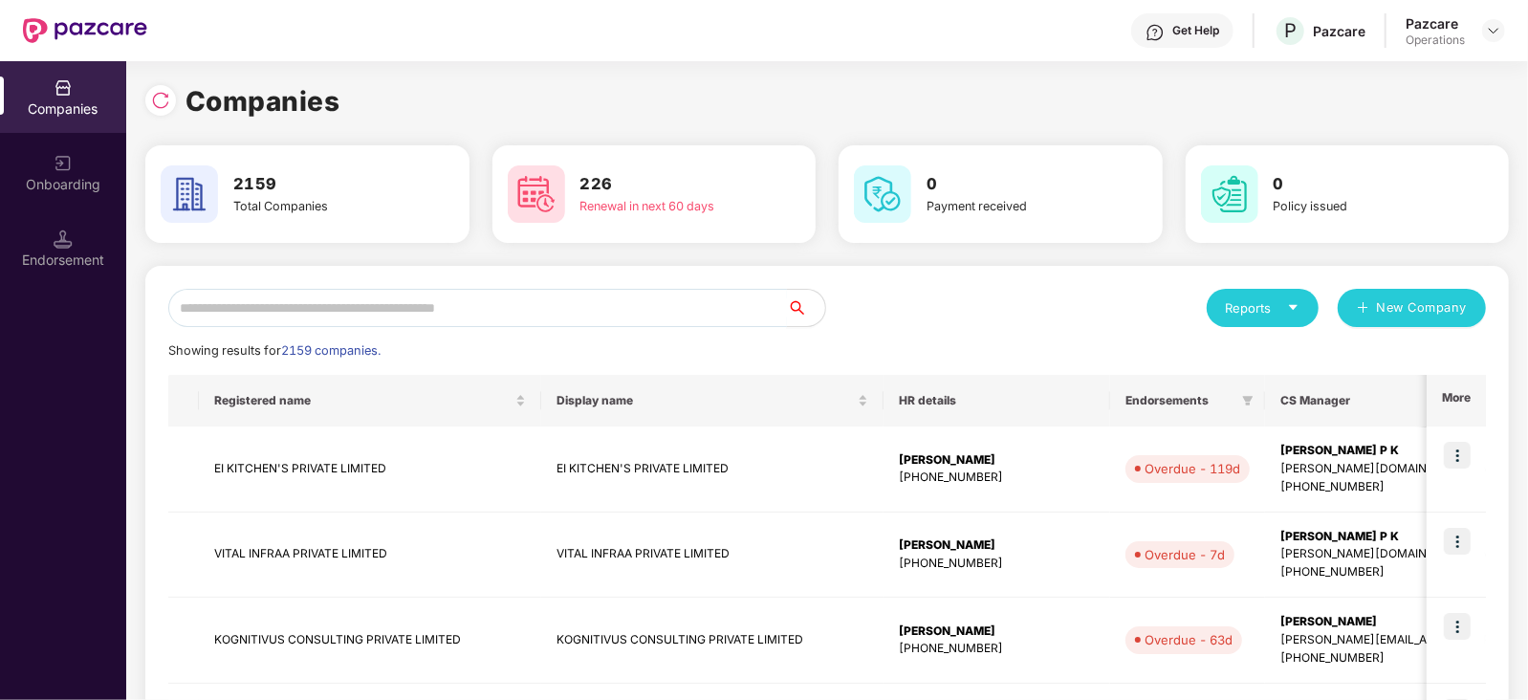
click at [547, 307] on input "text" at bounding box center [477, 308] width 619 height 38
paste input "**********"
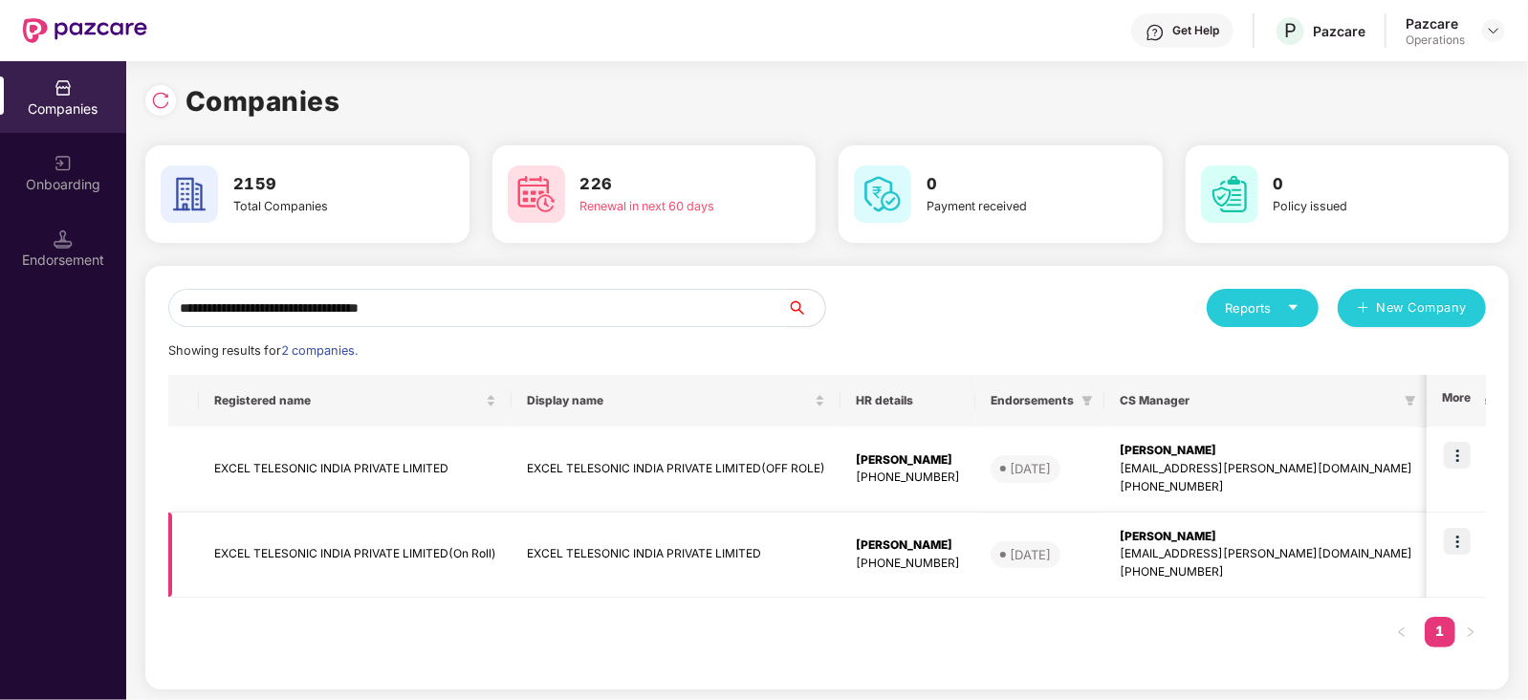
type input "**********"
click at [1460, 547] on img at bounding box center [1457, 541] width 27 height 27
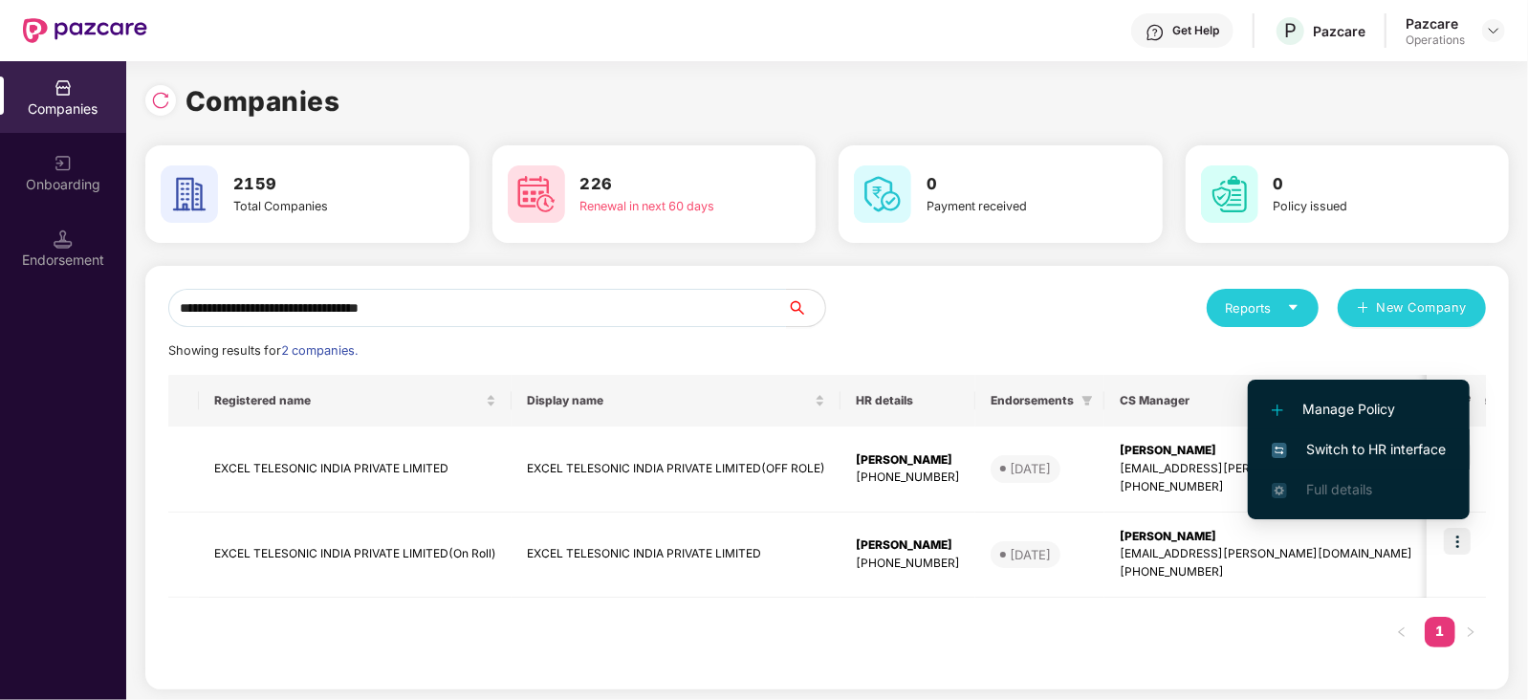
click at [1371, 448] on span "Switch to HR interface" at bounding box center [1359, 449] width 174 height 21
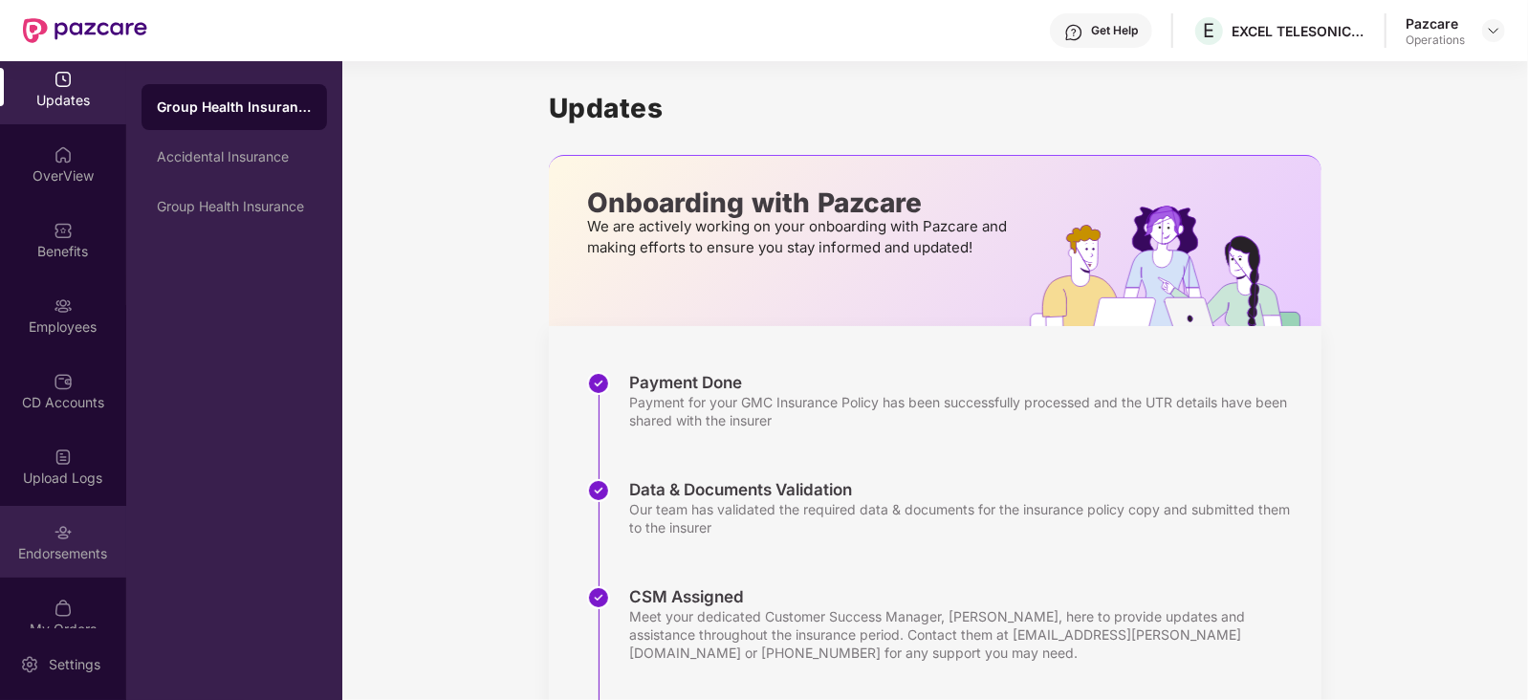
scroll to position [37, 0]
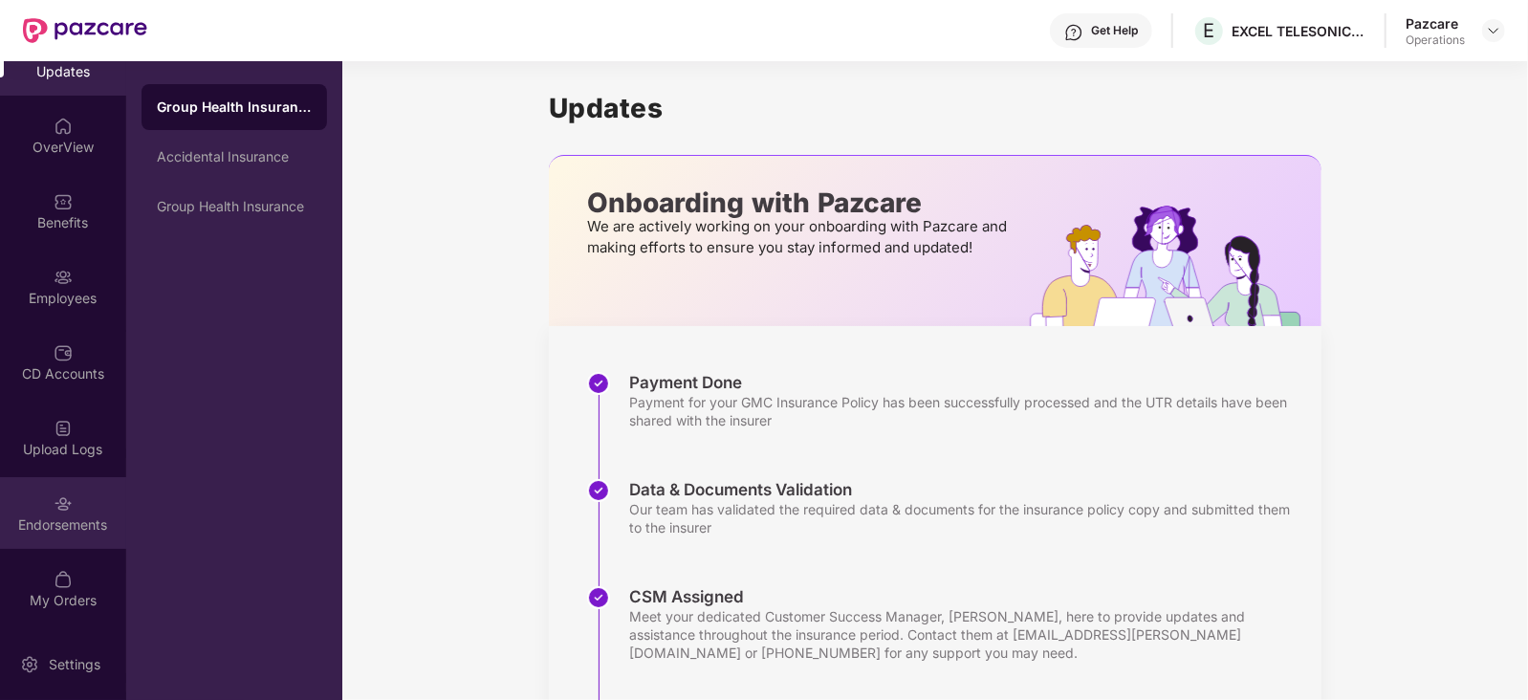
click at [80, 503] on div "Endorsements" at bounding box center [63, 513] width 126 height 72
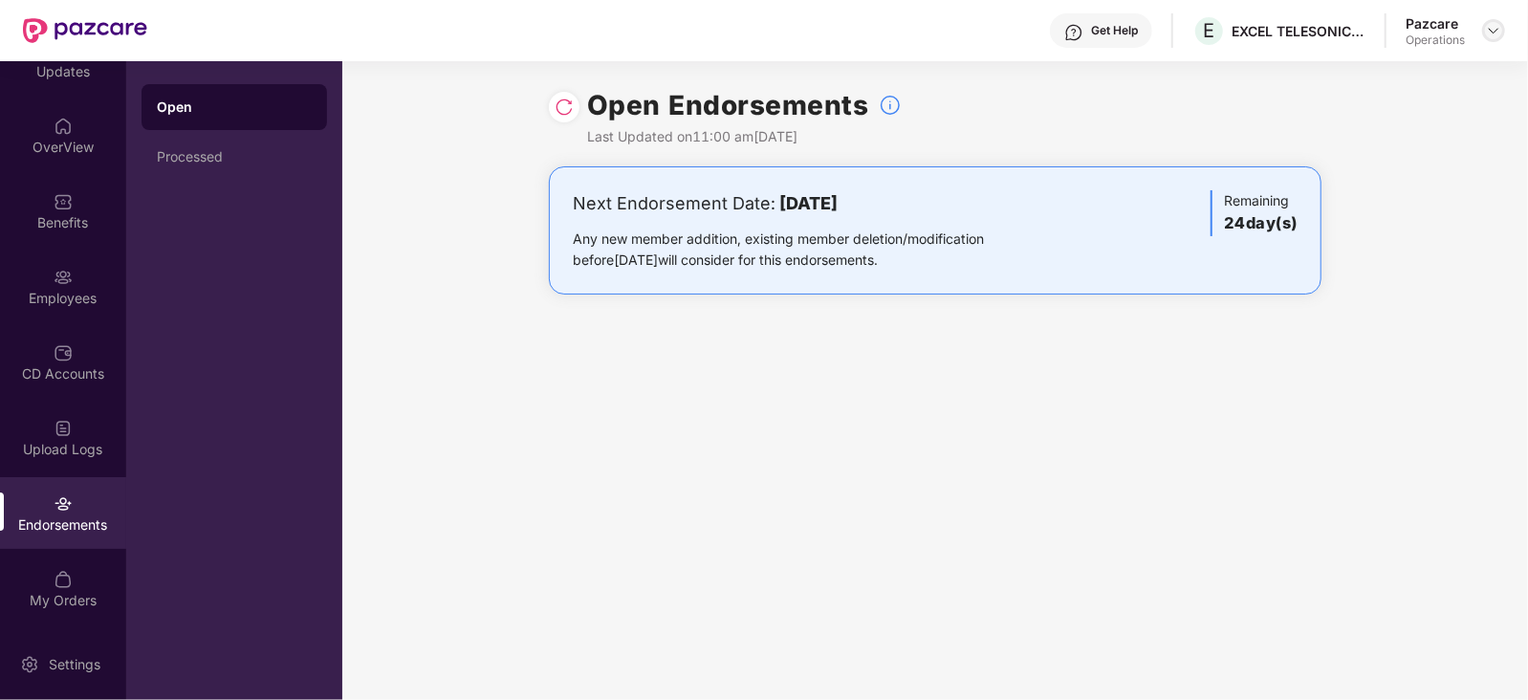
click at [1497, 33] on img at bounding box center [1493, 30] width 15 height 15
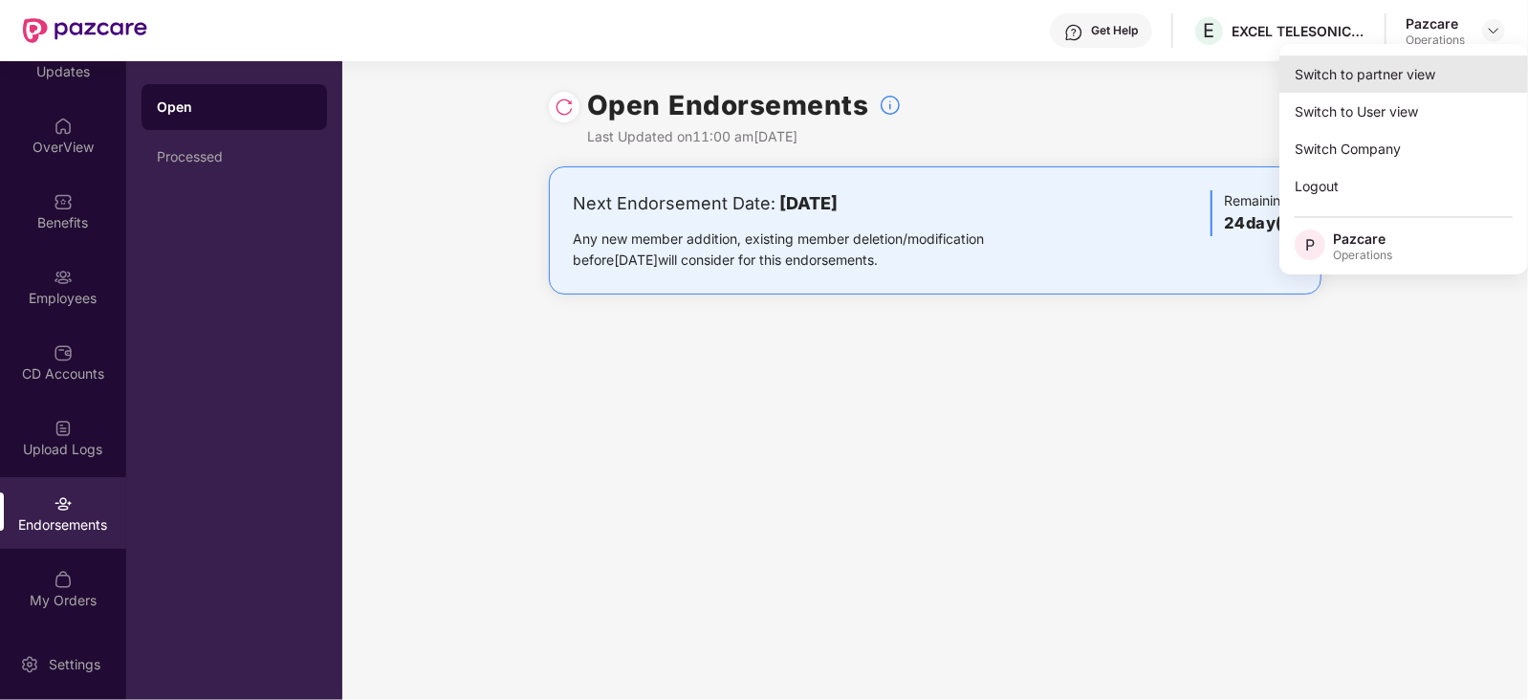
click at [1368, 81] on div "Switch to partner view" at bounding box center [1404, 73] width 249 height 37
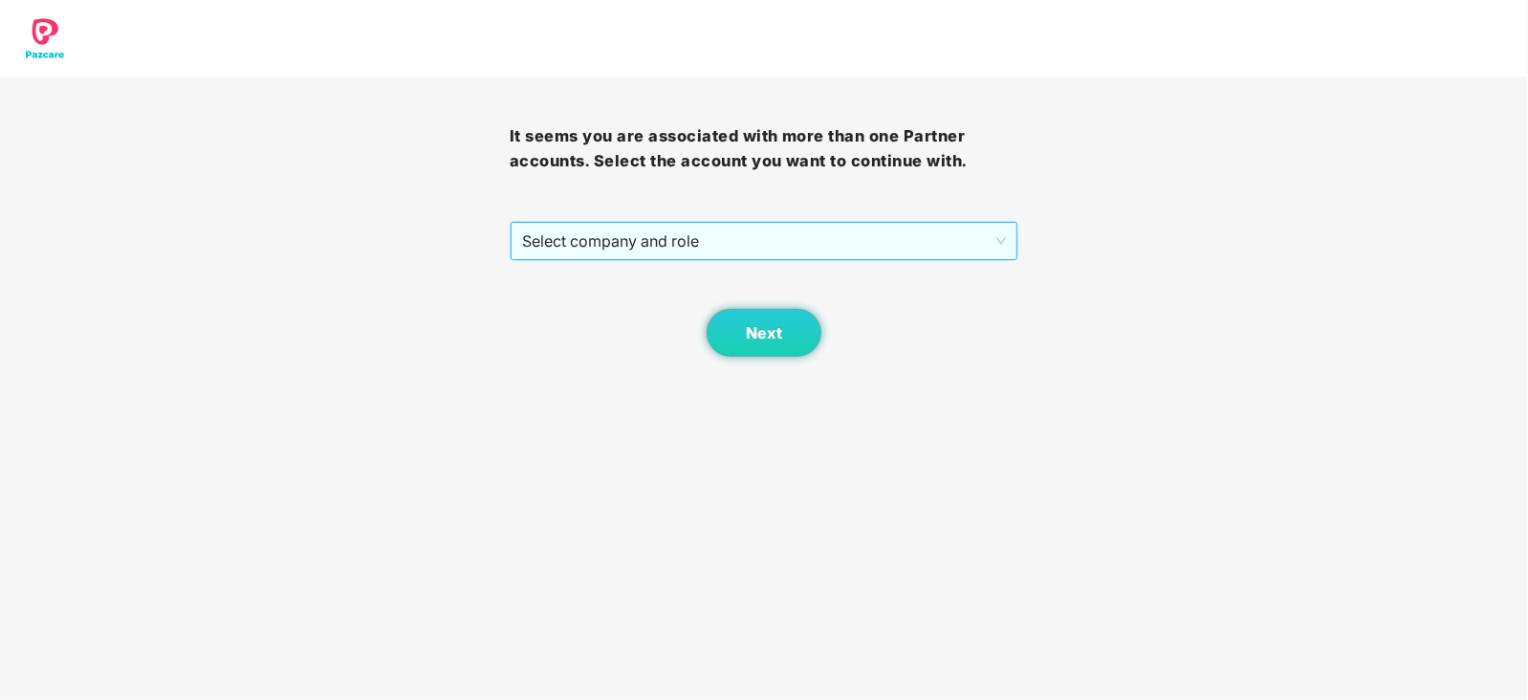
click at [669, 226] on span "Select company and role" at bounding box center [764, 241] width 485 height 36
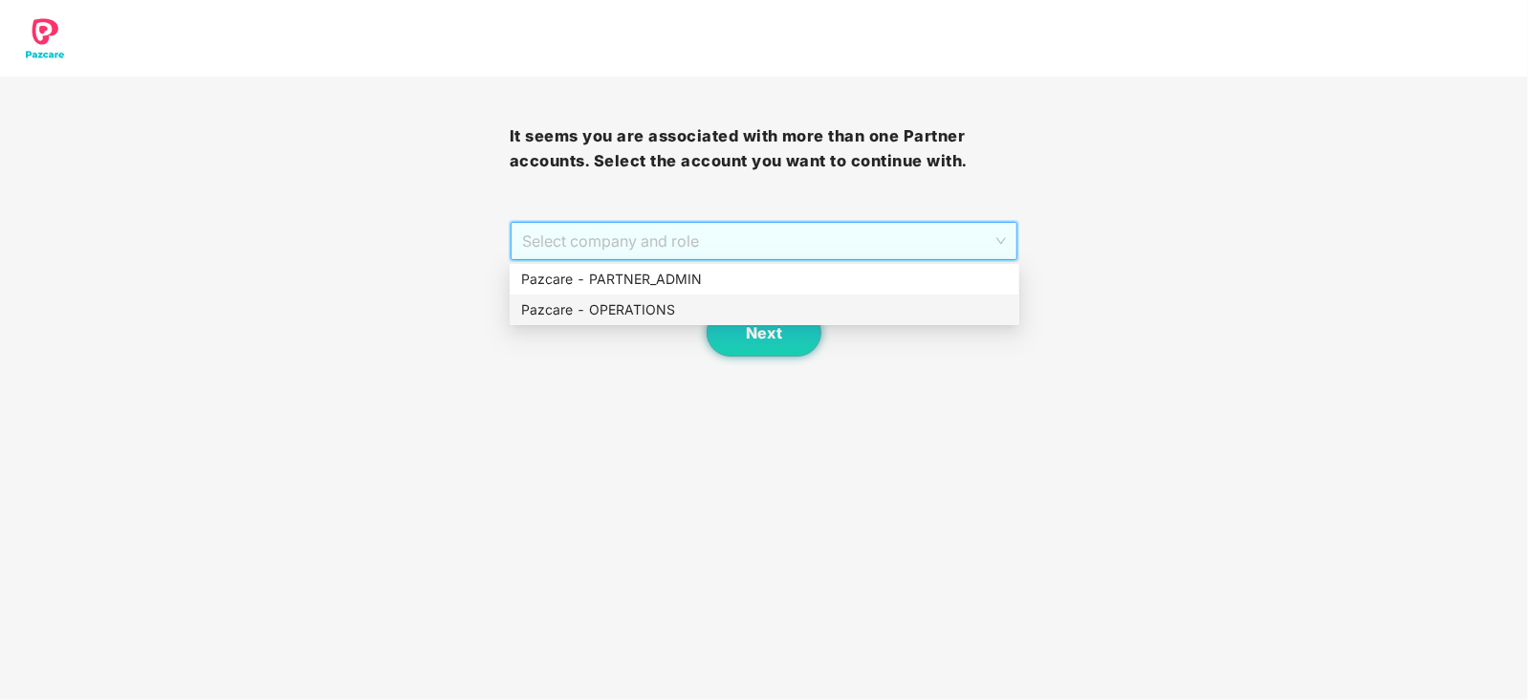
click at [637, 305] on div "Pazcare - OPERATIONS" at bounding box center [764, 309] width 487 height 21
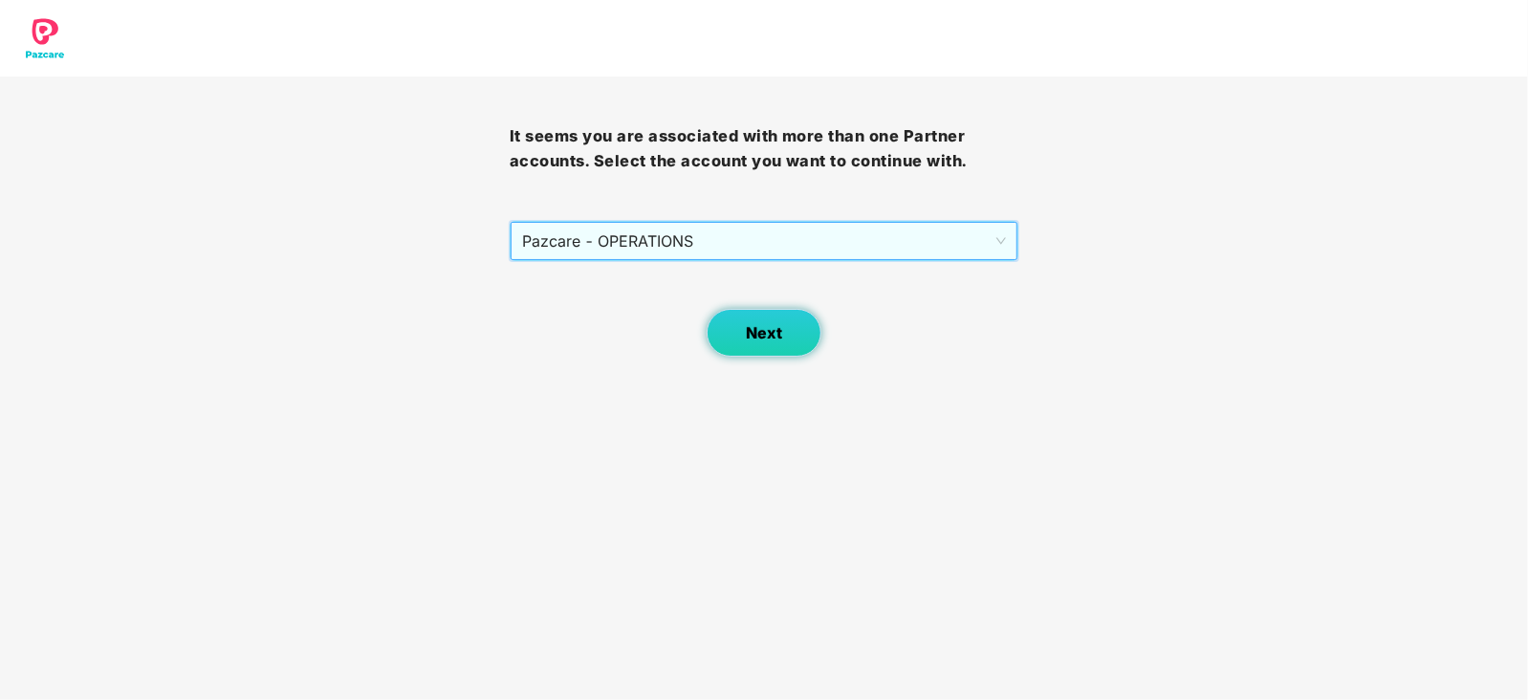
click at [742, 334] on button "Next" at bounding box center [764, 333] width 115 height 48
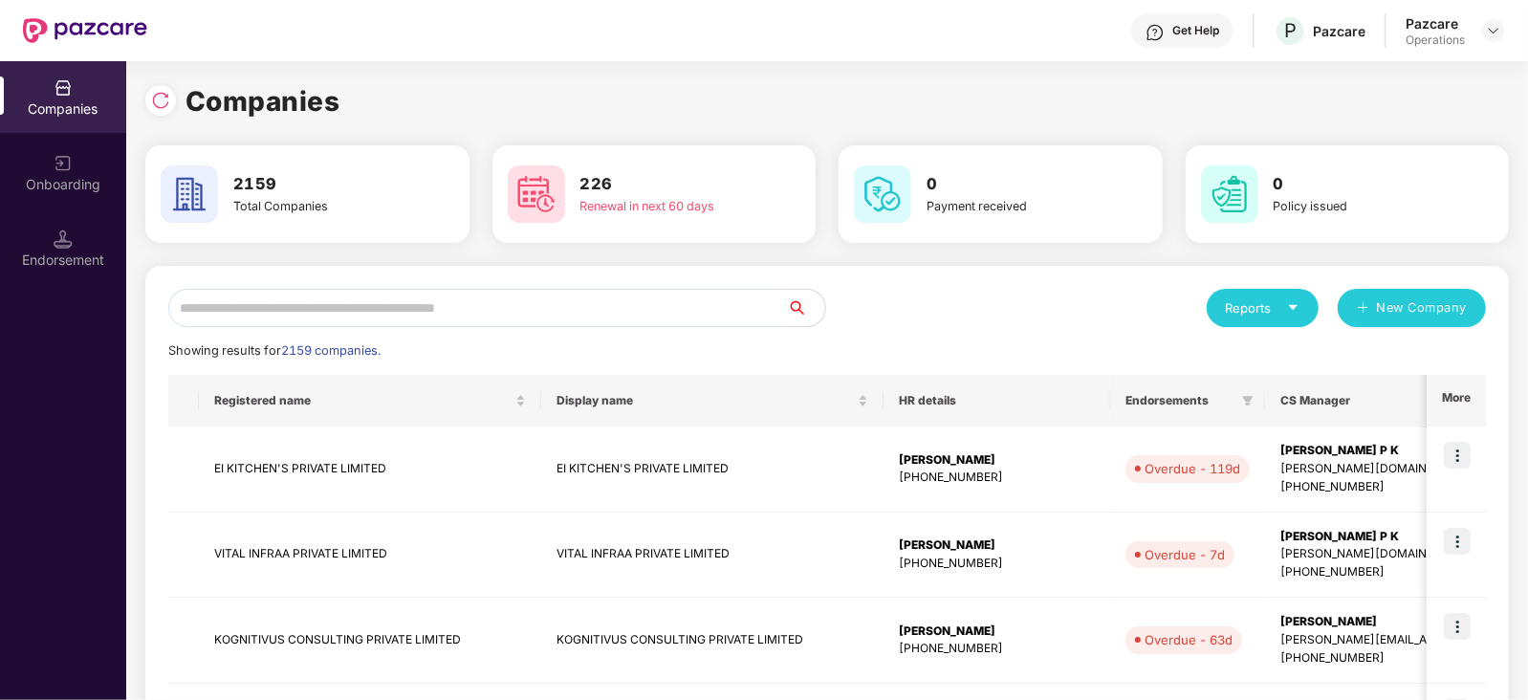
click at [530, 310] on input "text" at bounding box center [477, 308] width 619 height 38
paste input "*"
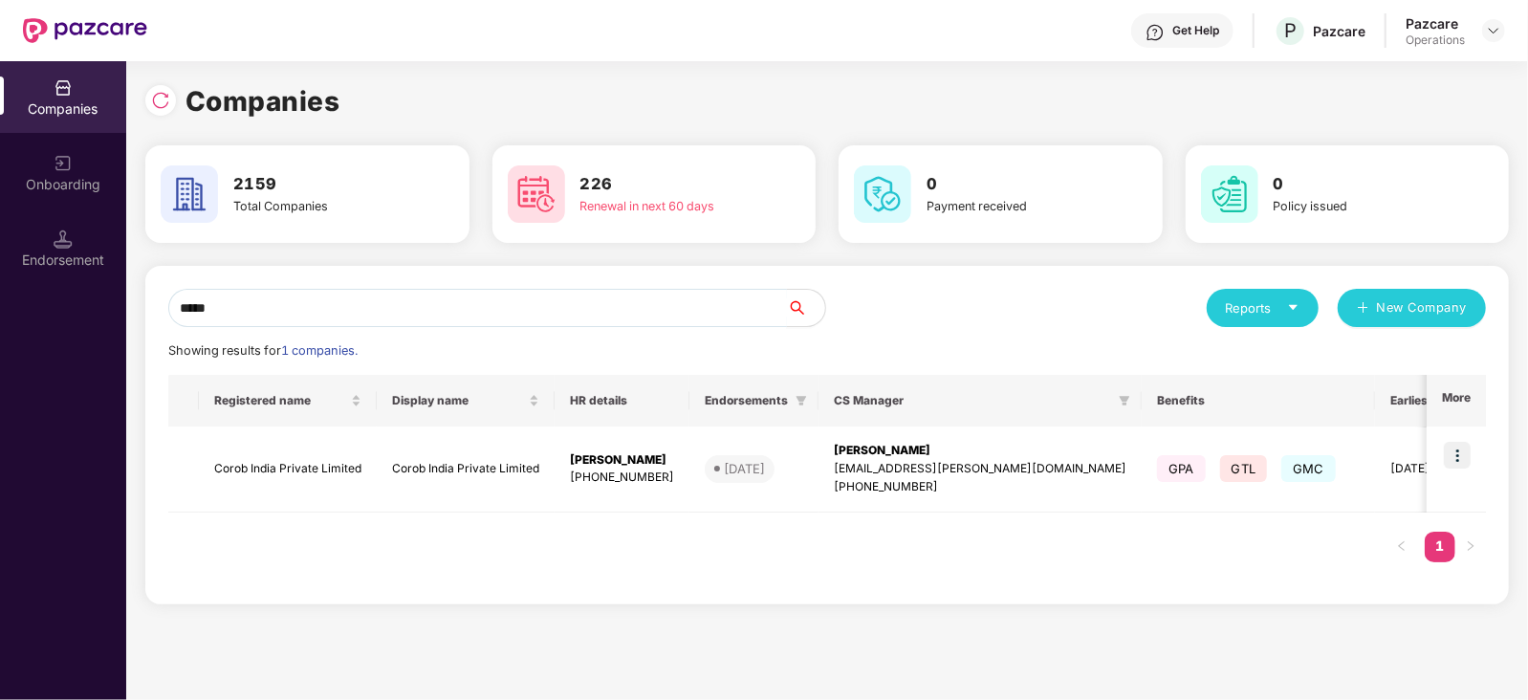
type input "*****"
